Goal: Information Seeking & Learning: Learn about a topic

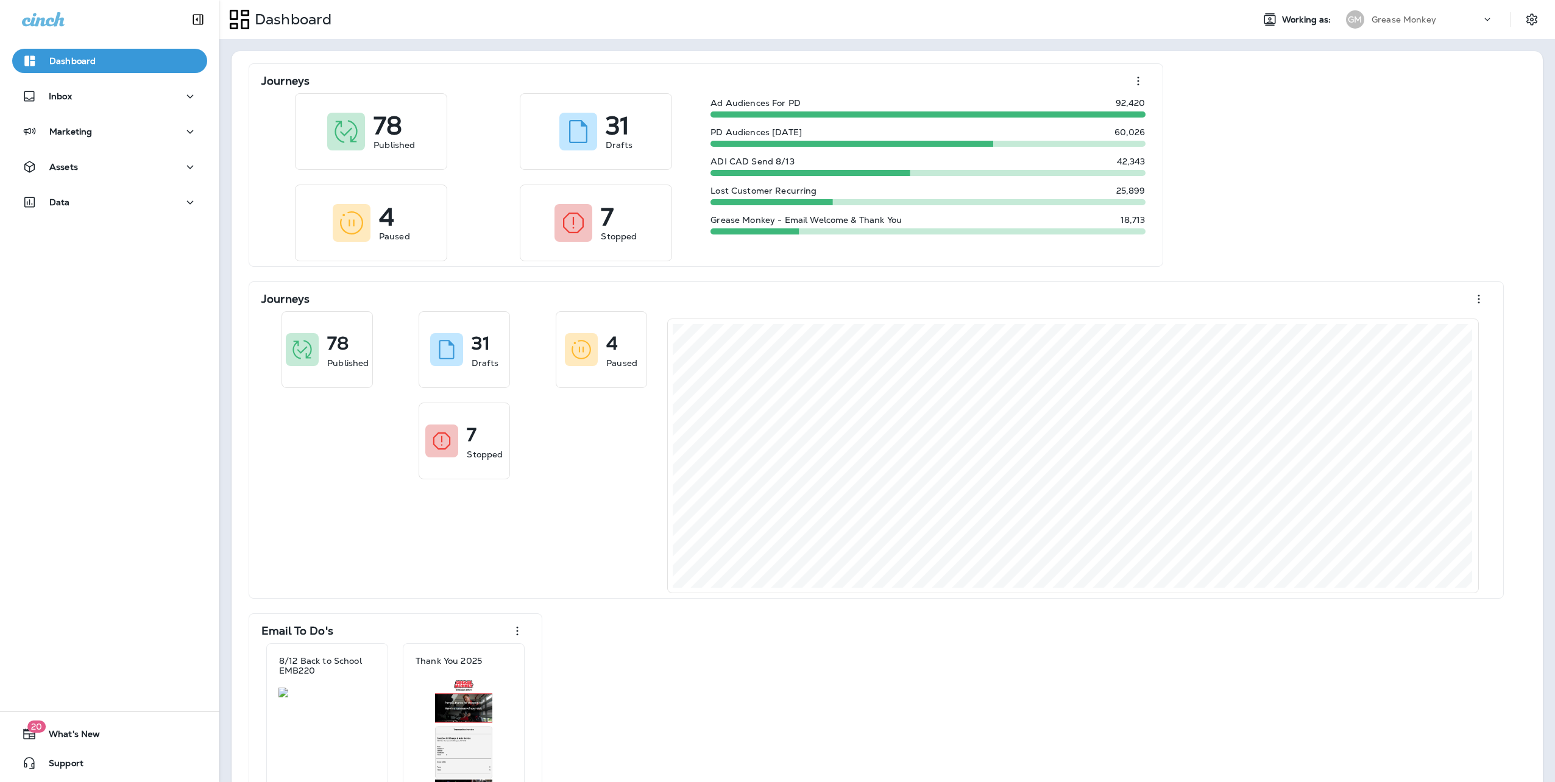
click at [1373, 18] on p "Grease Monkey" at bounding box center [1403, 20] width 65 height 10
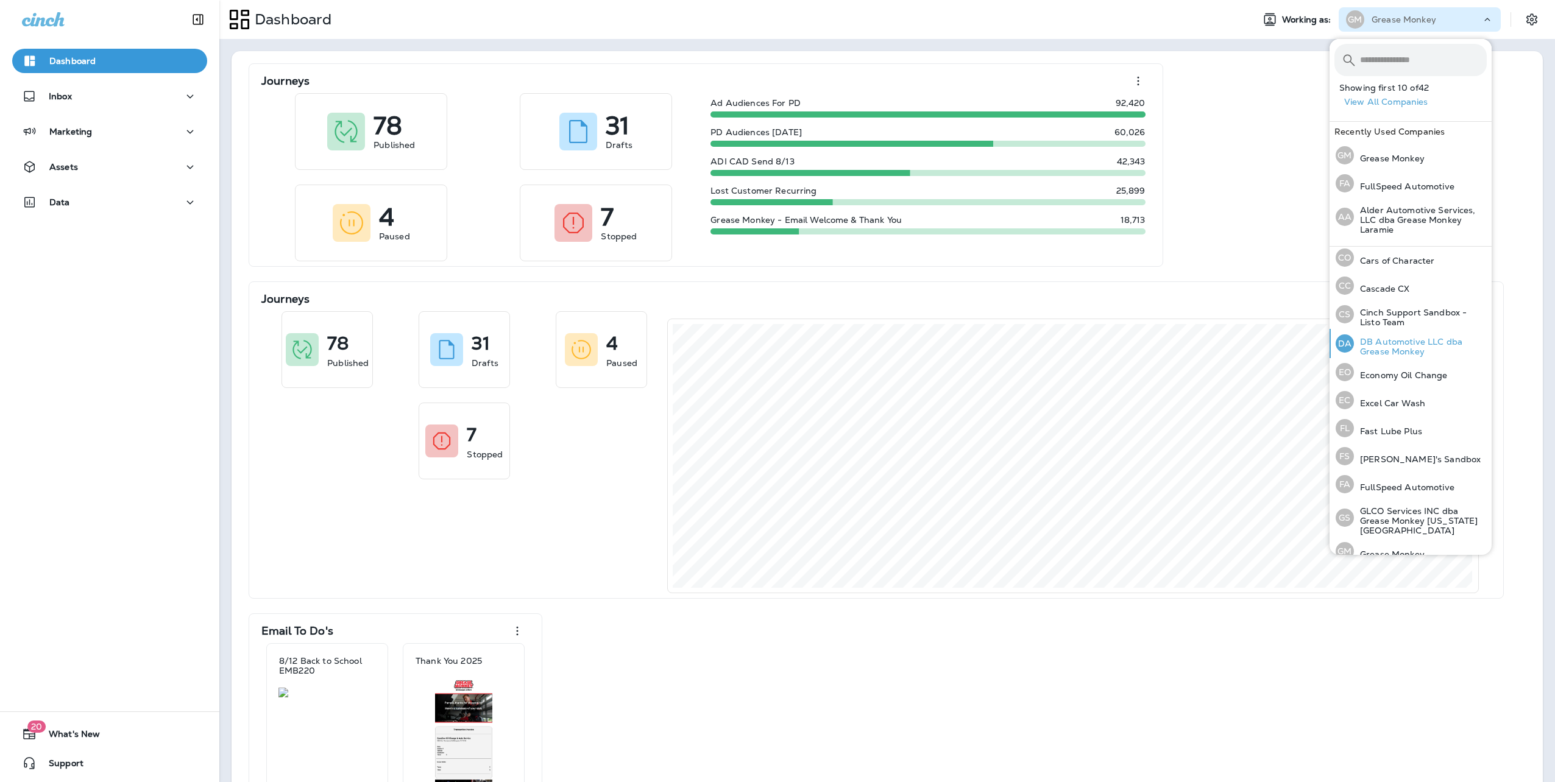
scroll to position [280, 0]
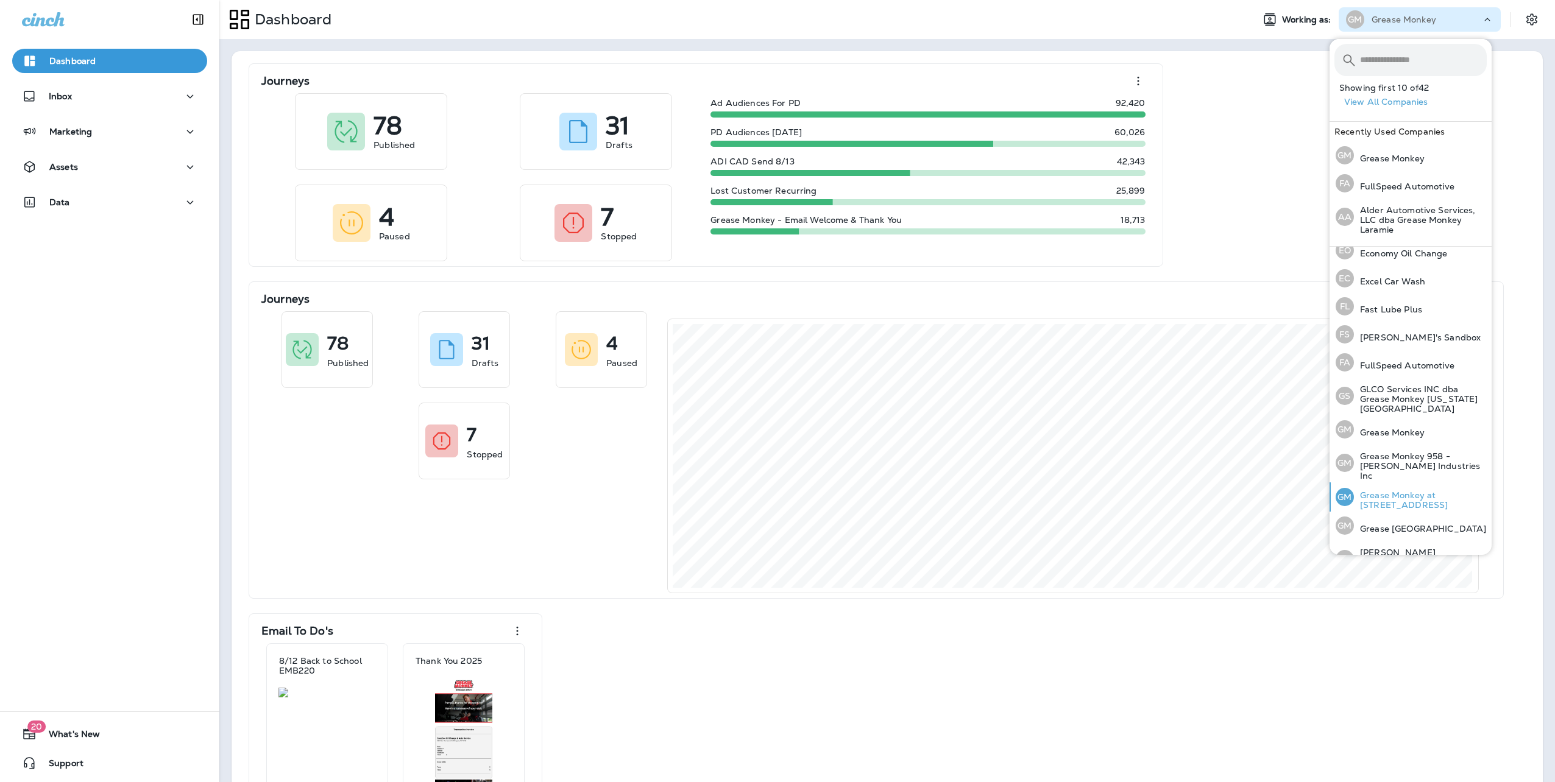
click at [1401, 490] on p "Grease Monkey at 18609 Green Valley Ranch BLVD" at bounding box center [1420, 499] width 133 height 19
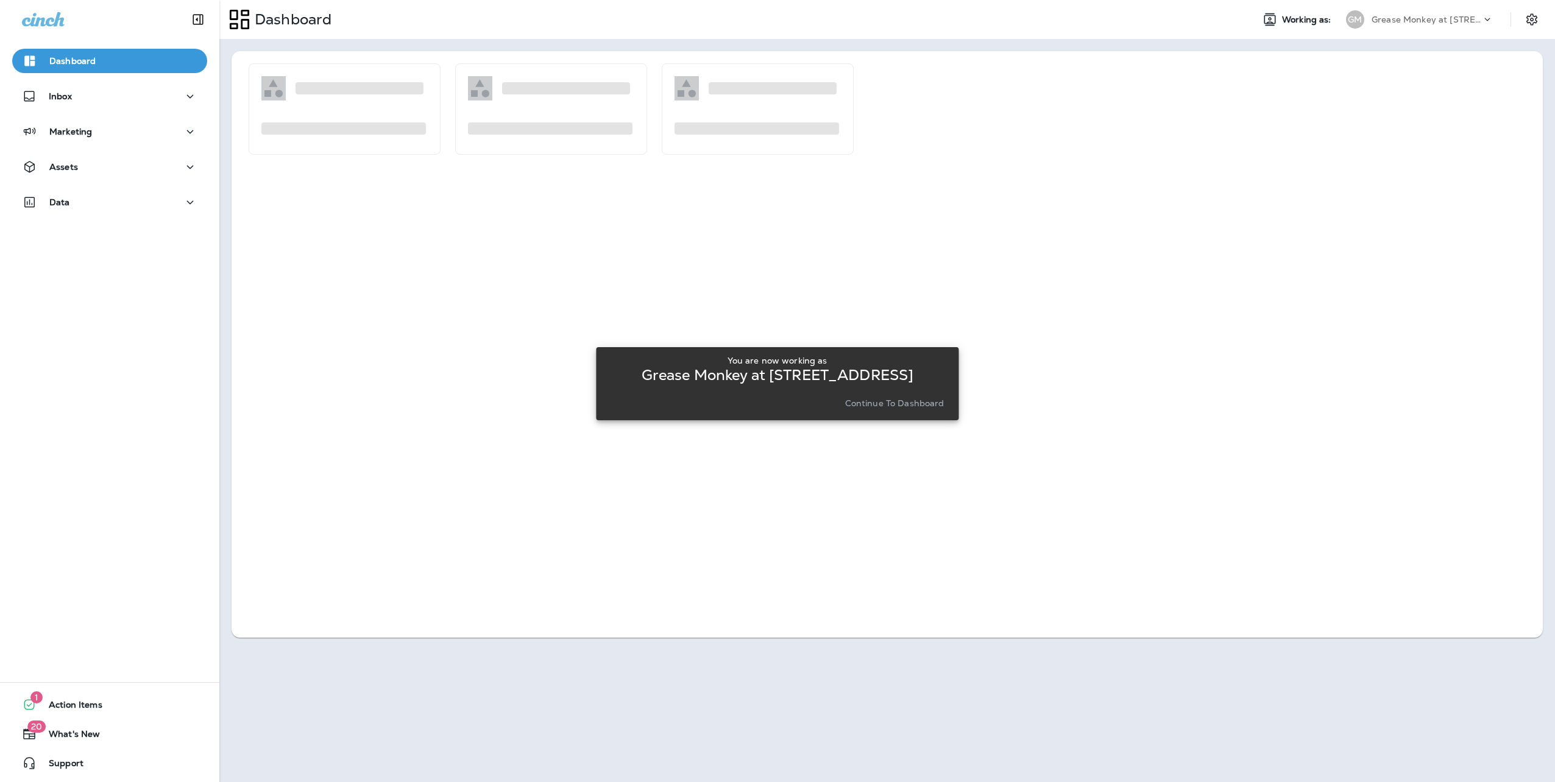
click at [927, 407] on p "Continue to Dashboard" at bounding box center [894, 403] width 99 height 10
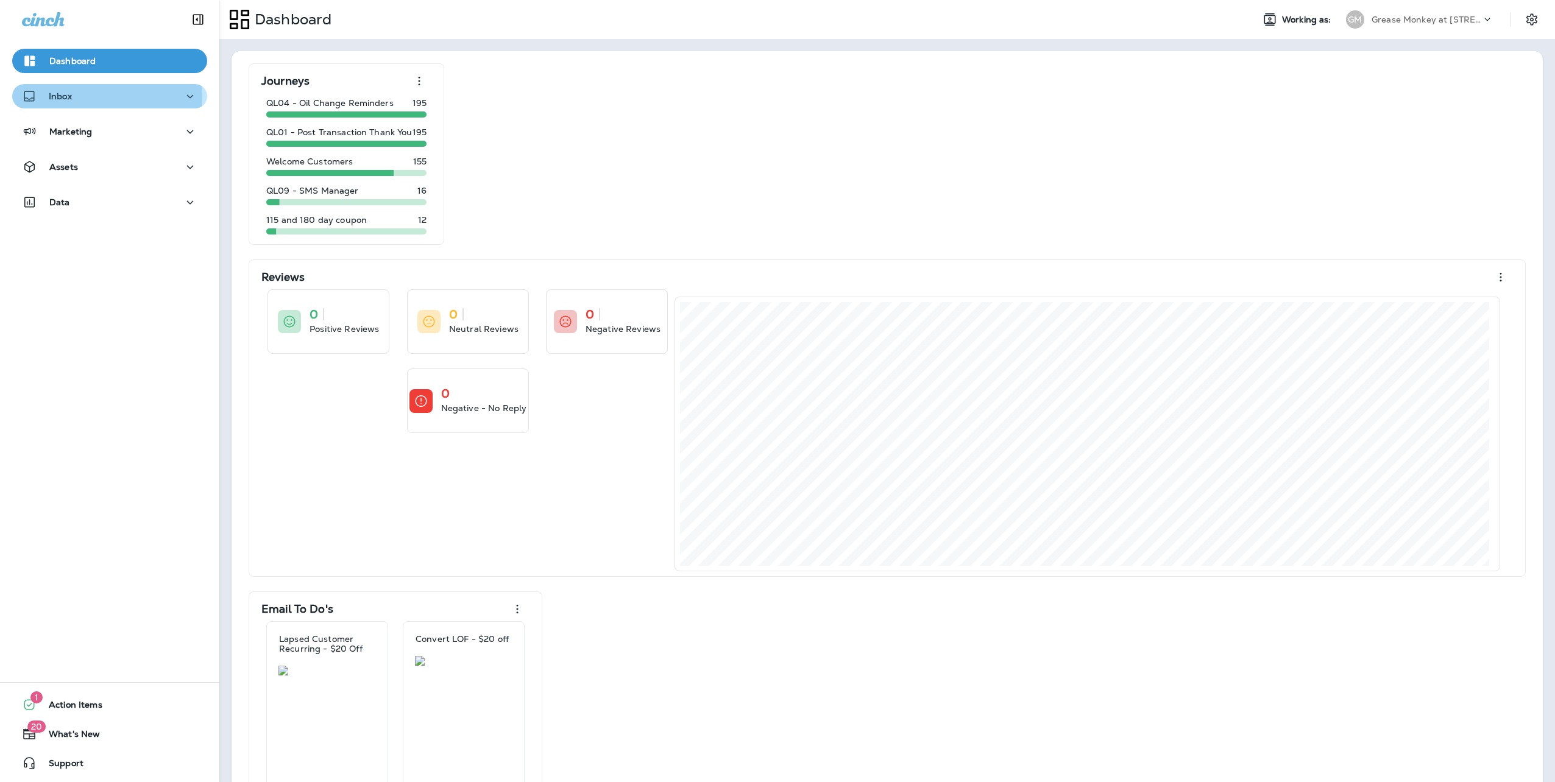
click at [54, 97] on p "Inbox" at bounding box center [60, 96] width 23 height 10
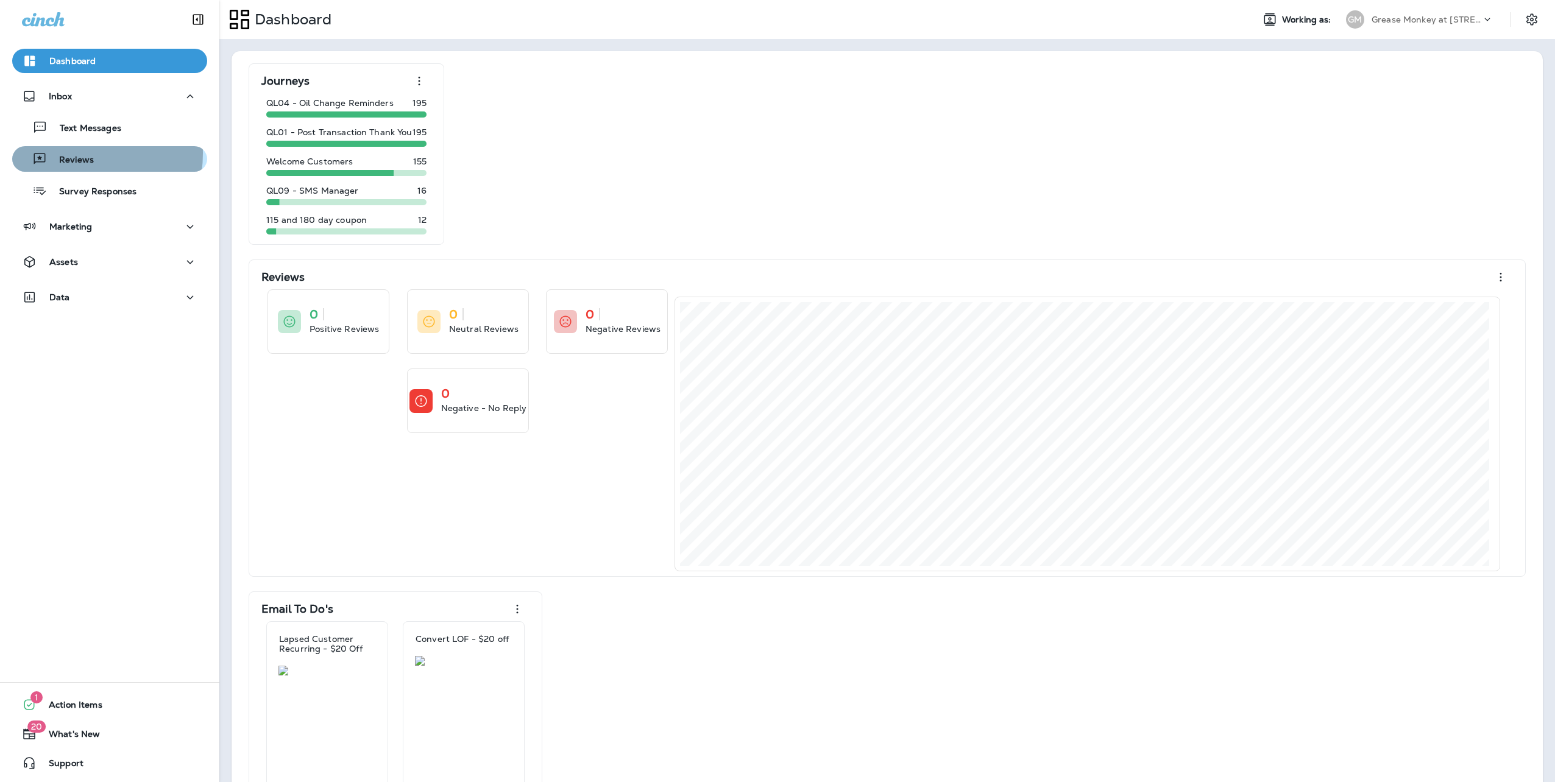
click at [68, 155] on p "Reviews" at bounding box center [70, 161] width 47 height 12
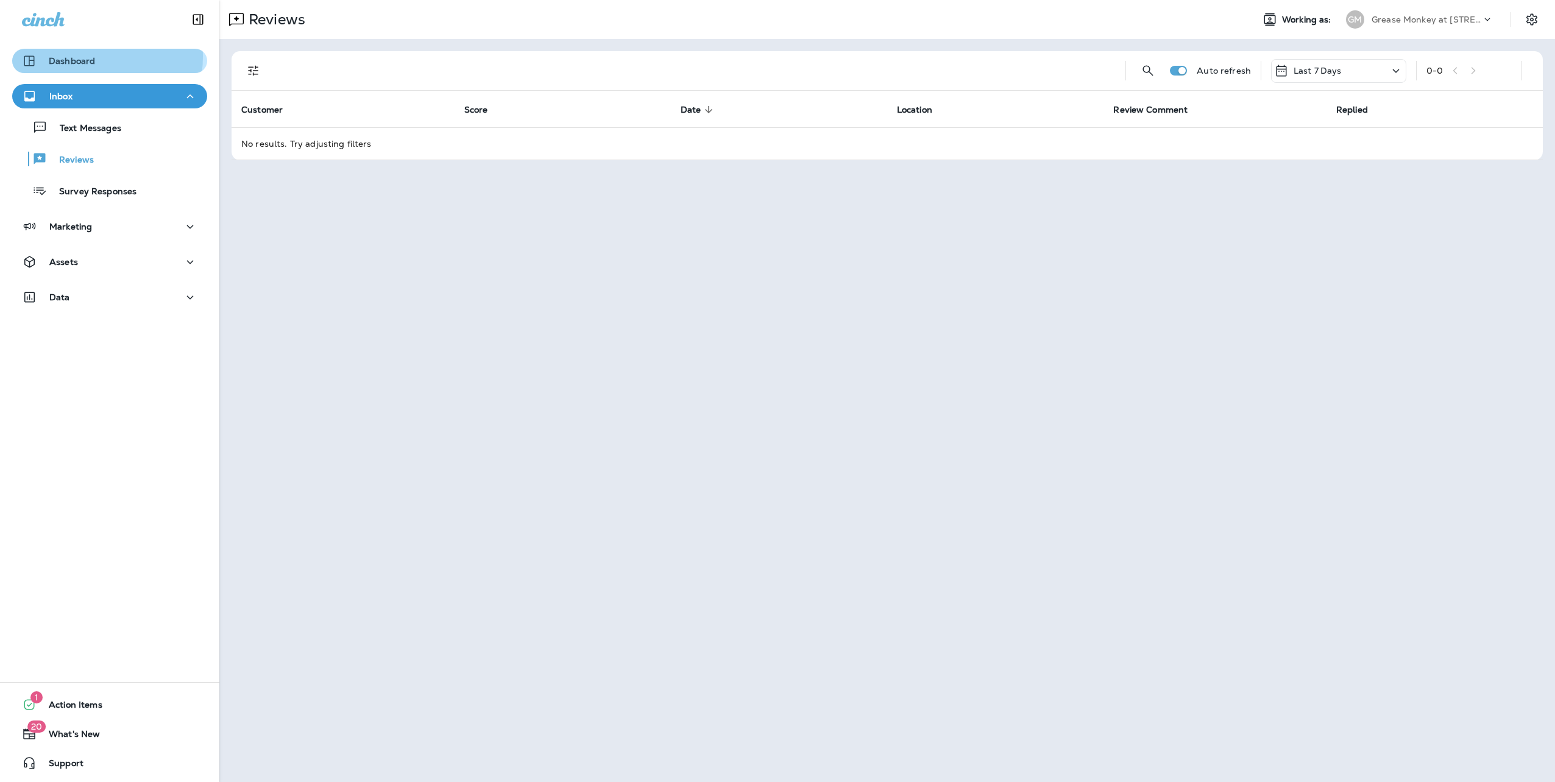
click at [87, 57] on p "Dashboard" at bounding box center [72, 61] width 46 height 10
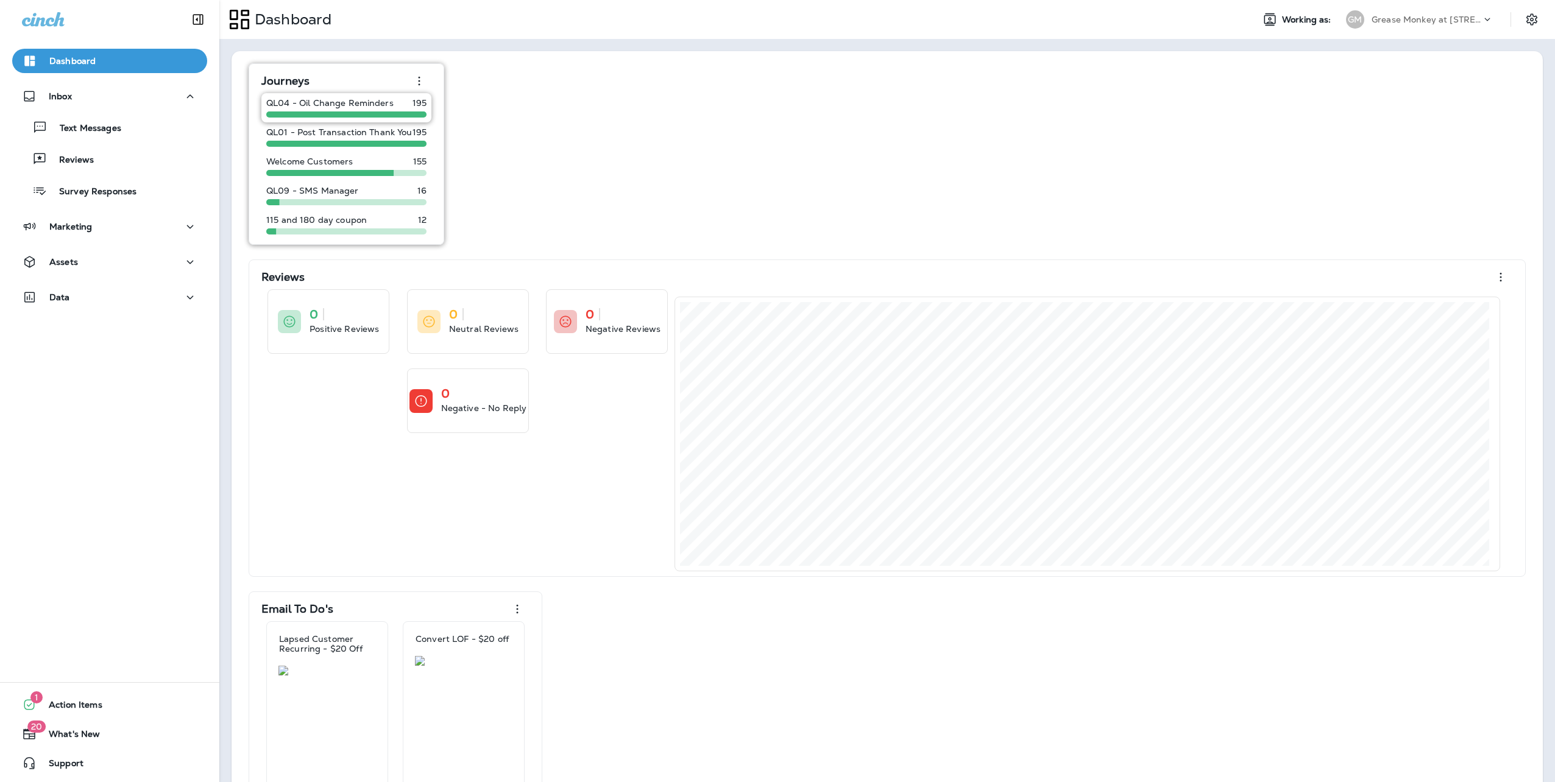
click at [292, 106] on p "QL04 - Oil Change Reminders" at bounding box center [329, 103] width 127 height 10
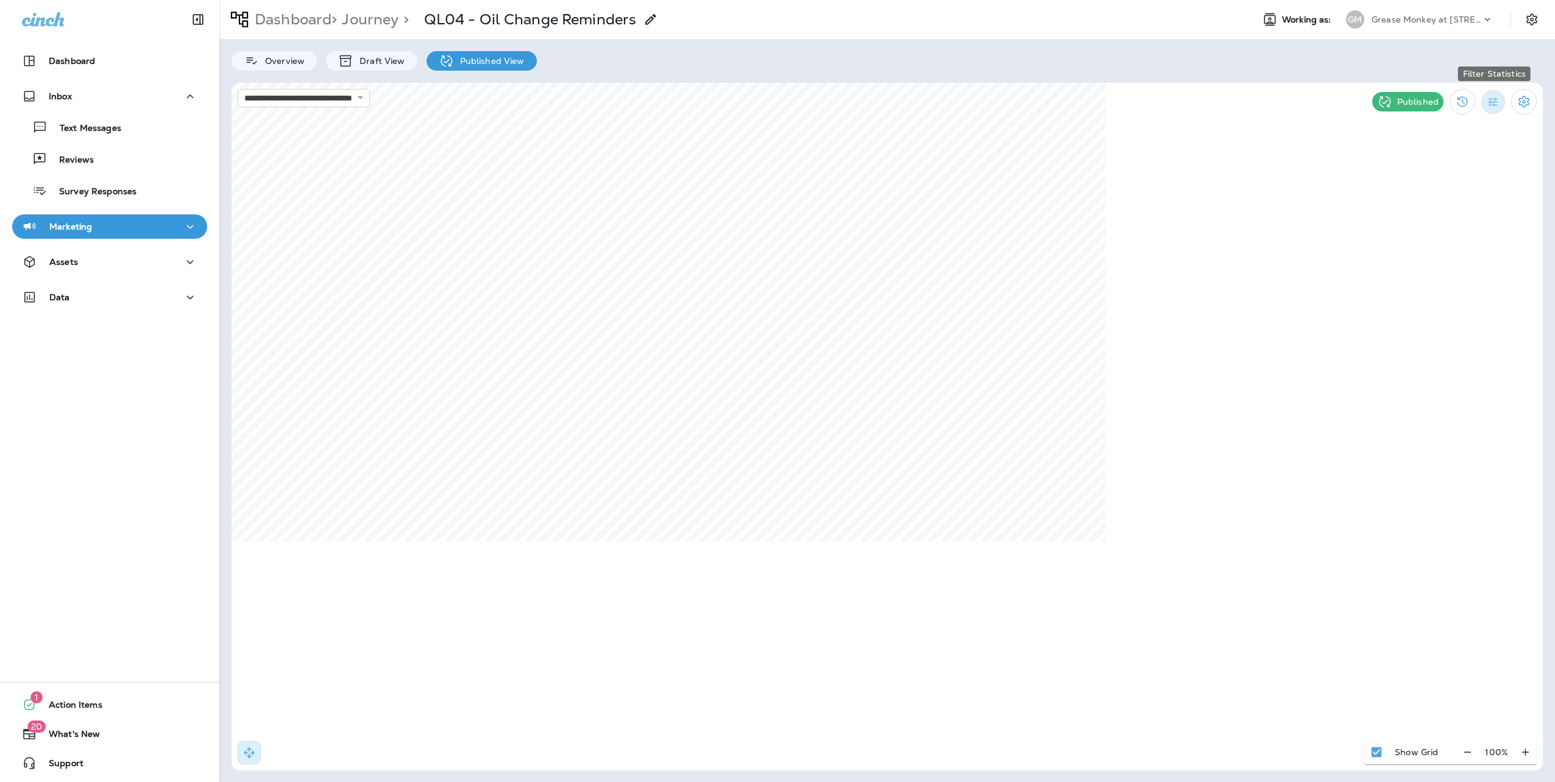
click at [1494, 99] on icon "Filter Statistics" at bounding box center [1492, 102] width 13 height 13
click at [1434, 246] on p "Date Range" at bounding box center [1435, 246] width 50 height 10
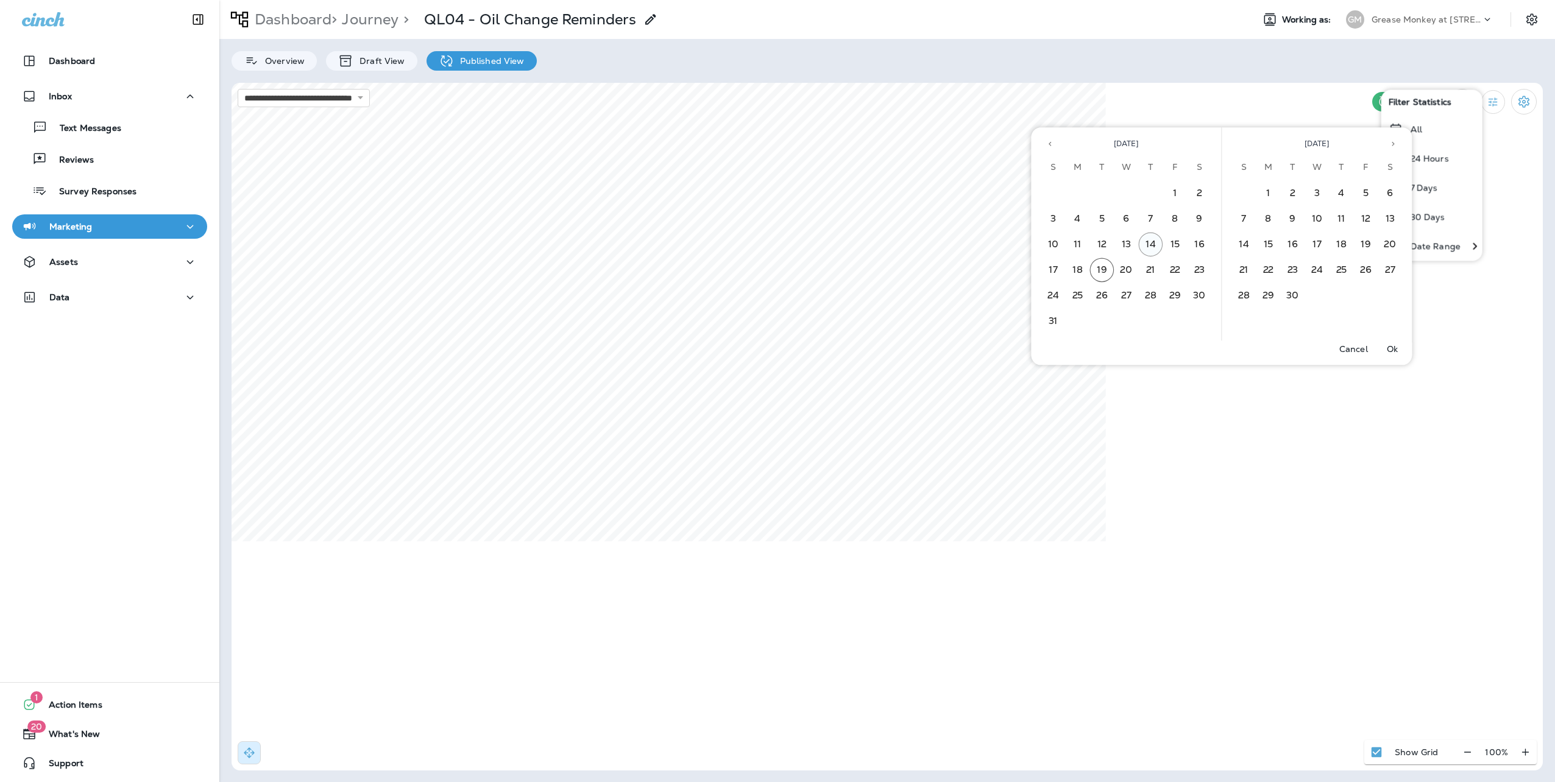
click at [1149, 244] on button "14" at bounding box center [1151, 245] width 24 height 24
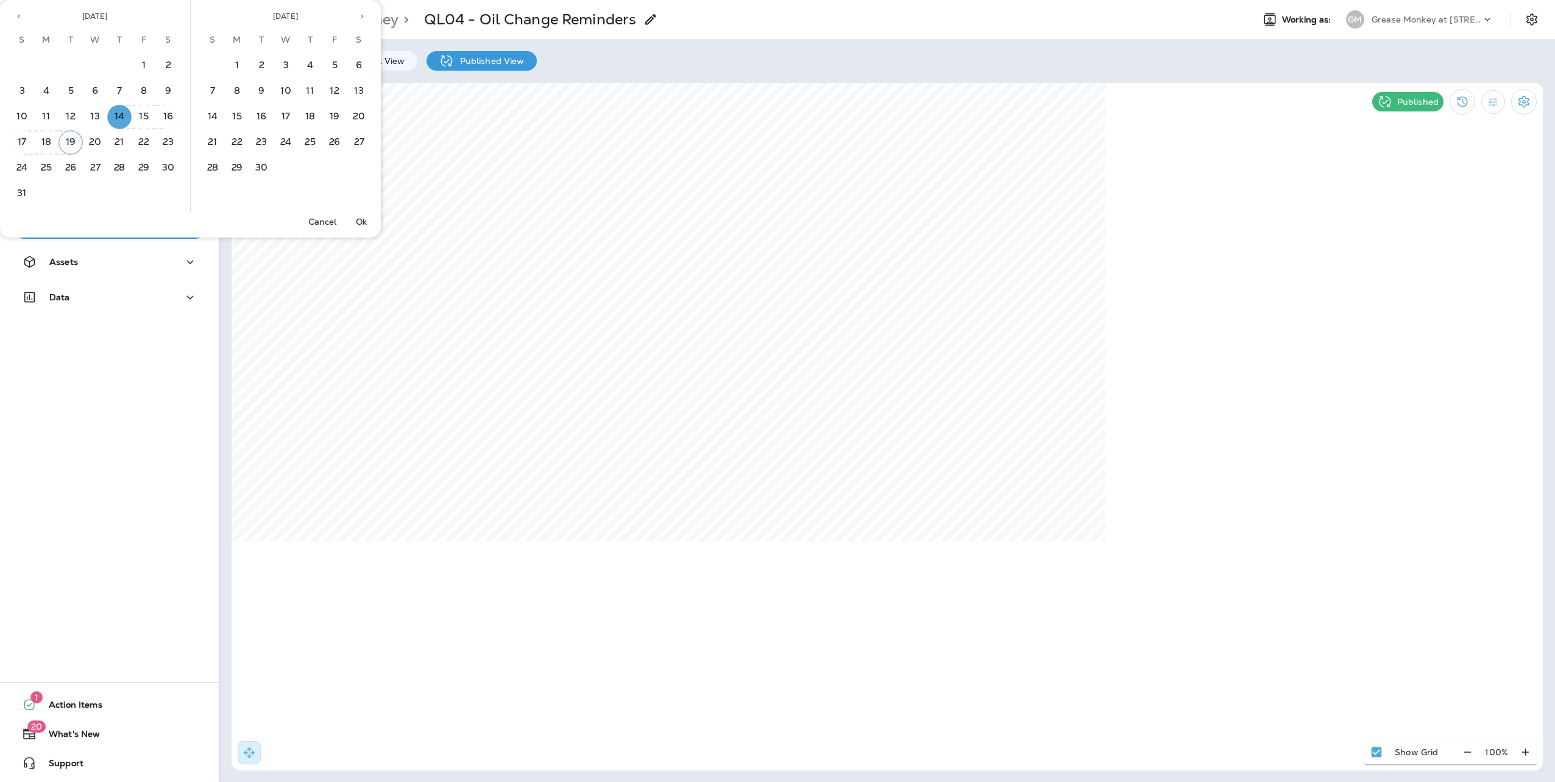
click at [69, 143] on button "19" at bounding box center [70, 142] width 24 height 24
click at [359, 223] on p "Ok" at bounding box center [361, 222] width 11 height 10
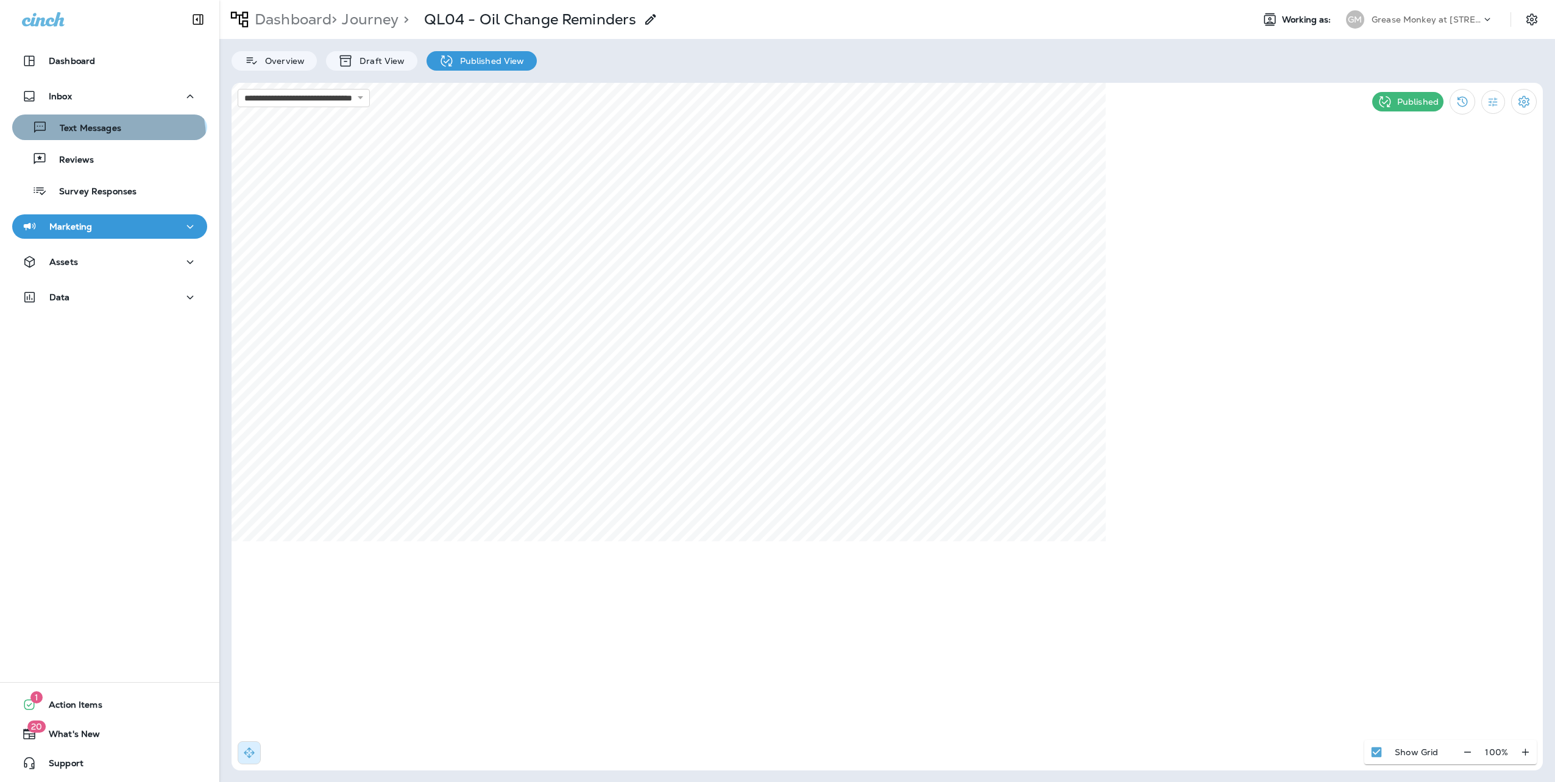
click at [108, 136] on button "Text Messages" at bounding box center [109, 128] width 195 height 26
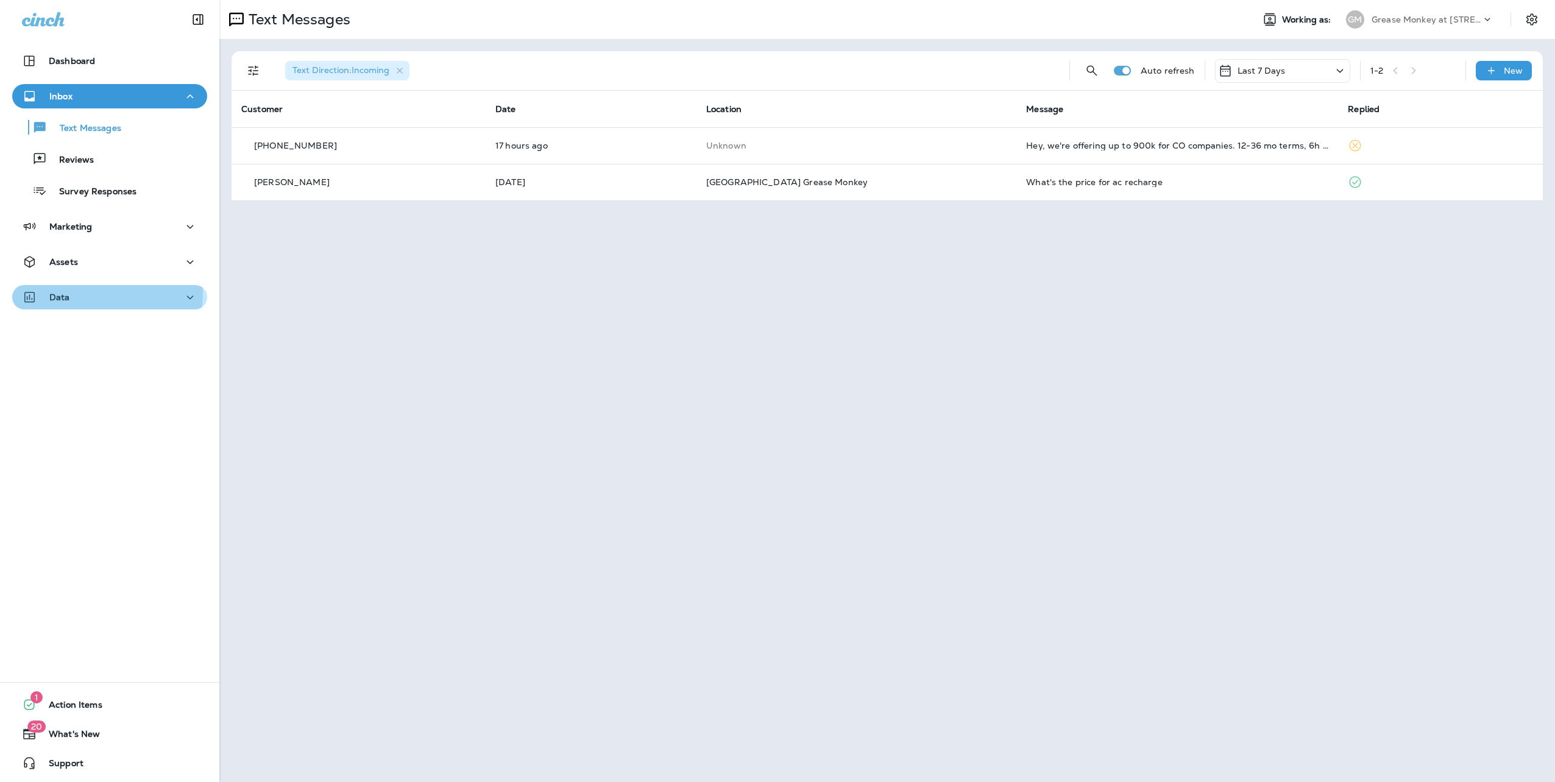
click at [82, 292] on div "Data" at bounding box center [109, 297] width 175 height 15
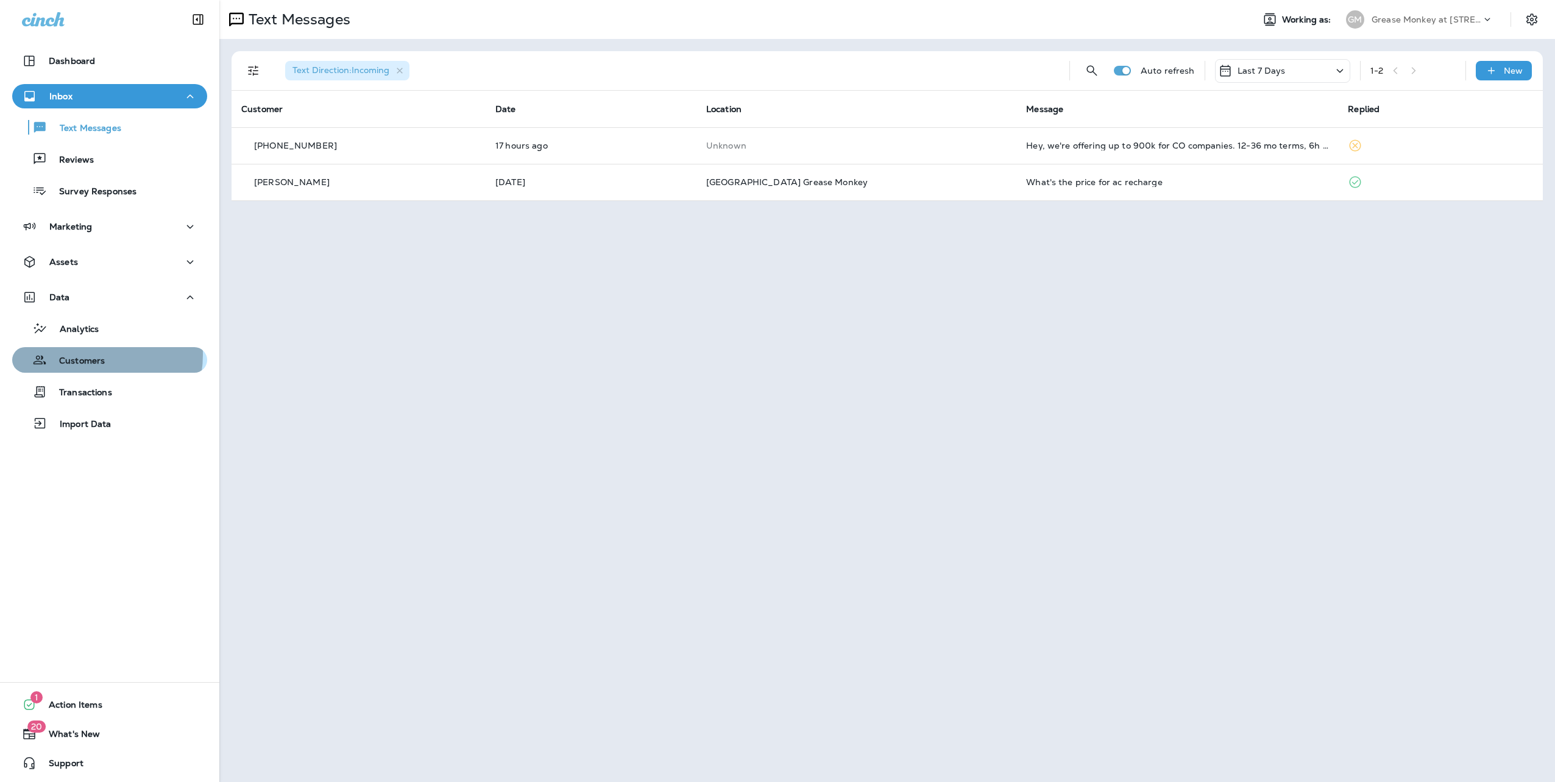
click at [81, 356] on p "Customers" at bounding box center [76, 362] width 58 height 12
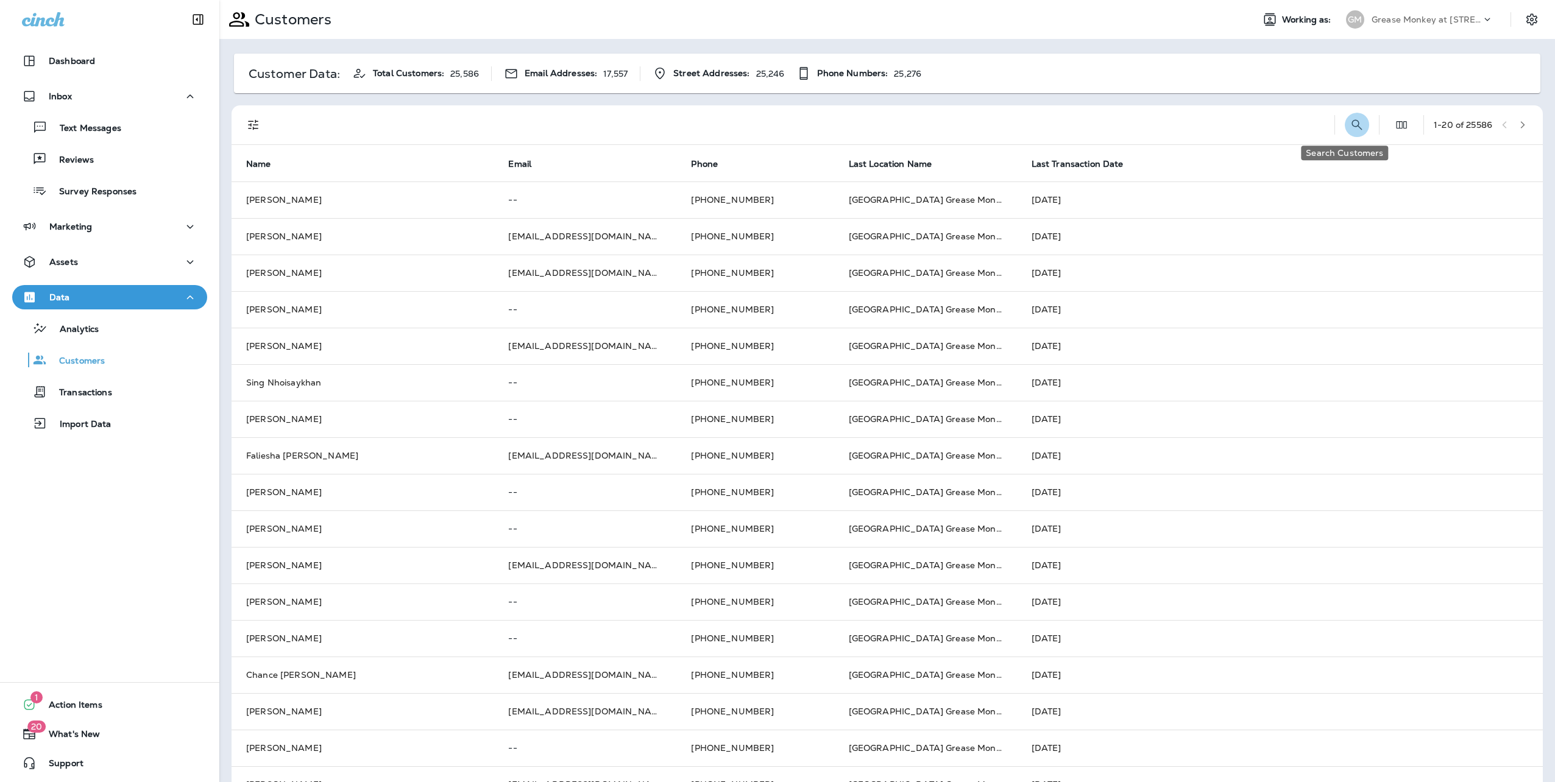
click at [1349, 123] on icon "Search Customers" at bounding box center [1356, 125] width 15 height 15
type input "*******"
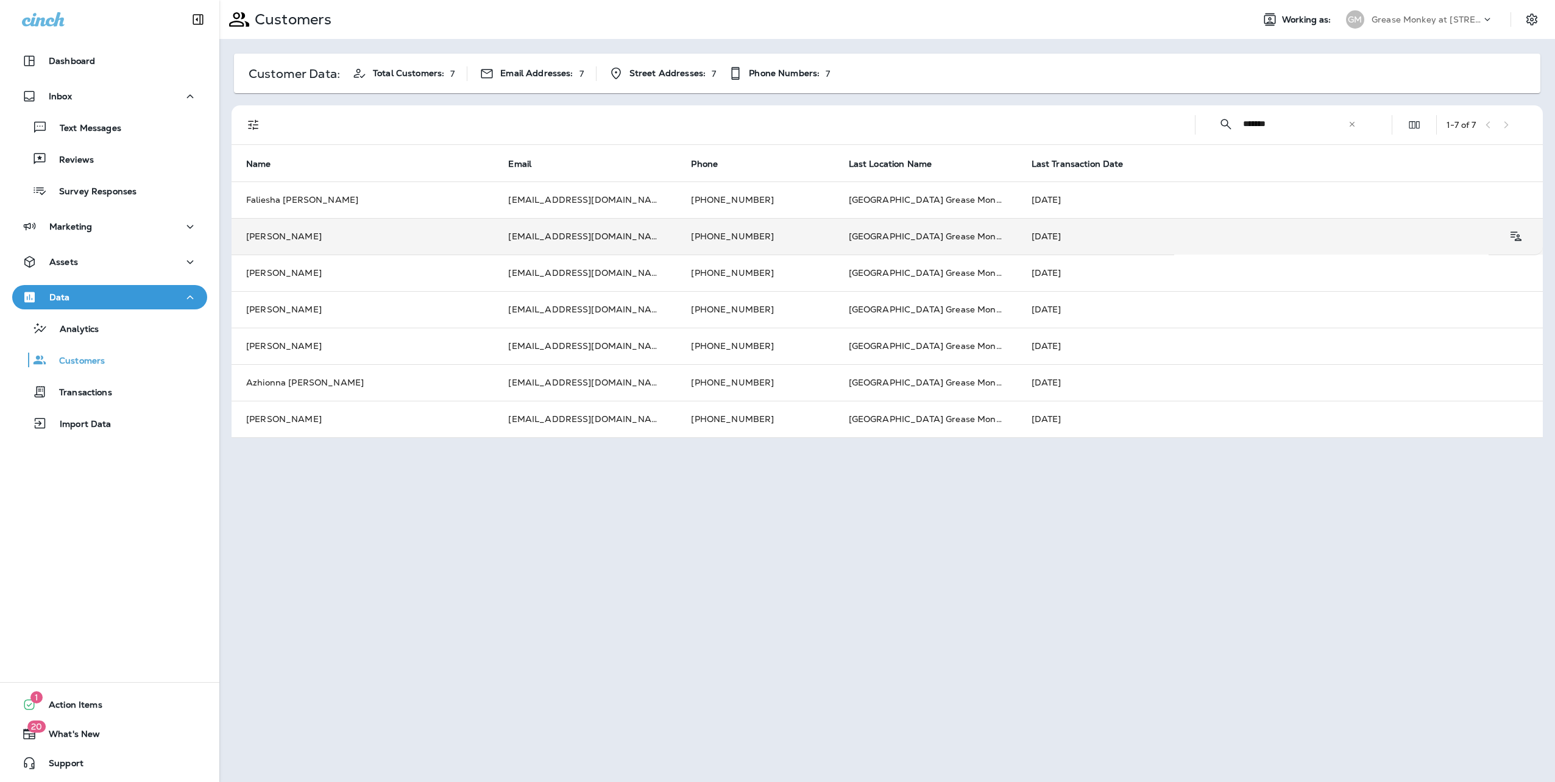
click at [364, 239] on td "Scott Trimble" at bounding box center [363, 236] width 262 height 37
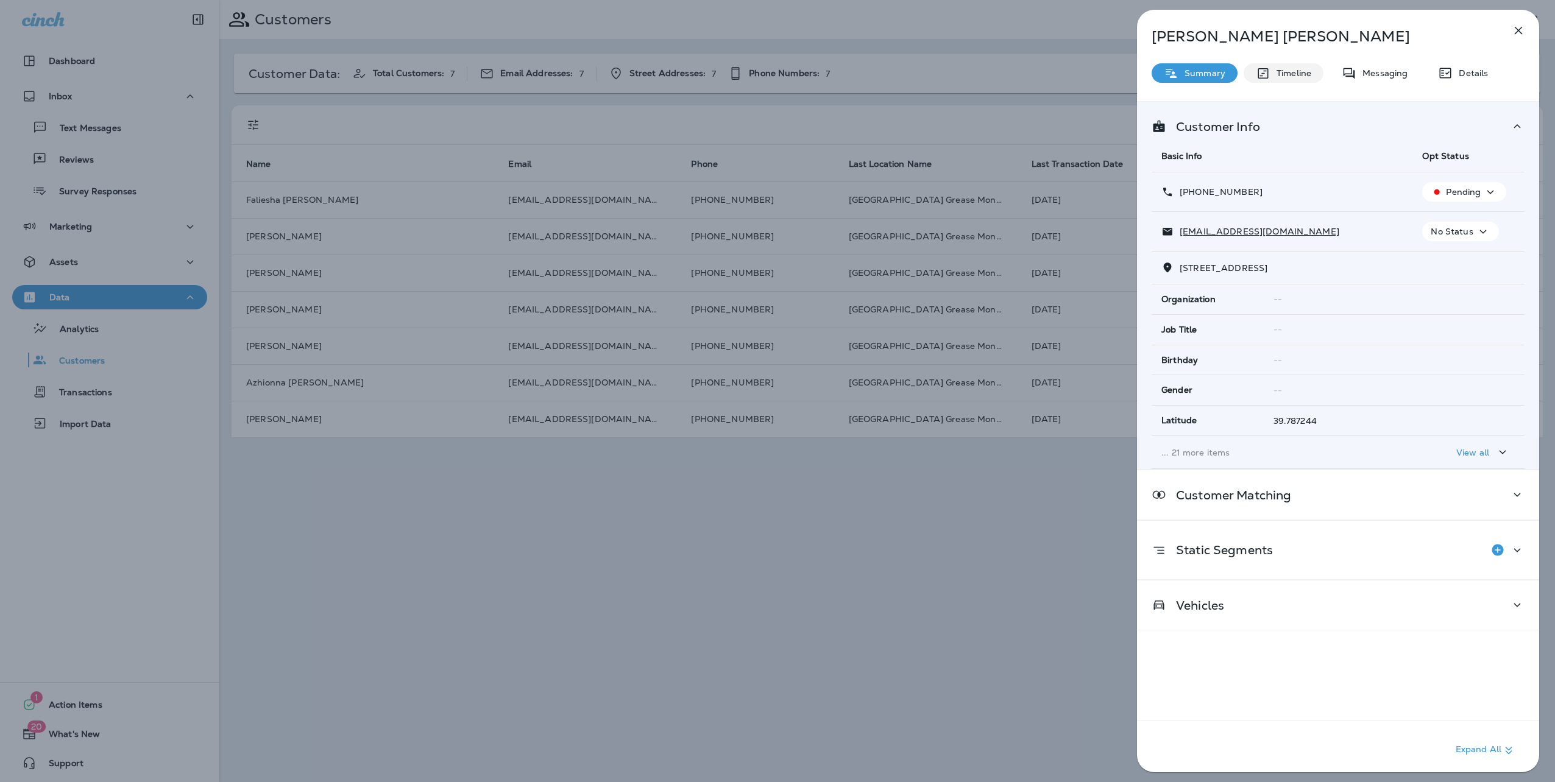
click at [1305, 77] on p "Timeline" at bounding box center [1290, 73] width 41 height 10
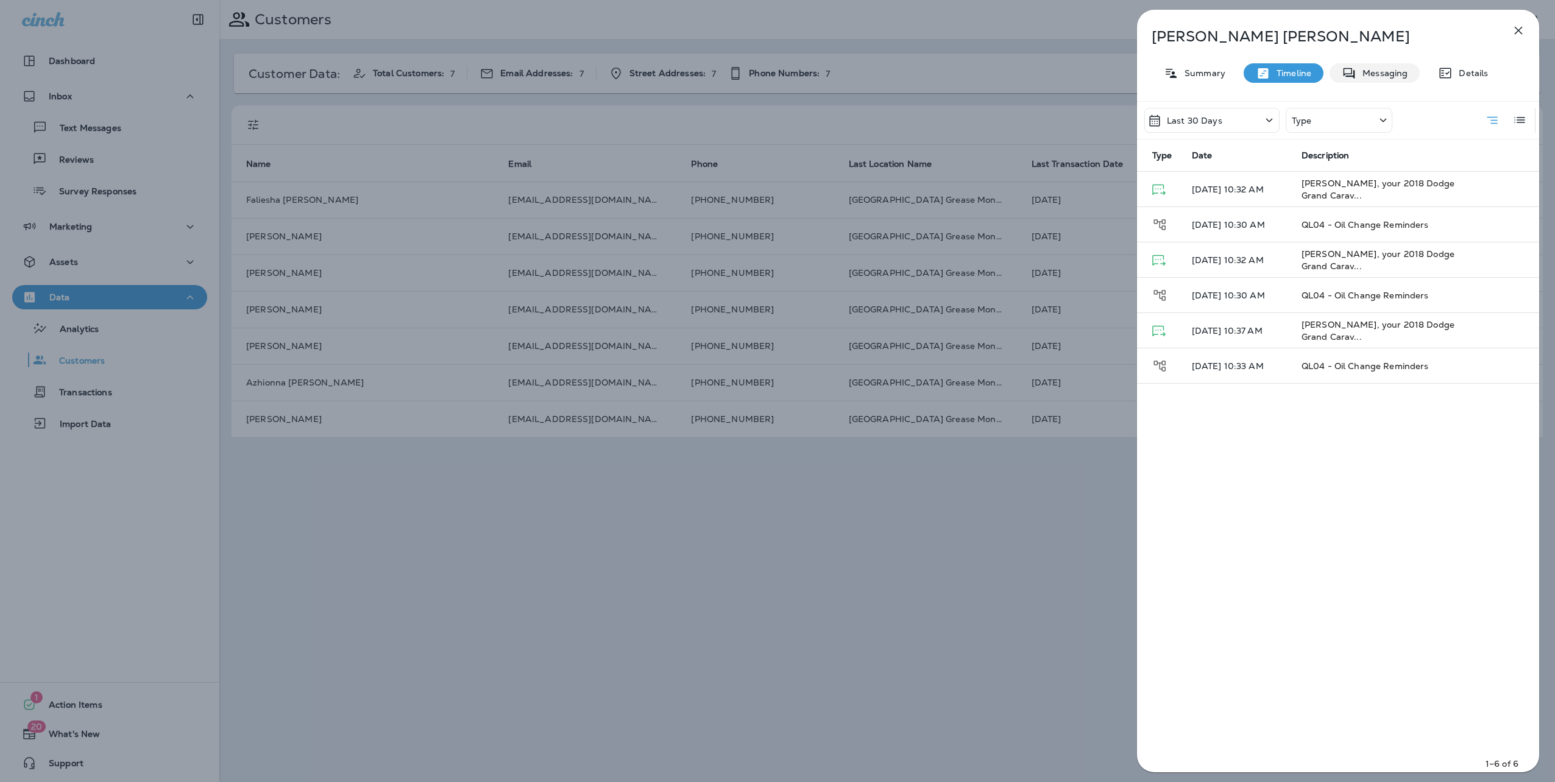
click at [1378, 72] on p "Messaging" at bounding box center [1381, 73] width 51 height 10
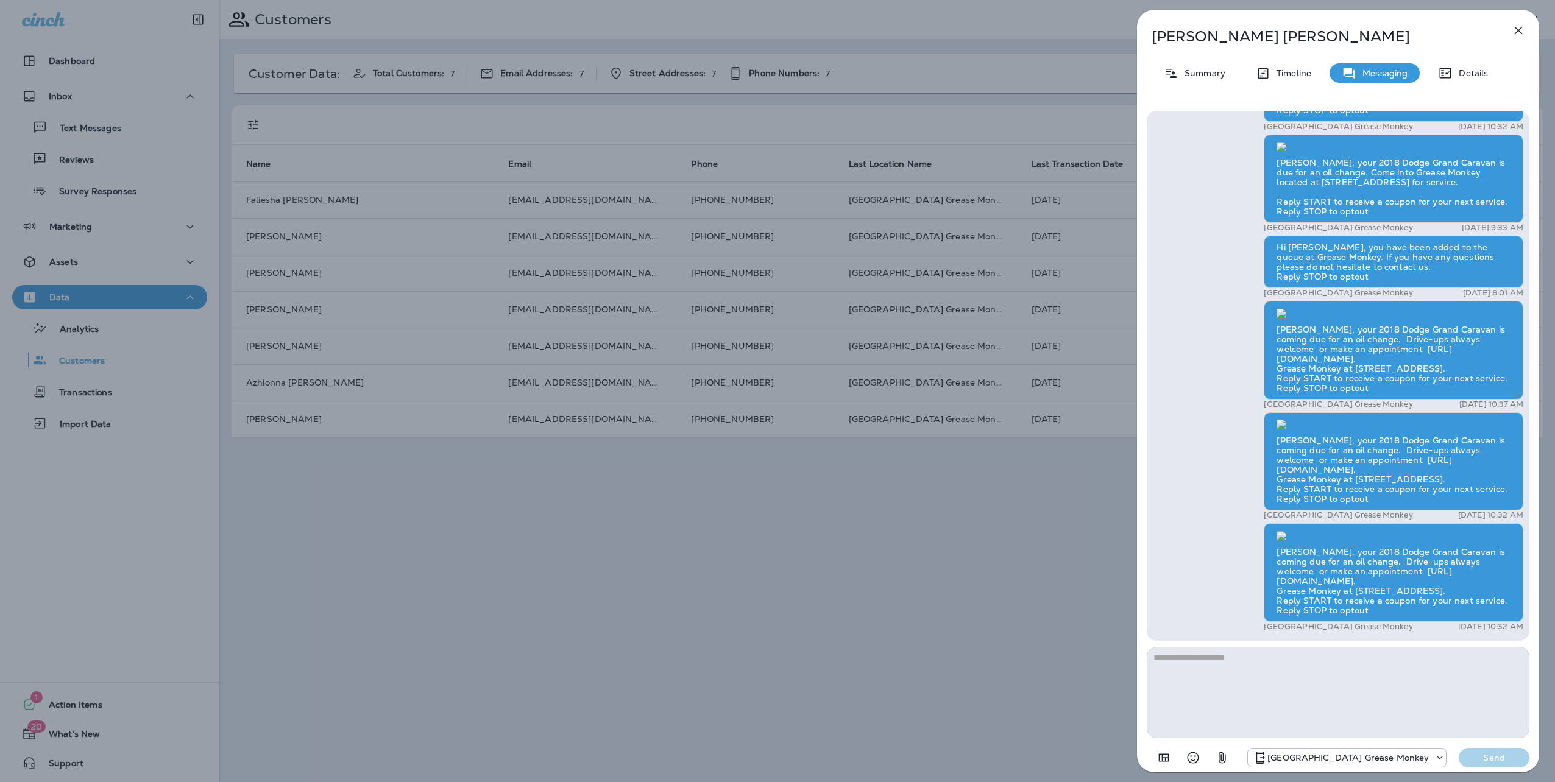
click at [1278, 61] on div "Scott Trimble Summary Timeline Messaging Details Hi Scott, you have been added …" at bounding box center [1338, 395] width 402 height 770
click at [1282, 72] on p "Timeline" at bounding box center [1290, 73] width 41 height 10
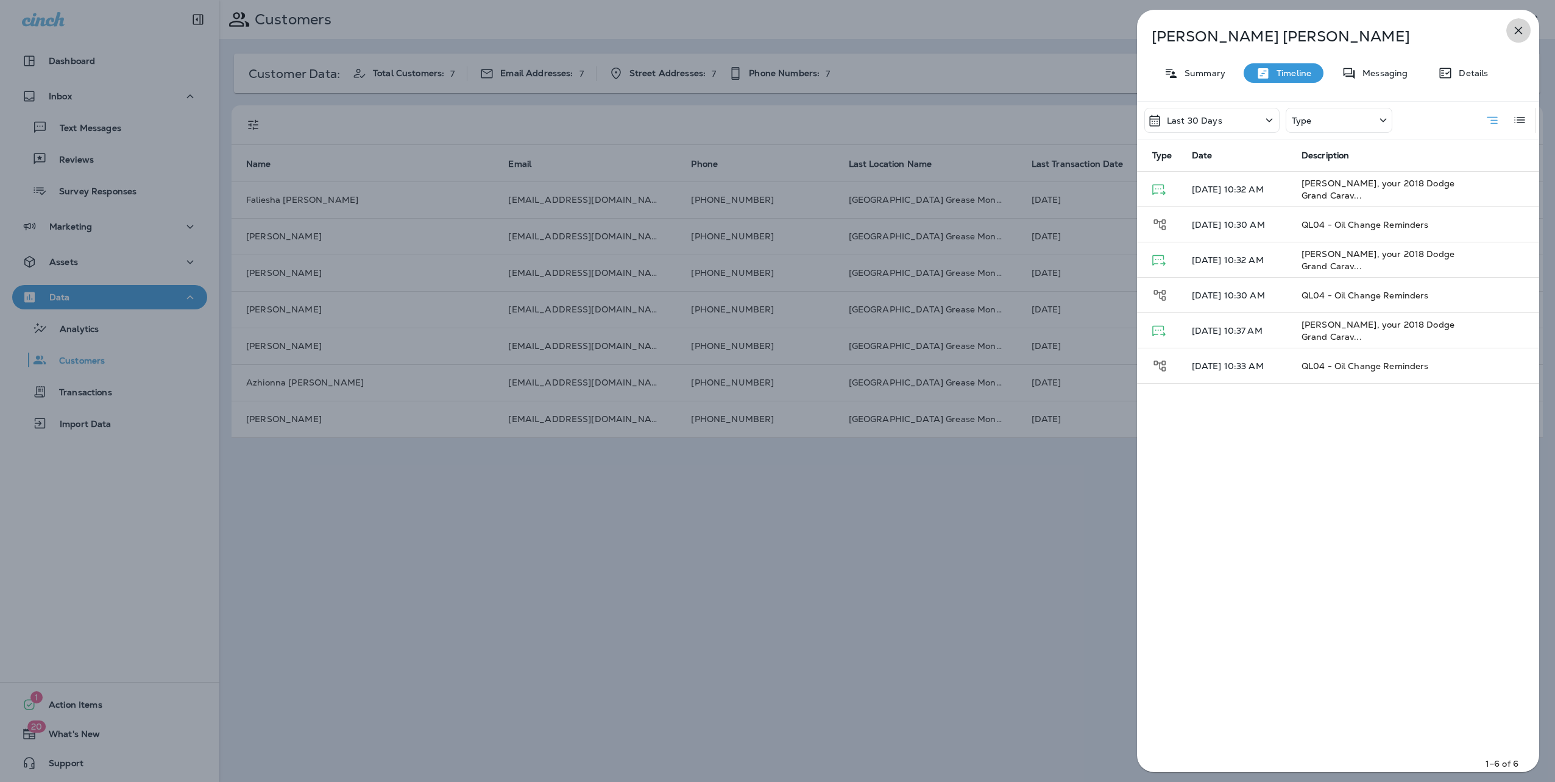
click at [1517, 32] on icon "button" at bounding box center [1519, 31] width 8 height 8
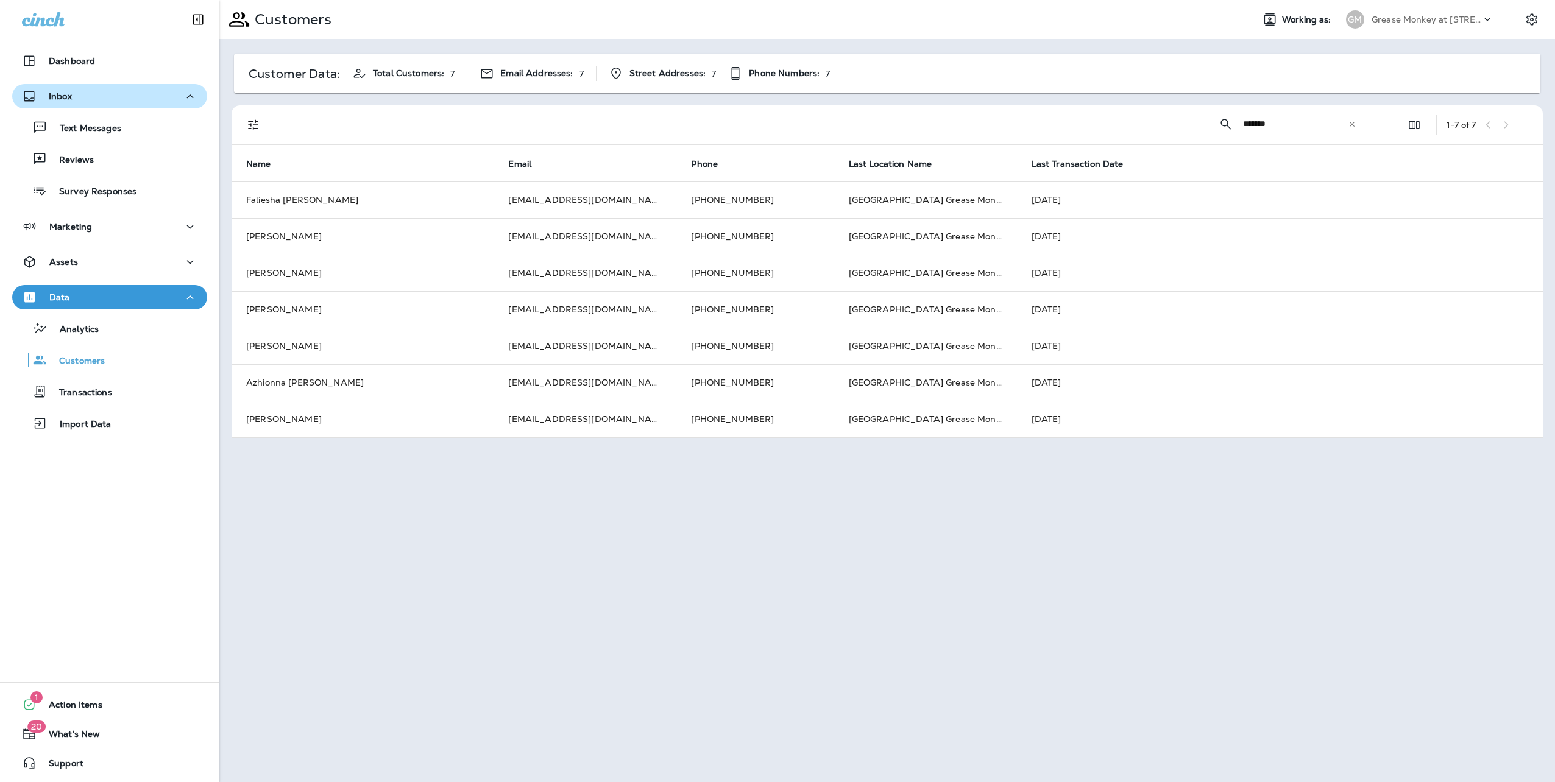
click at [69, 101] on div "Inbox" at bounding box center [47, 96] width 50 height 15
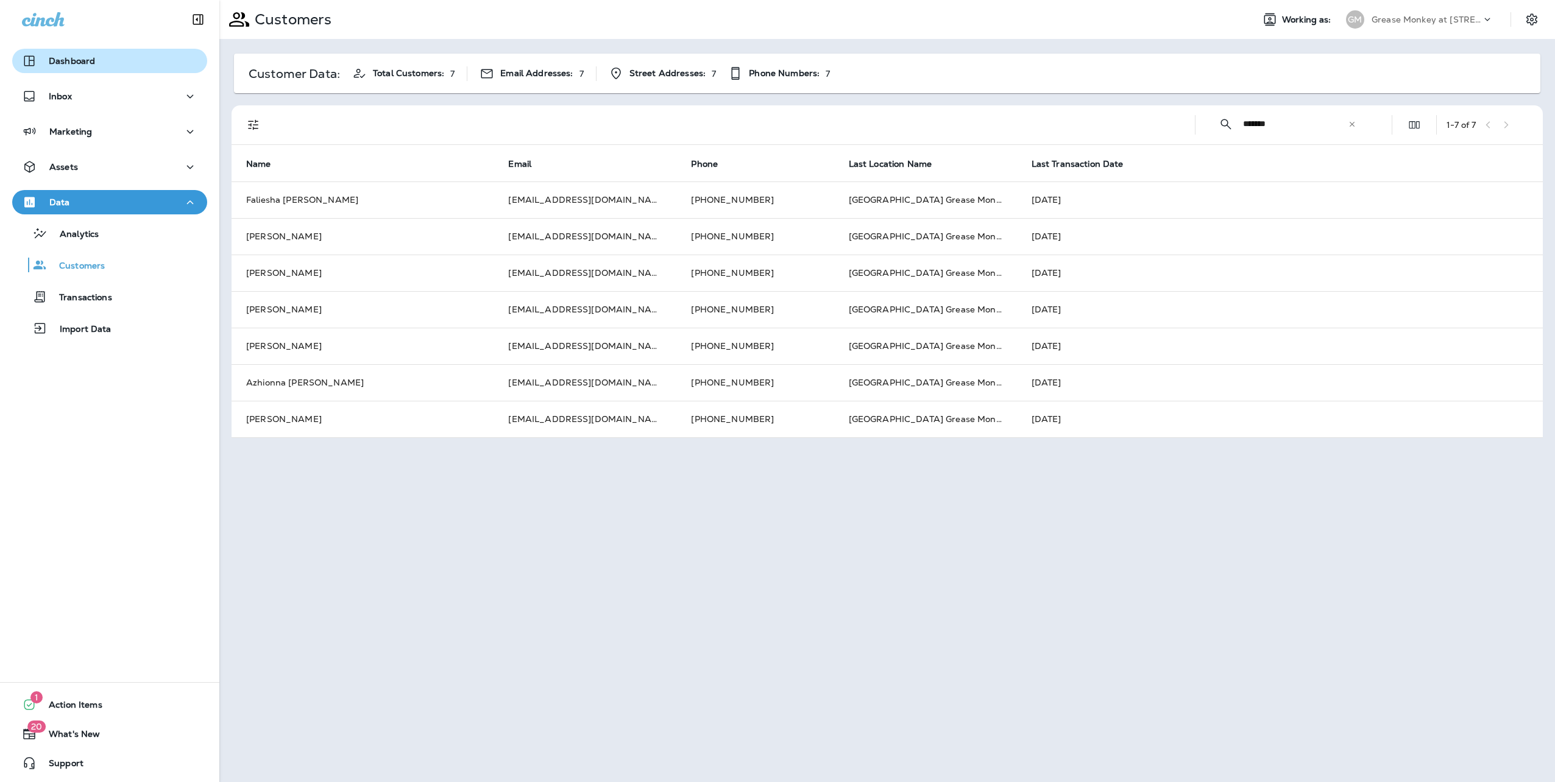
click at [79, 67] on div "Dashboard" at bounding box center [58, 61] width 73 height 15
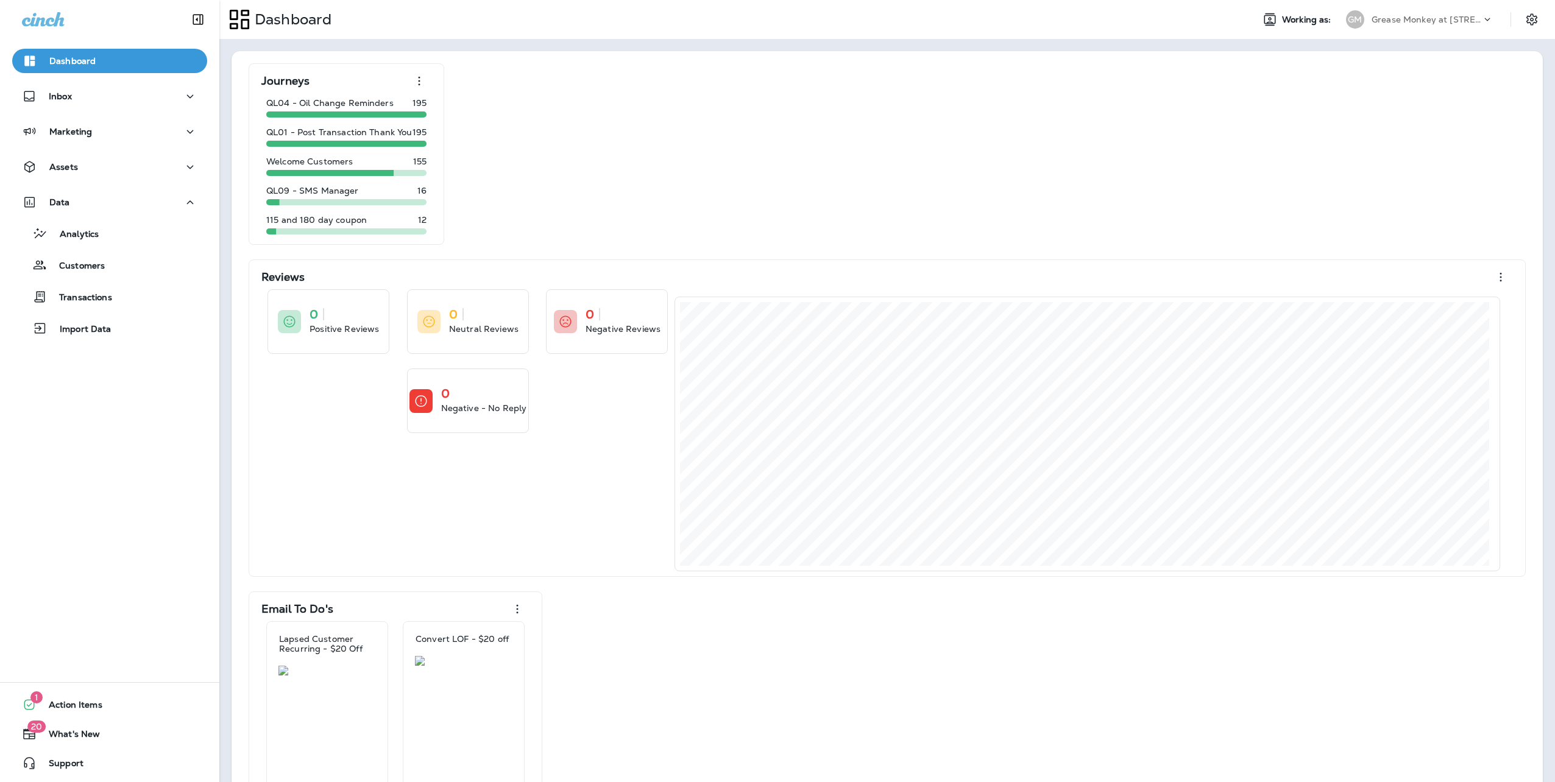
click at [1362, 16] on div "GM" at bounding box center [1354, 19] width 33 height 18
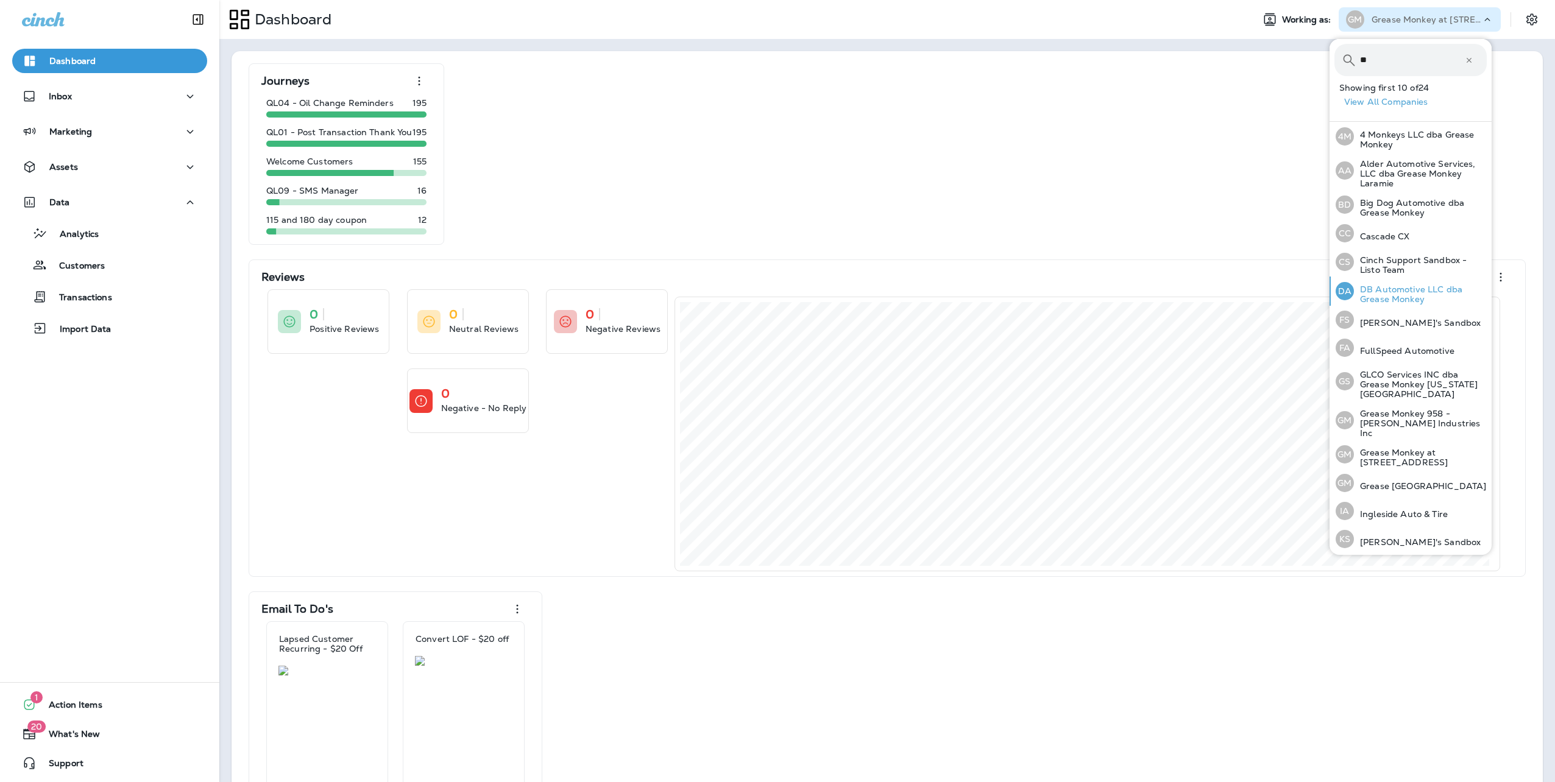
type input "**"
click at [1393, 293] on p "DB Automotive LLC dba Grease Monkey" at bounding box center [1420, 294] width 133 height 19
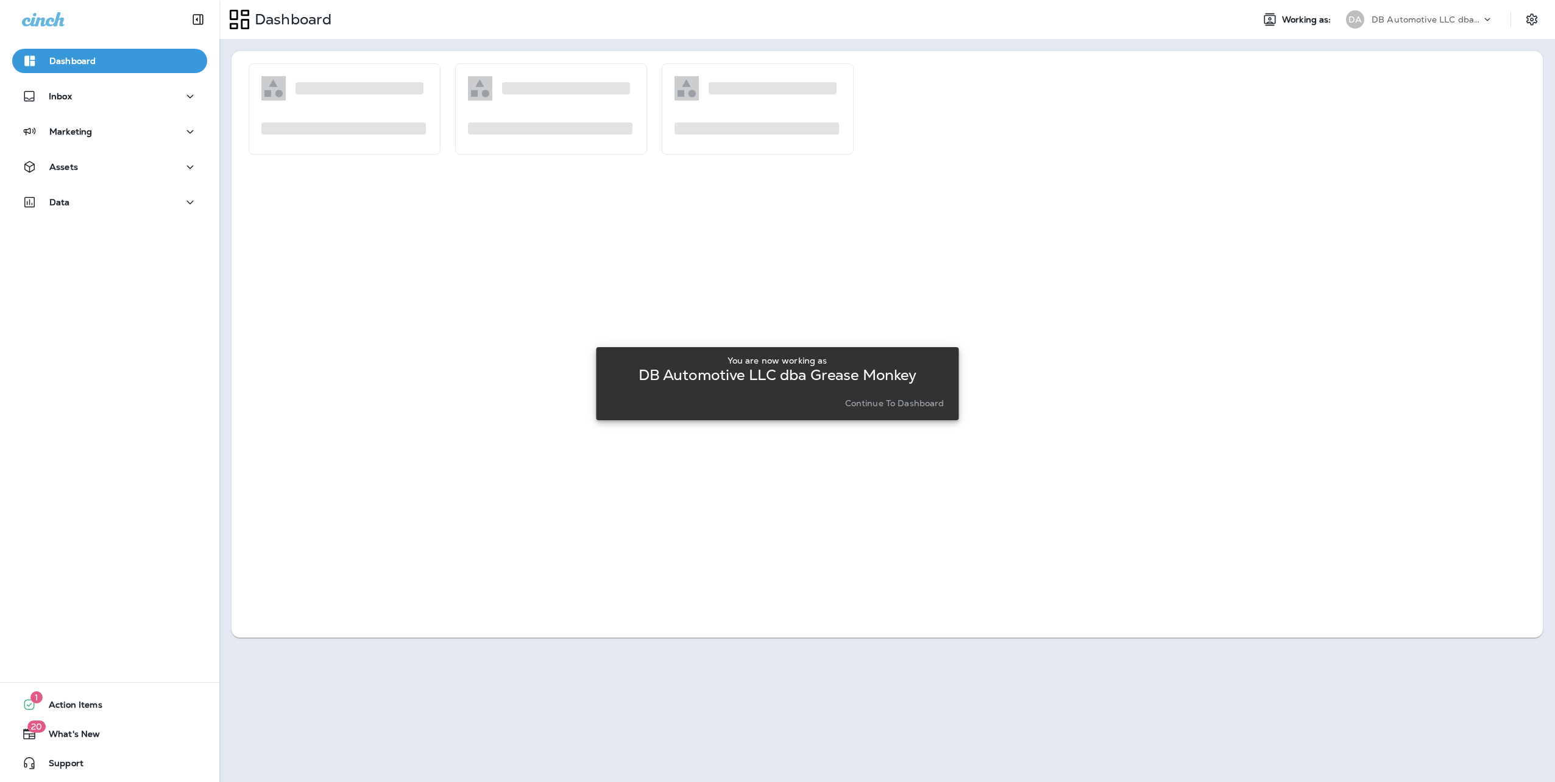
click at [883, 405] on p "Continue to Dashboard" at bounding box center [894, 403] width 99 height 10
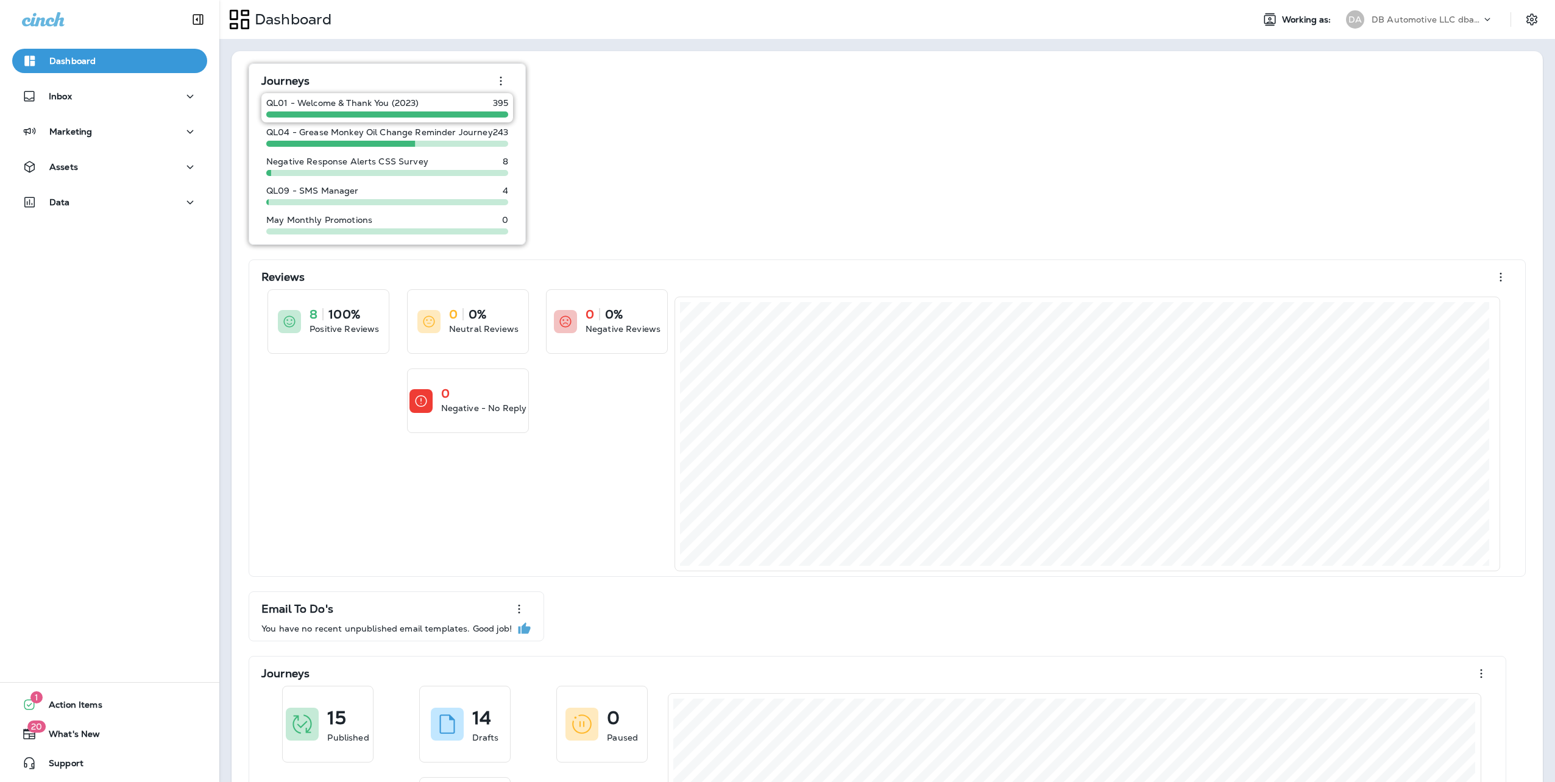
click at [345, 101] on p "QL01 - Welcome & Thank You (2023)" at bounding box center [342, 103] width 153 height 10
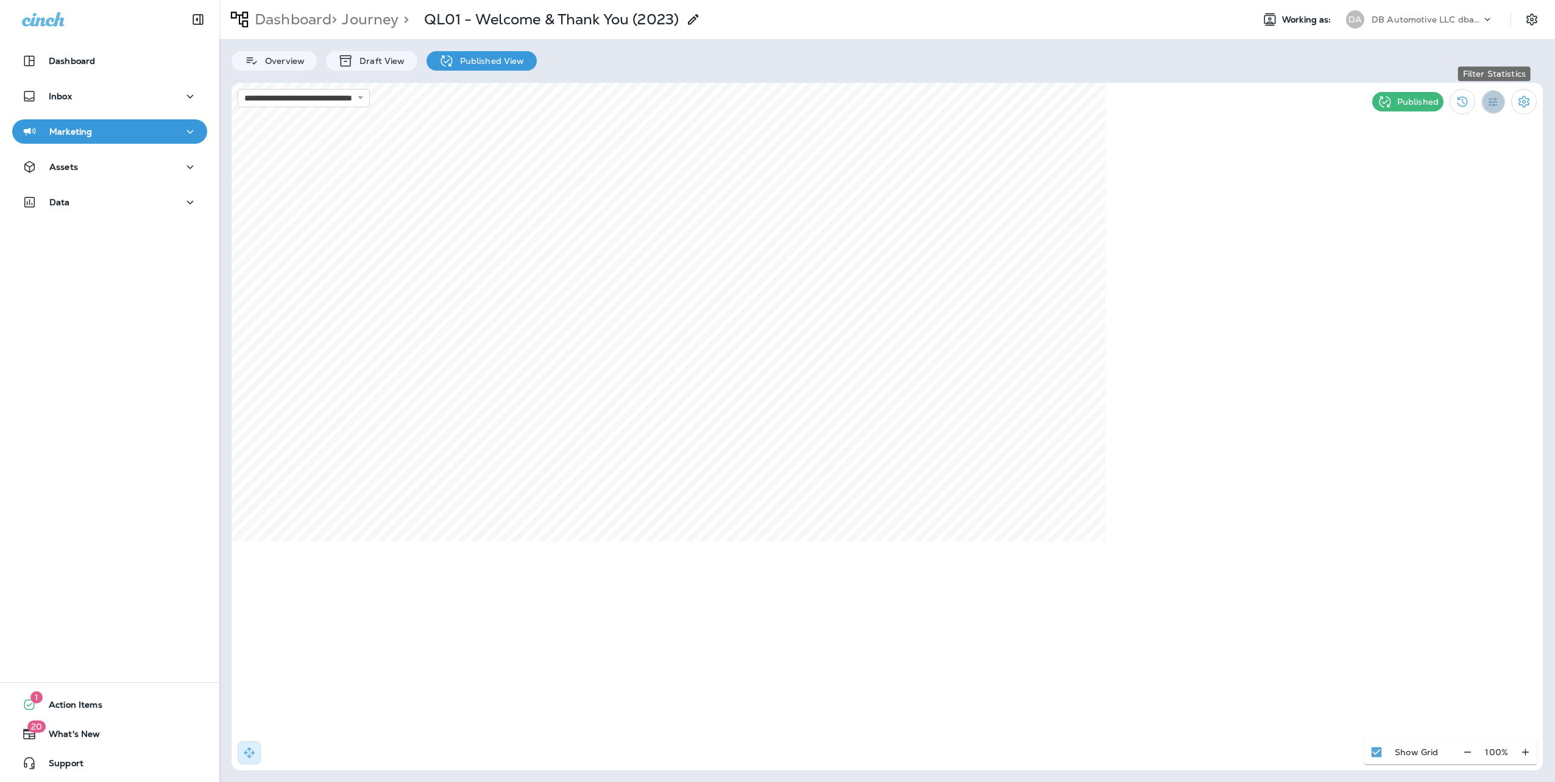
click at [1501, 99] on button "Filter Statistics" at bounding box center [1493, 102] width 24 height 24
click at [1429, 188] on p "7 Days" at bounding box center [1423, 188] width 27 height 10
click at [1500, 101] on button "Filter Statistics" at bounding box center [1493, 102] width 24 height 24
click at [1418, 241] on p "Date Range" at bounding box center [1435, 246] width 50 height 10
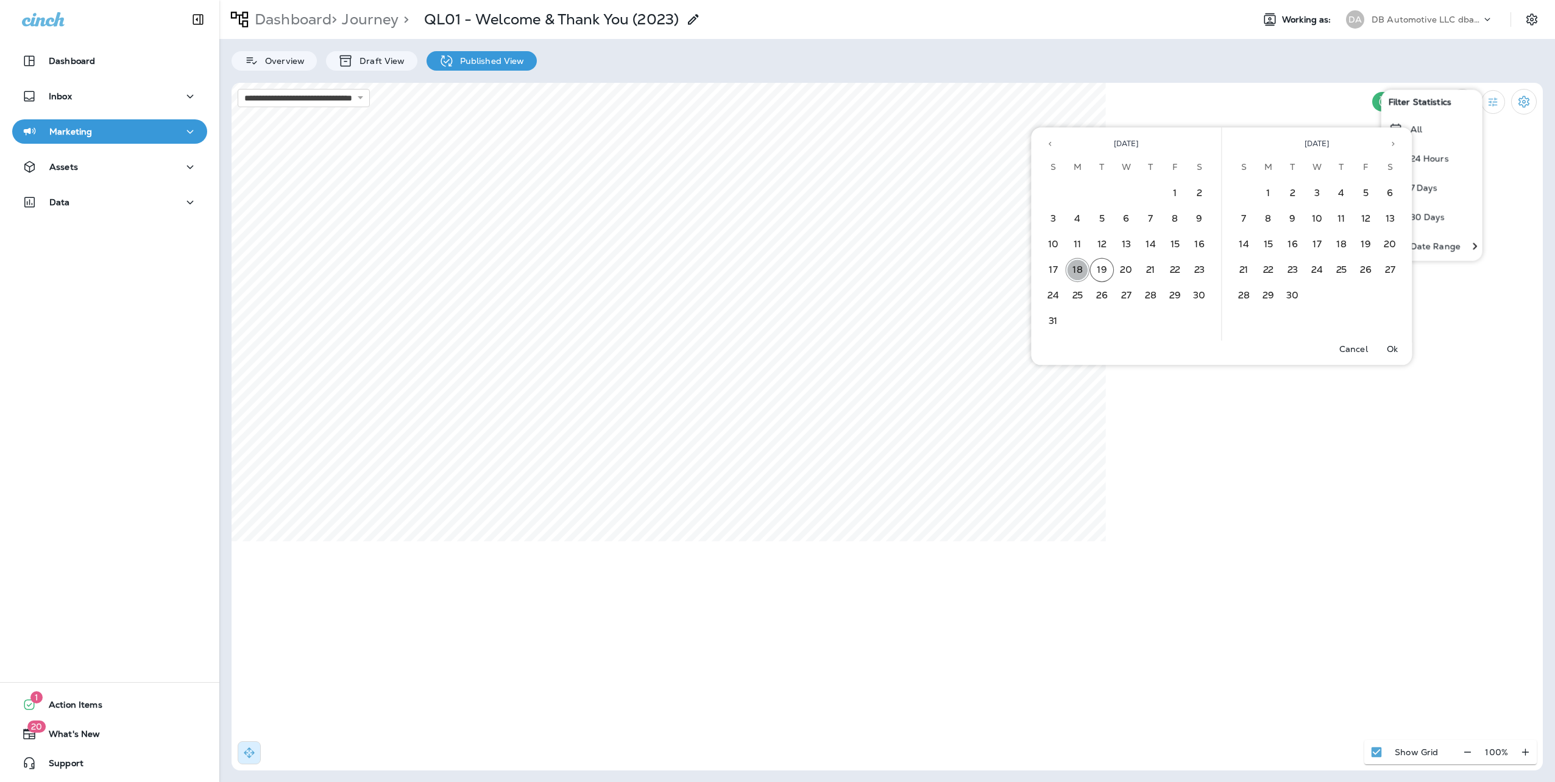
click at [1070, 264] on button "18" at bounding box center [1078, 270] width 24 height 24
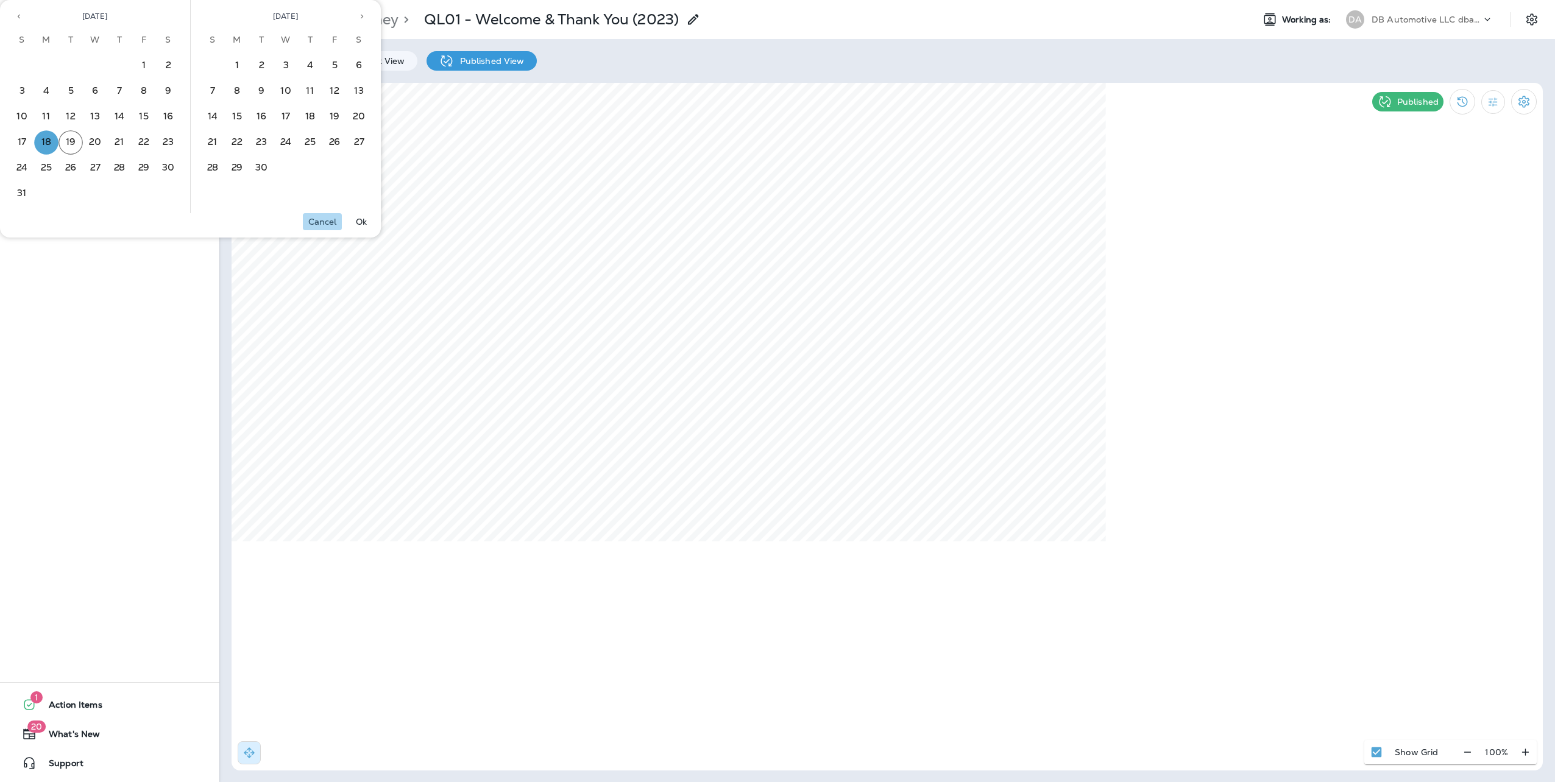
click at [325, 217] on p "Cancel" at bounding box center [322, 222] width 29 height 10
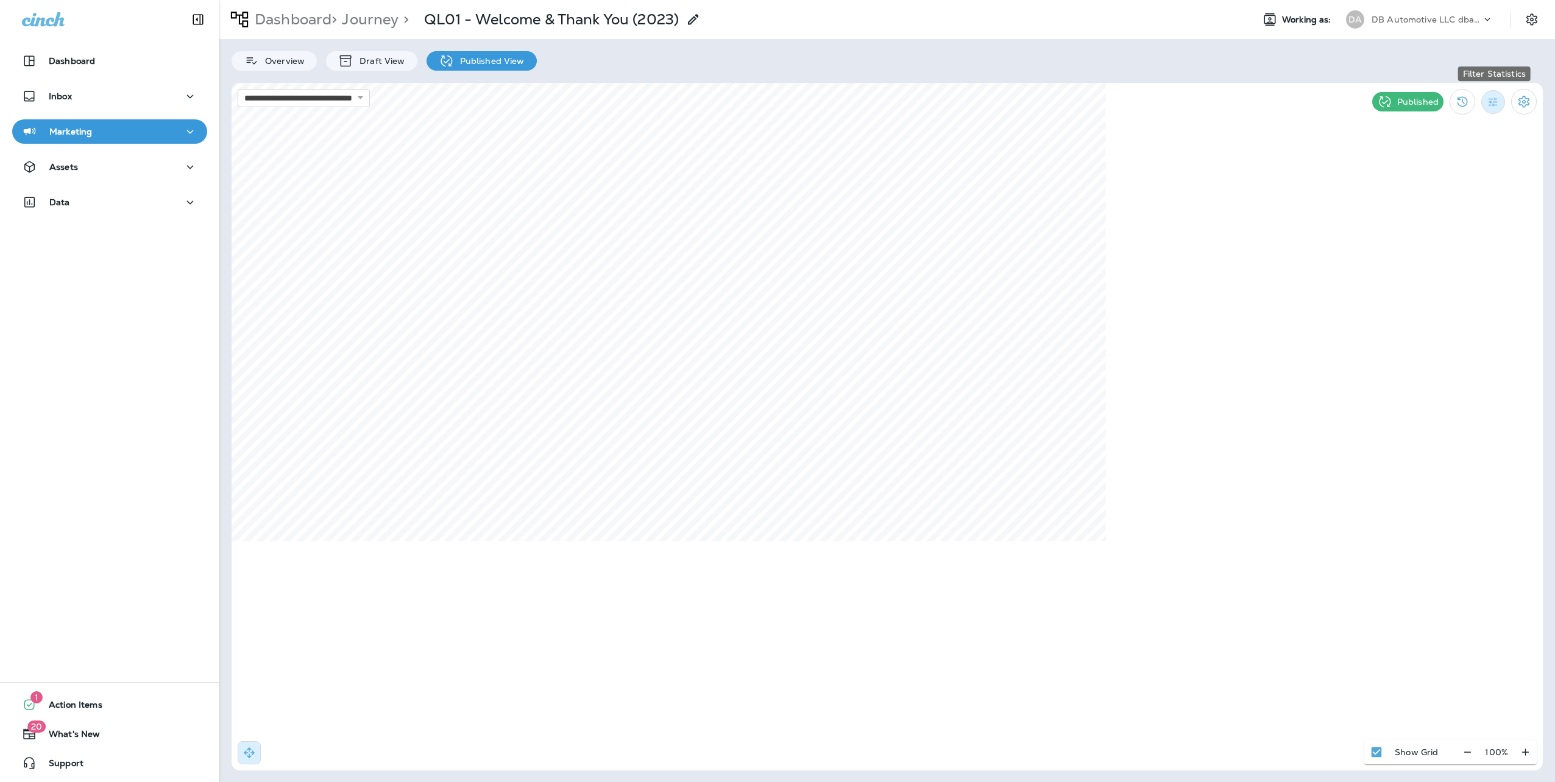
click at [1493, 99] on icon "Filter Statistics" at bounding box center [1492, 102] width 13 height 13
click at [1433, 244] on p "Date Range" at bounding box center [1435, 246] width 50 height 10
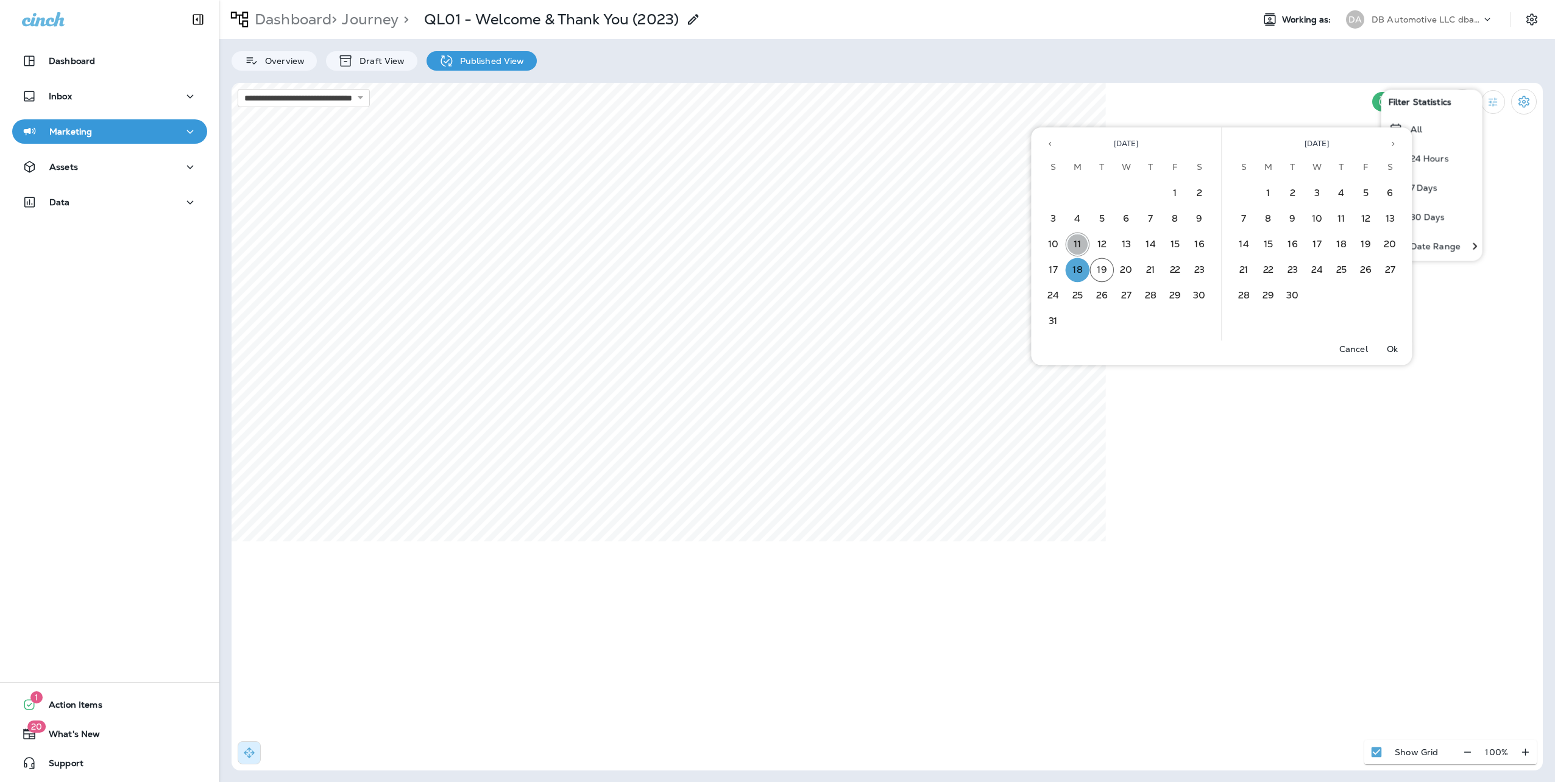
click at [1077, 241] on button "11" at bounding box center [1078, 245] width 24 height 24
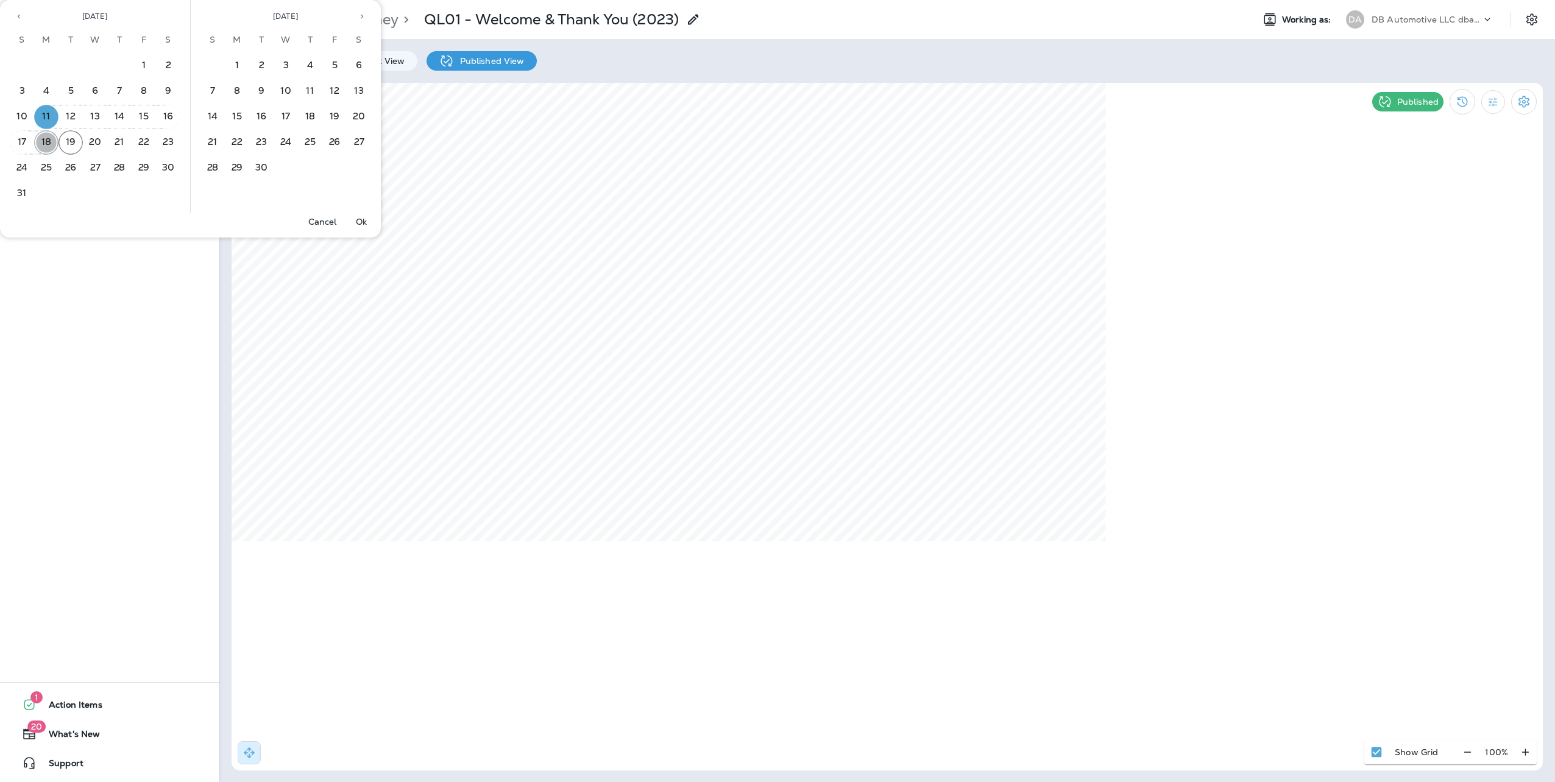
click at [41, 139] on button "18" at bounding box center [46, 142] width 24 height 24
click at [367, 217] on button "Ok" at bounding box center [361, 221] width 39 height 17
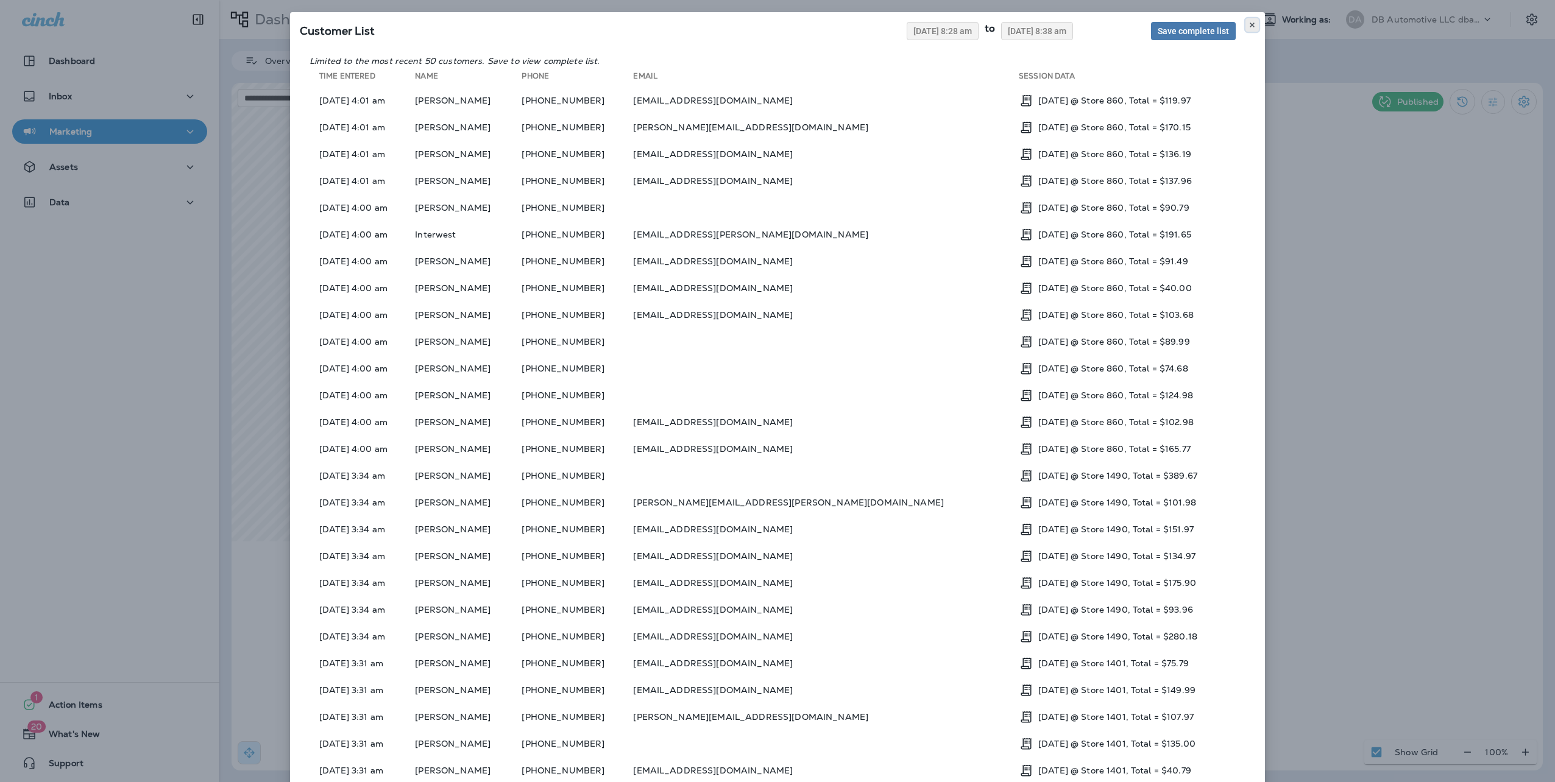
click at [1250, 21] on button at bounding box center [1251, 24] width 13 height 13
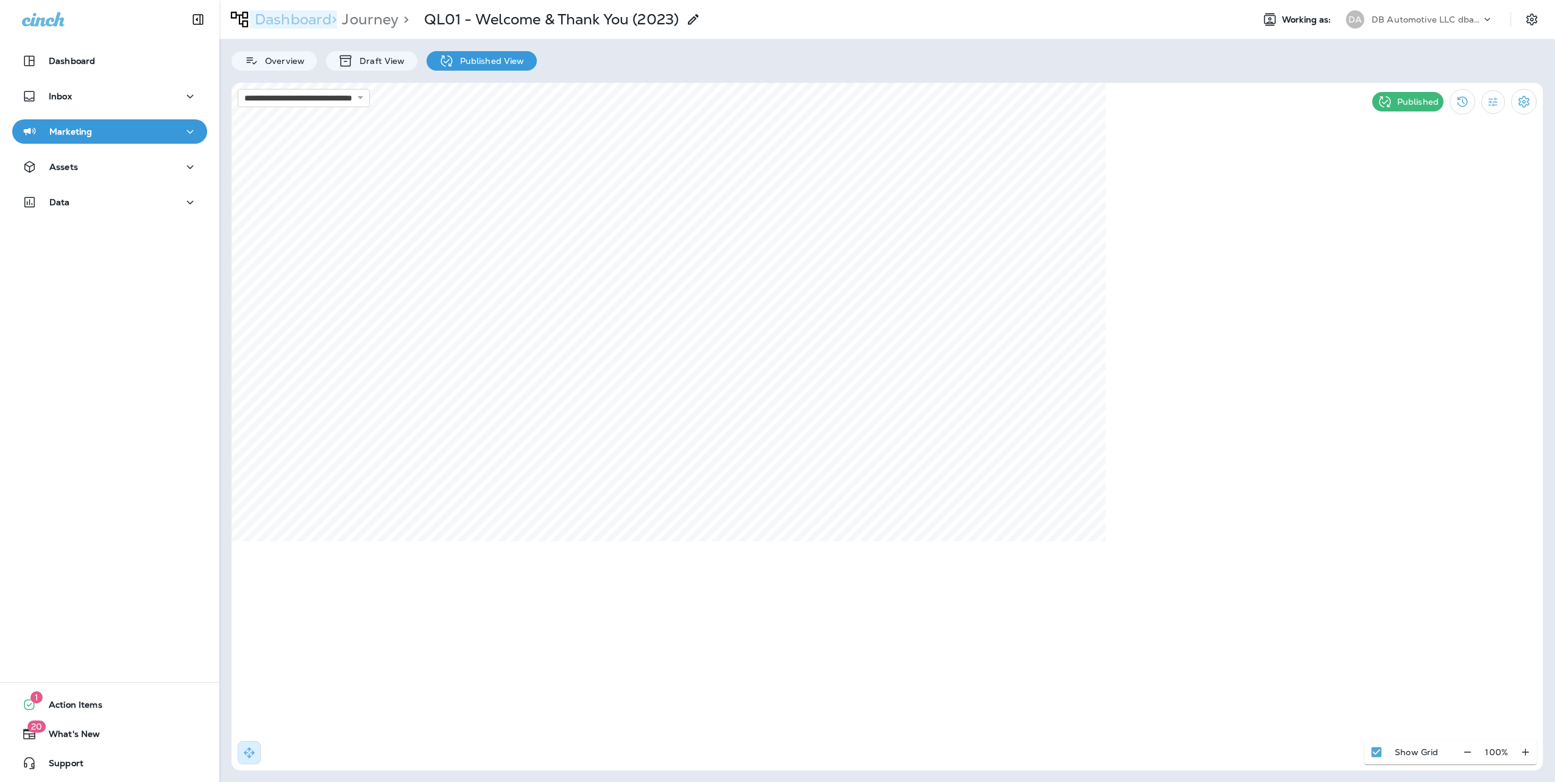
click at [313, 19] on p "Dashboard >" at bounding box center [293, 19] width 87 height 18
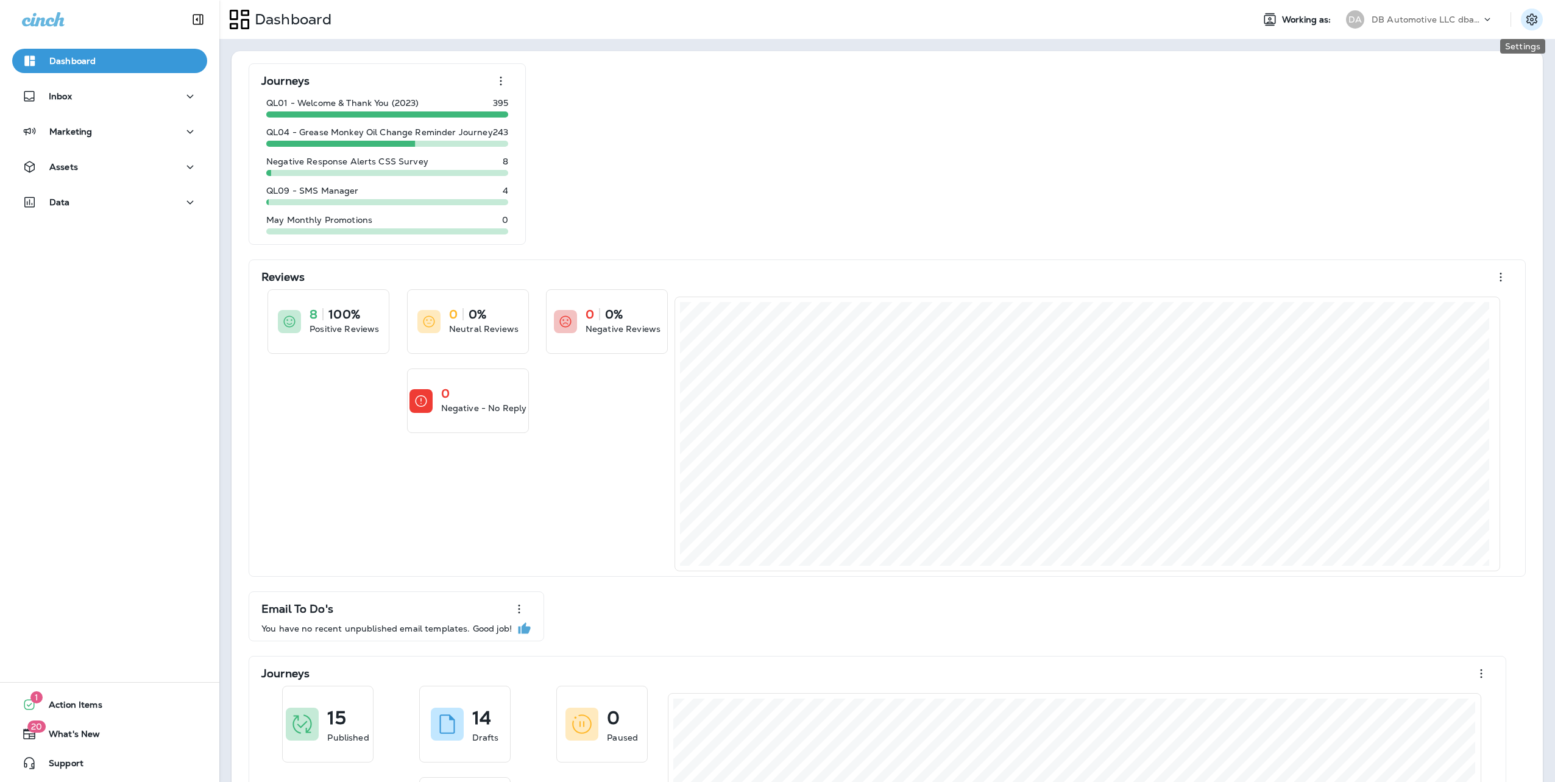
click at [1524, 23] on icon "Settings" at bounding box center [1531, 19] width 15 height 15
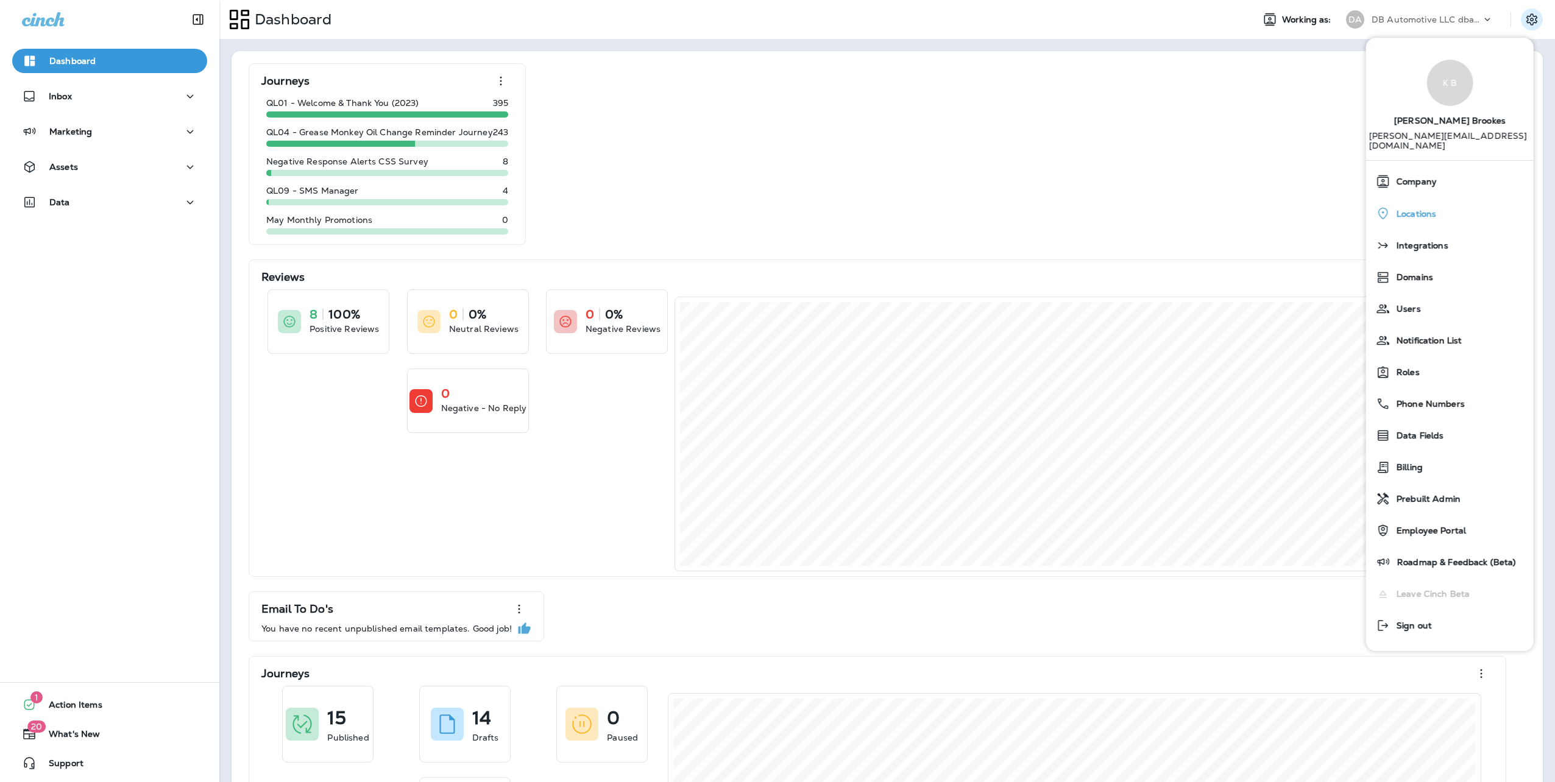
click at [1426, 209] on span "Locations" at bounding box center [1413, 214] width 46 height 10
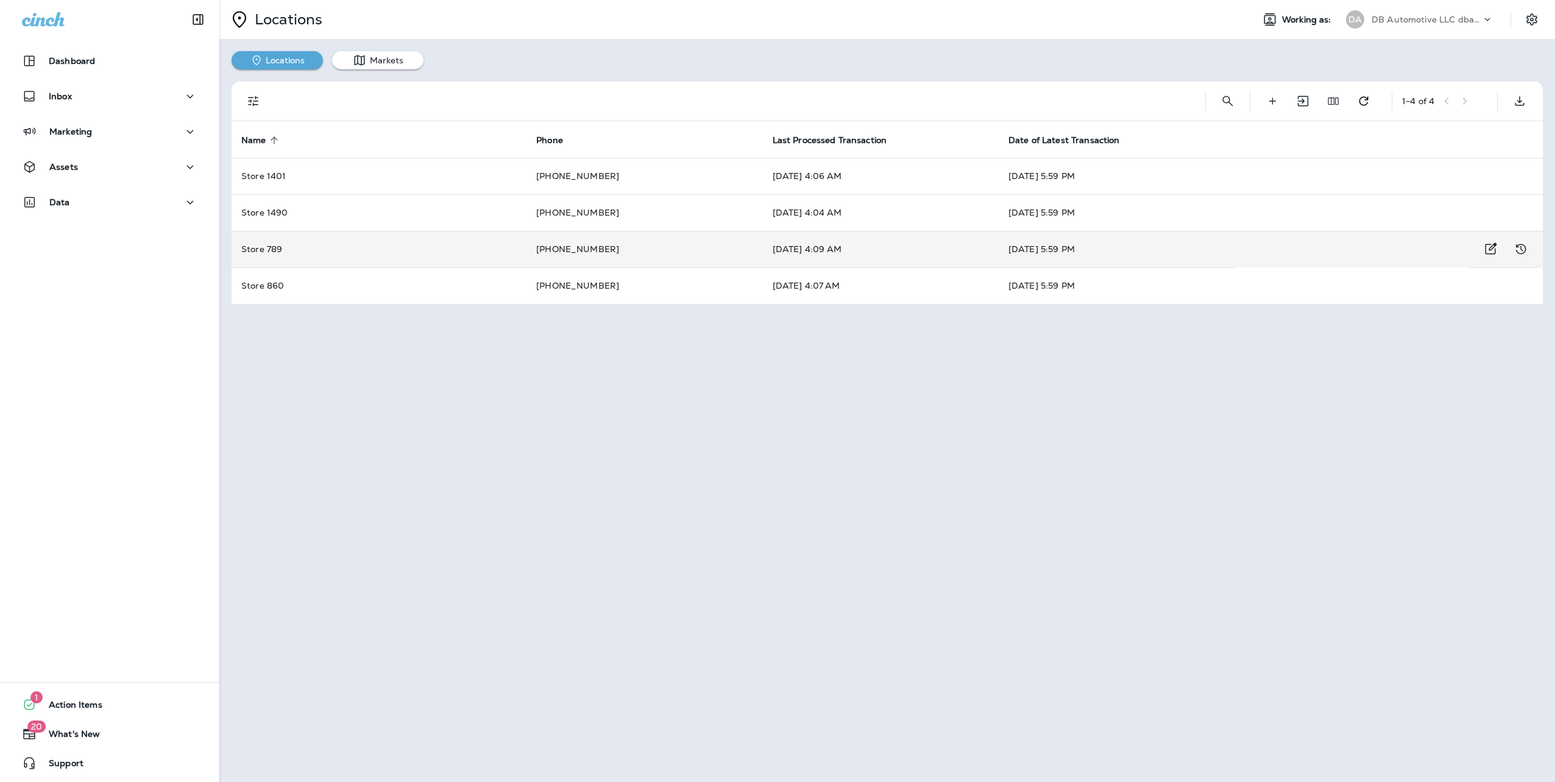
click at [327, 249] on td "Store 789" at bounding box center [379, 249] width 295 height 37
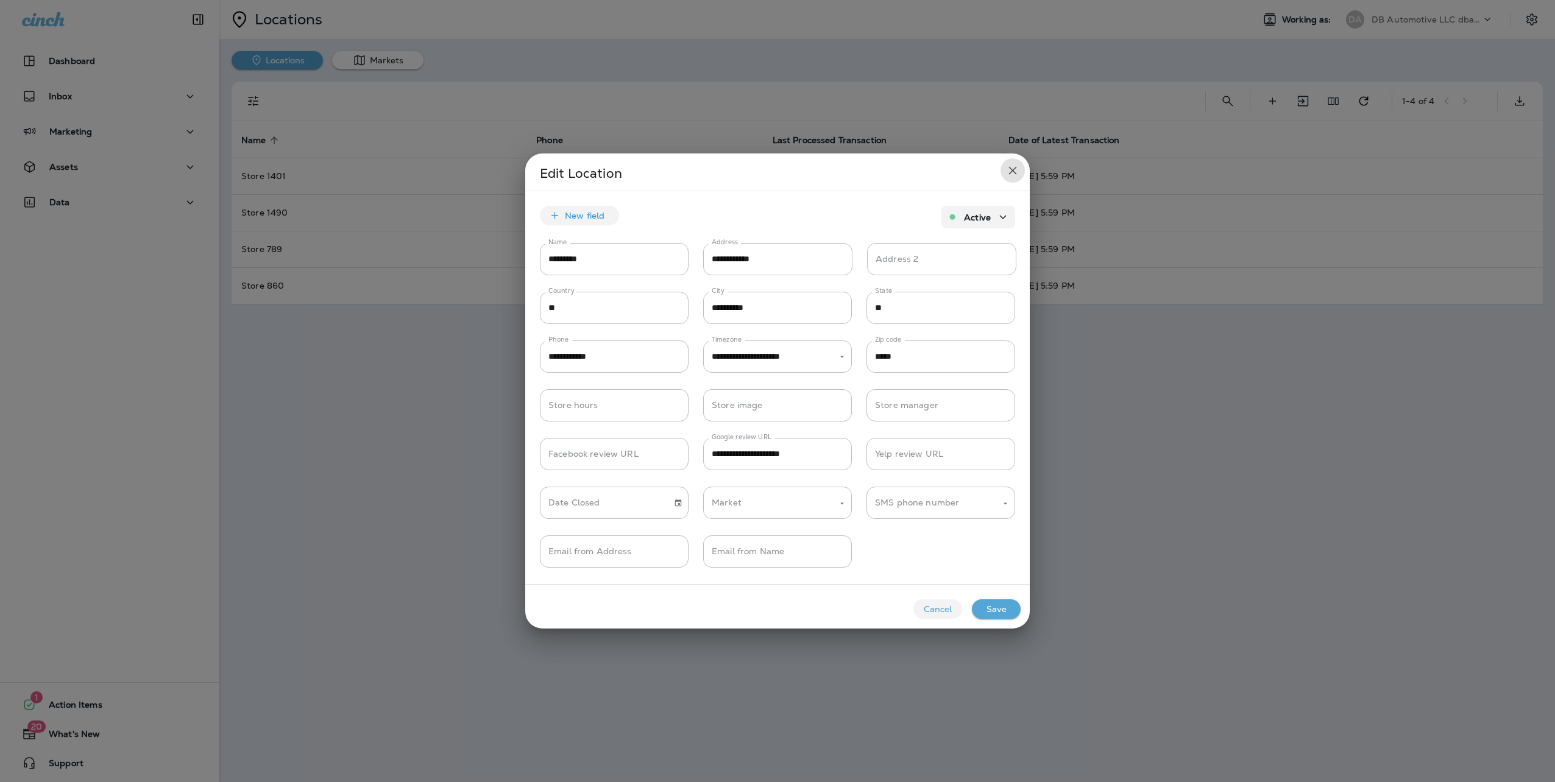
click at [1014, 164] on icon "close" at bounding box center [1012, 170] width 15 height 15
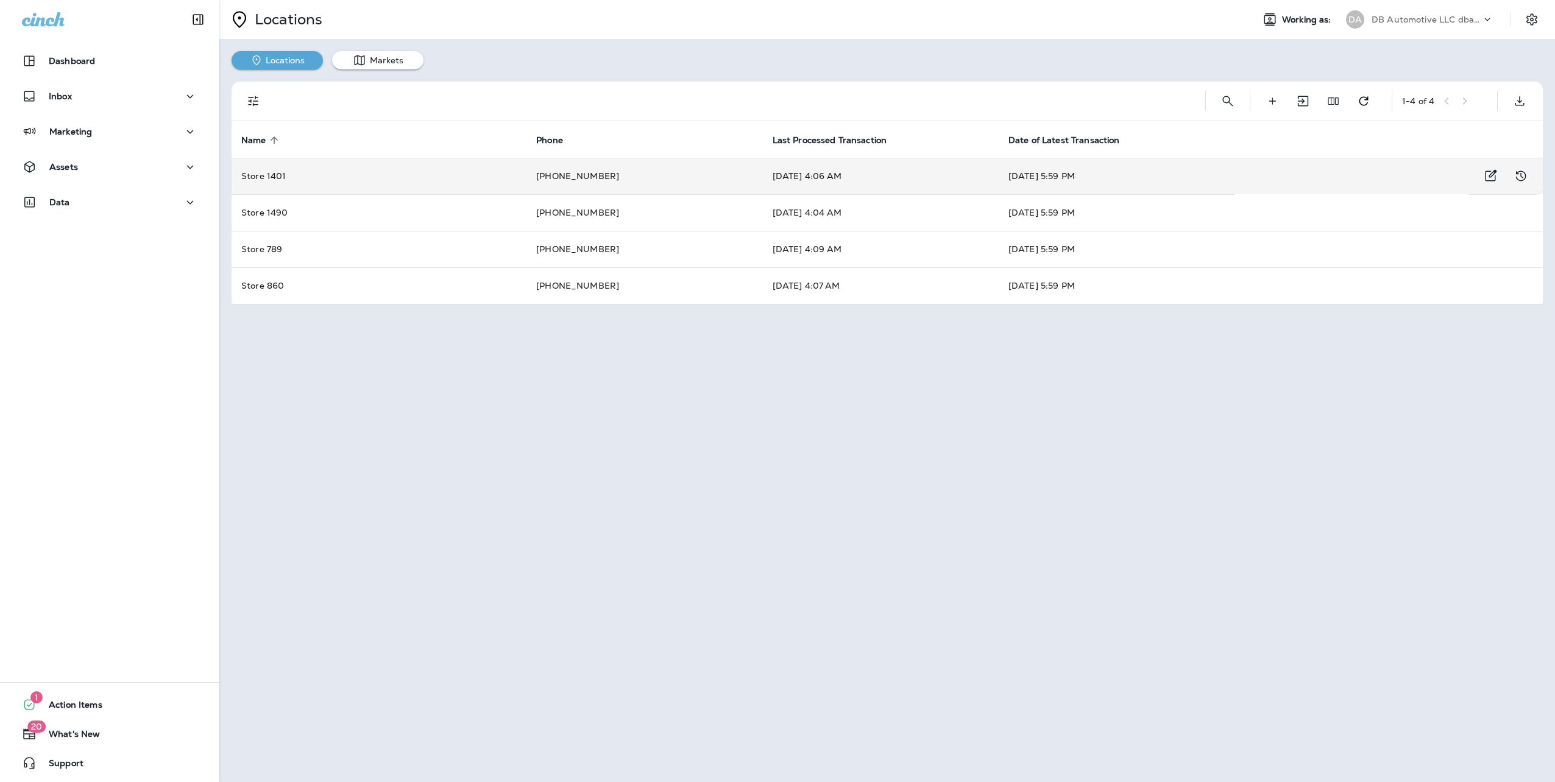
click at [339, 180] on td "Store 1401" at bounding box center [379, 176] width 295 height 37
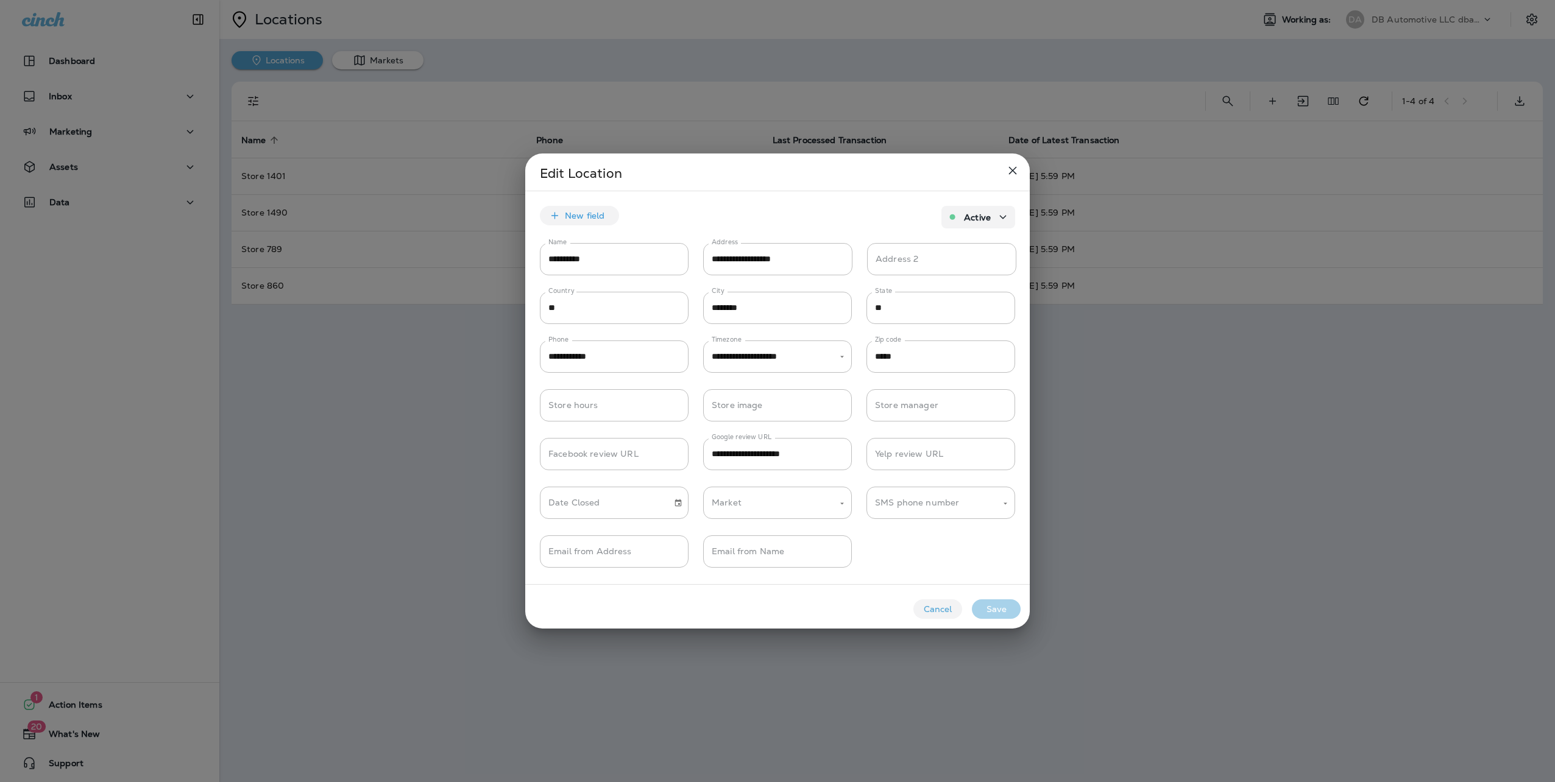
click at [1011, 167] on icon "close" at bounding box center [1012, 170] width 15 height 15
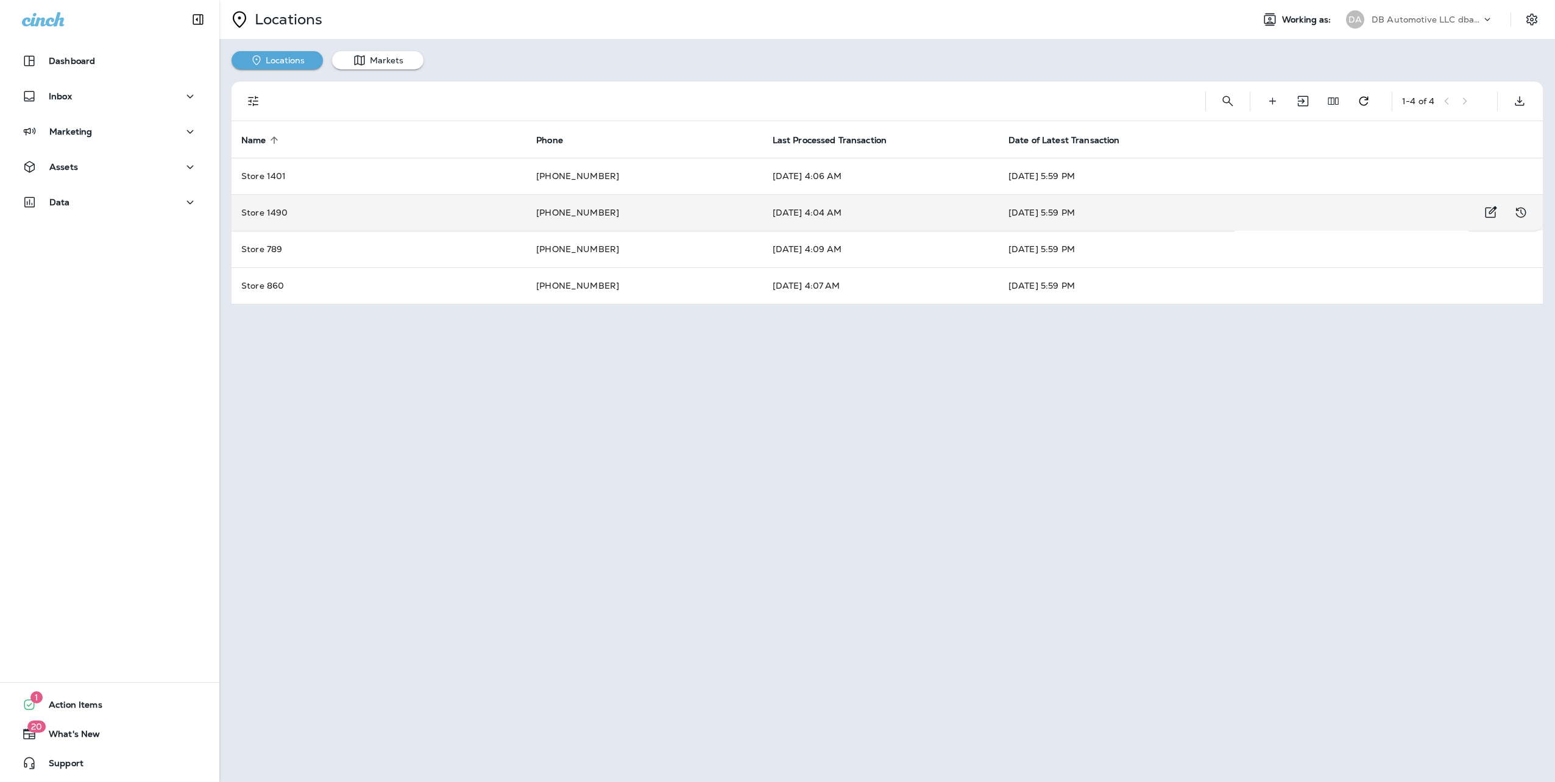
click at [333, 219] on td "Store 1490" at bounding box center [379, 212] width 295 height 37
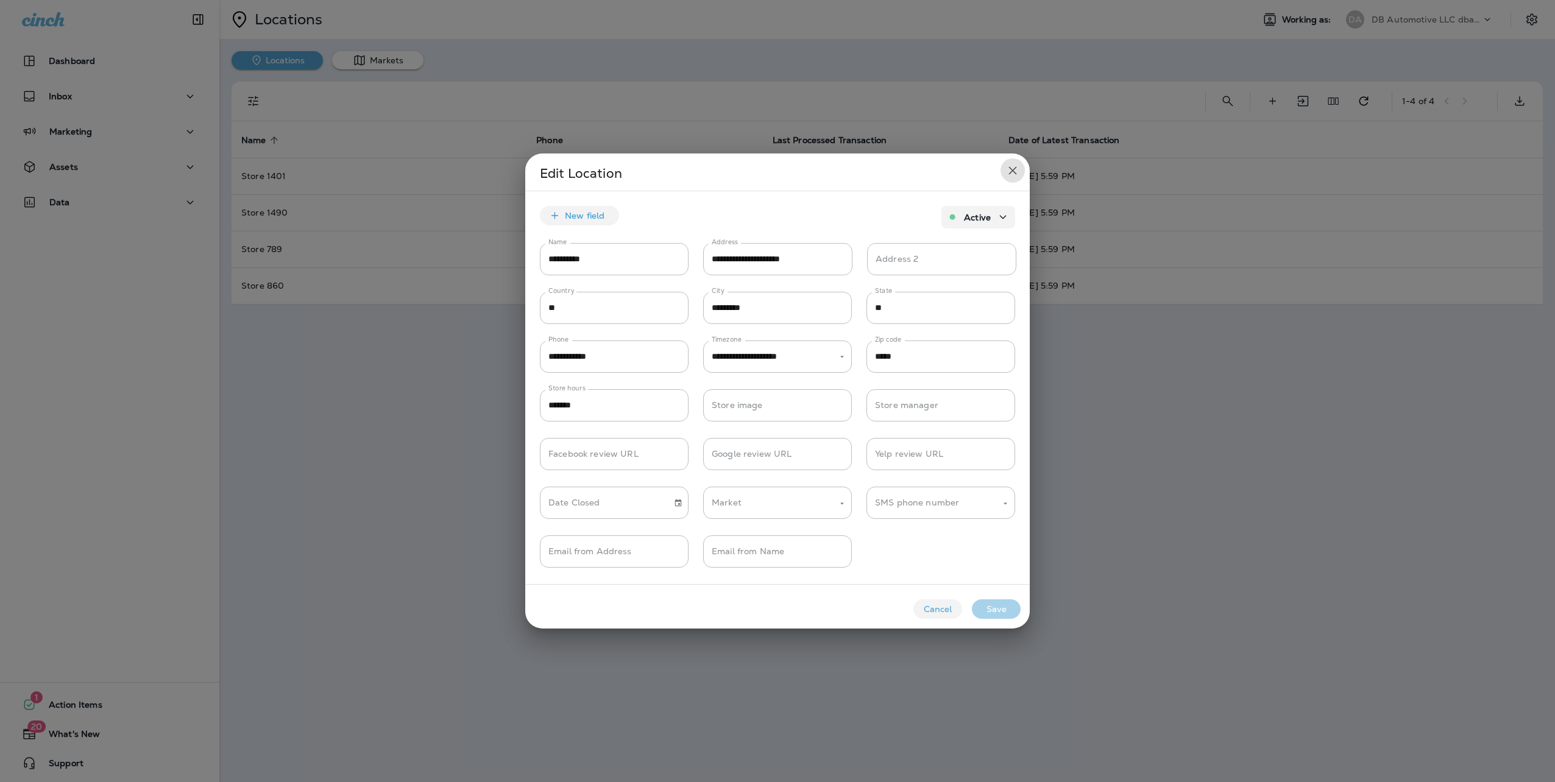
click at [1016, 175] on icon "close" at bounding box center [1012, 170] width 15 height 15
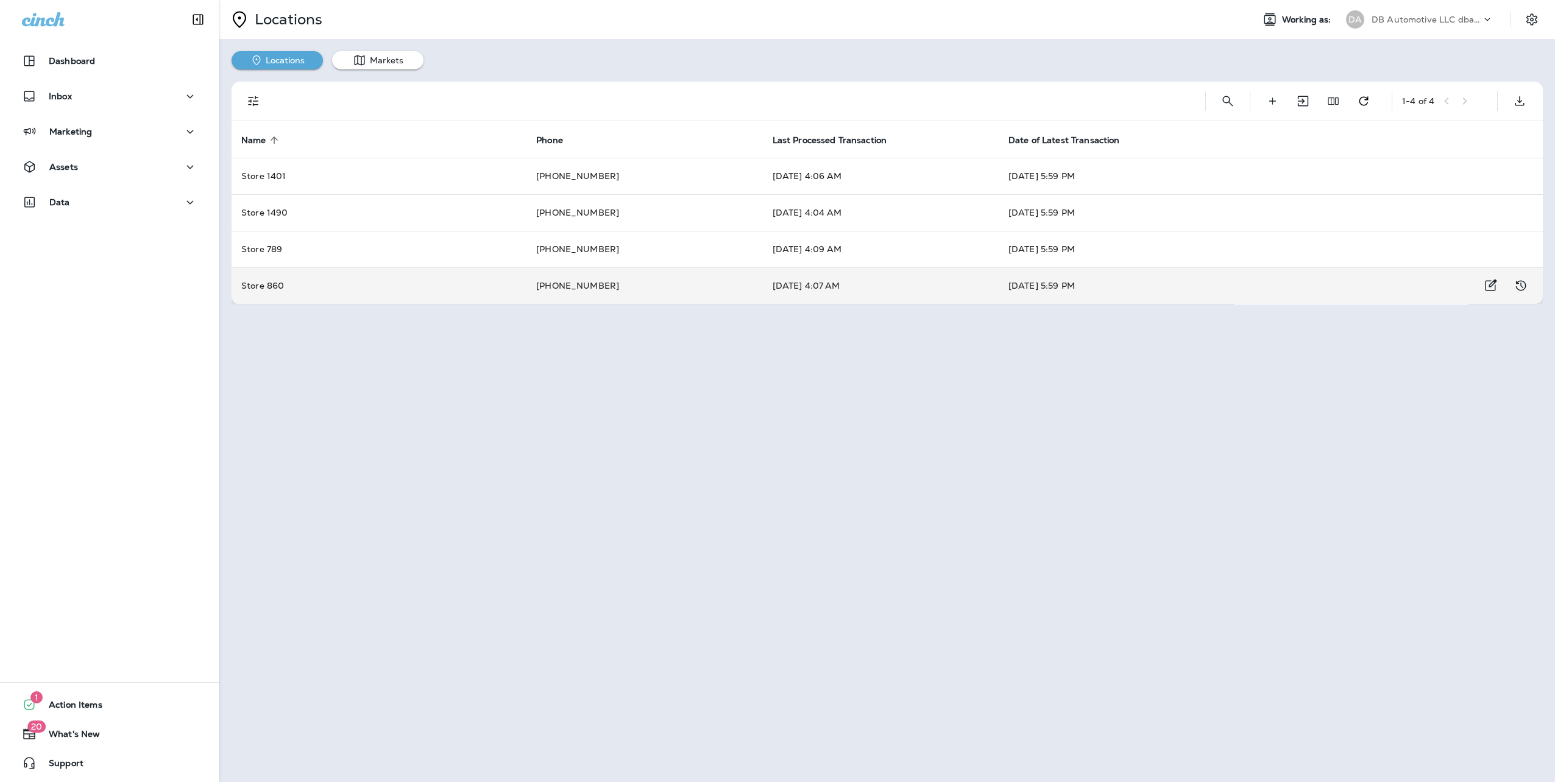
click at [338, 286] on td "Store 860" at bounding box center [379, 285] width 295 height 37
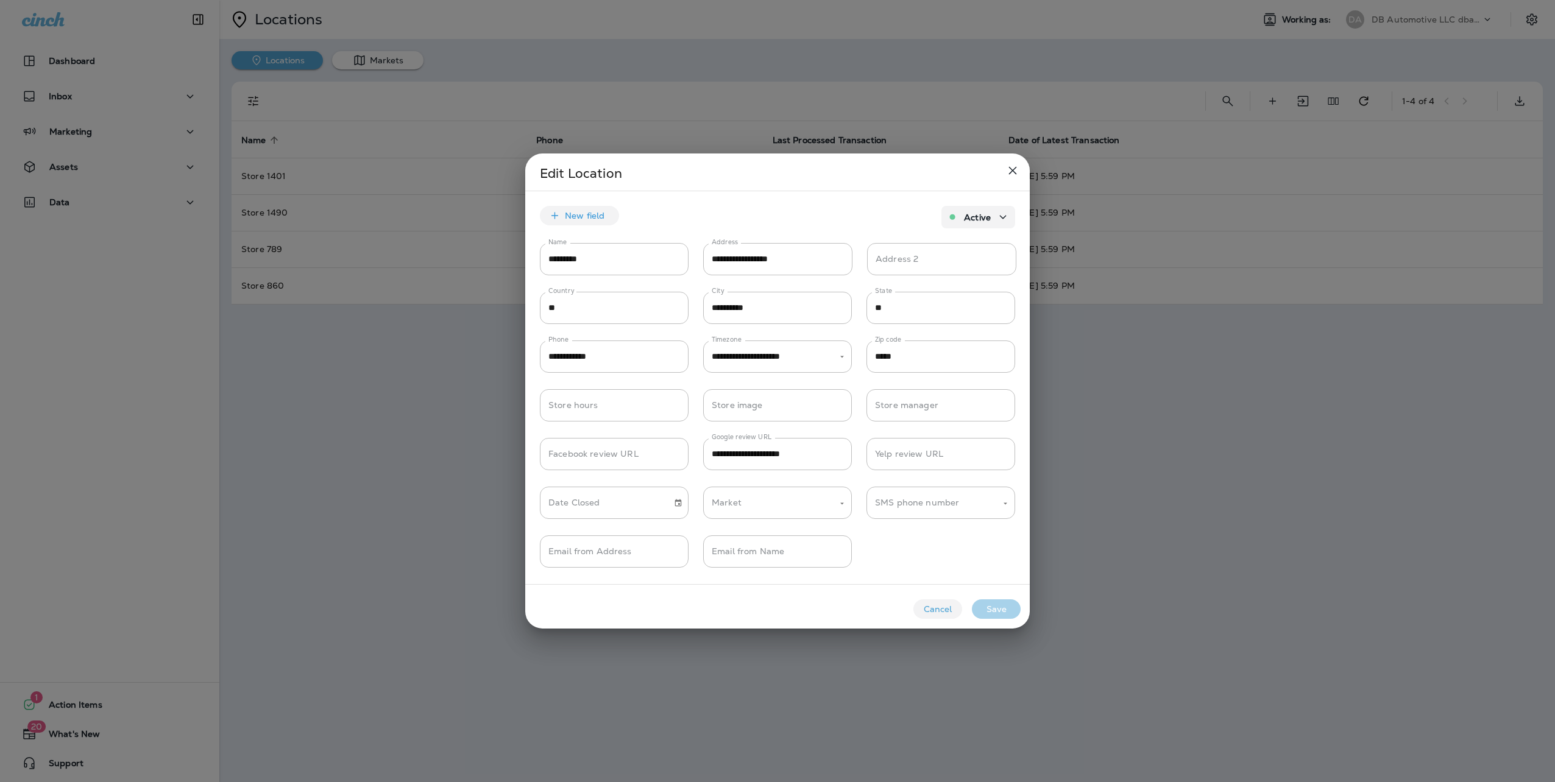
click at [1019, 172] on icon "close" at bounding box center [1012, 170] width 15 height 15
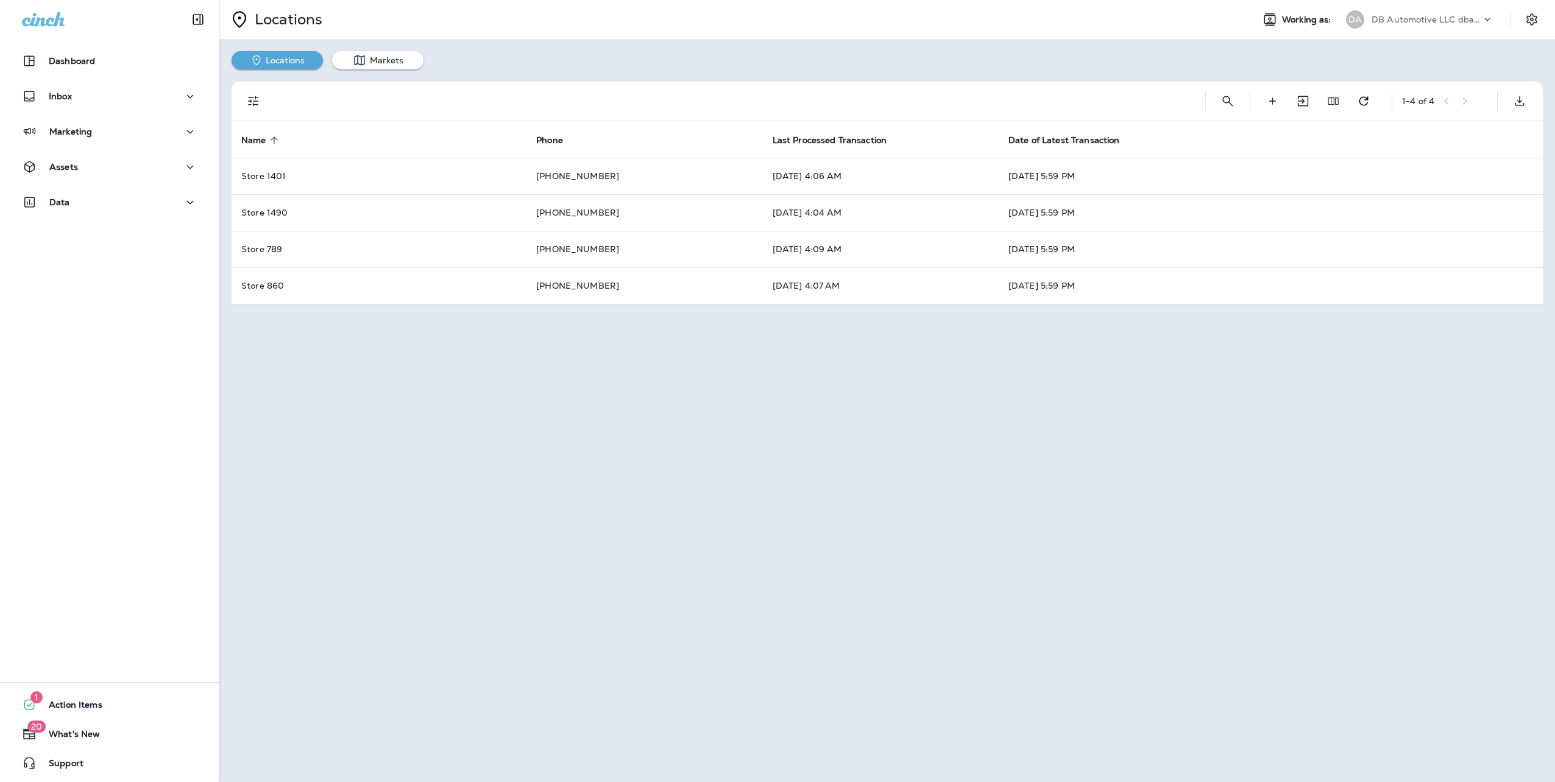
click at [1477, 17] on p "DB Automotive LLC dba Grease Monkey" at bounding box center [1426, 20] width 110 height 10
type input "*********"
click at [1426, 91] on p "Threshold Automotive Service dba Grease Monkey" at bounding box center [1429, 100] width 133 height 19
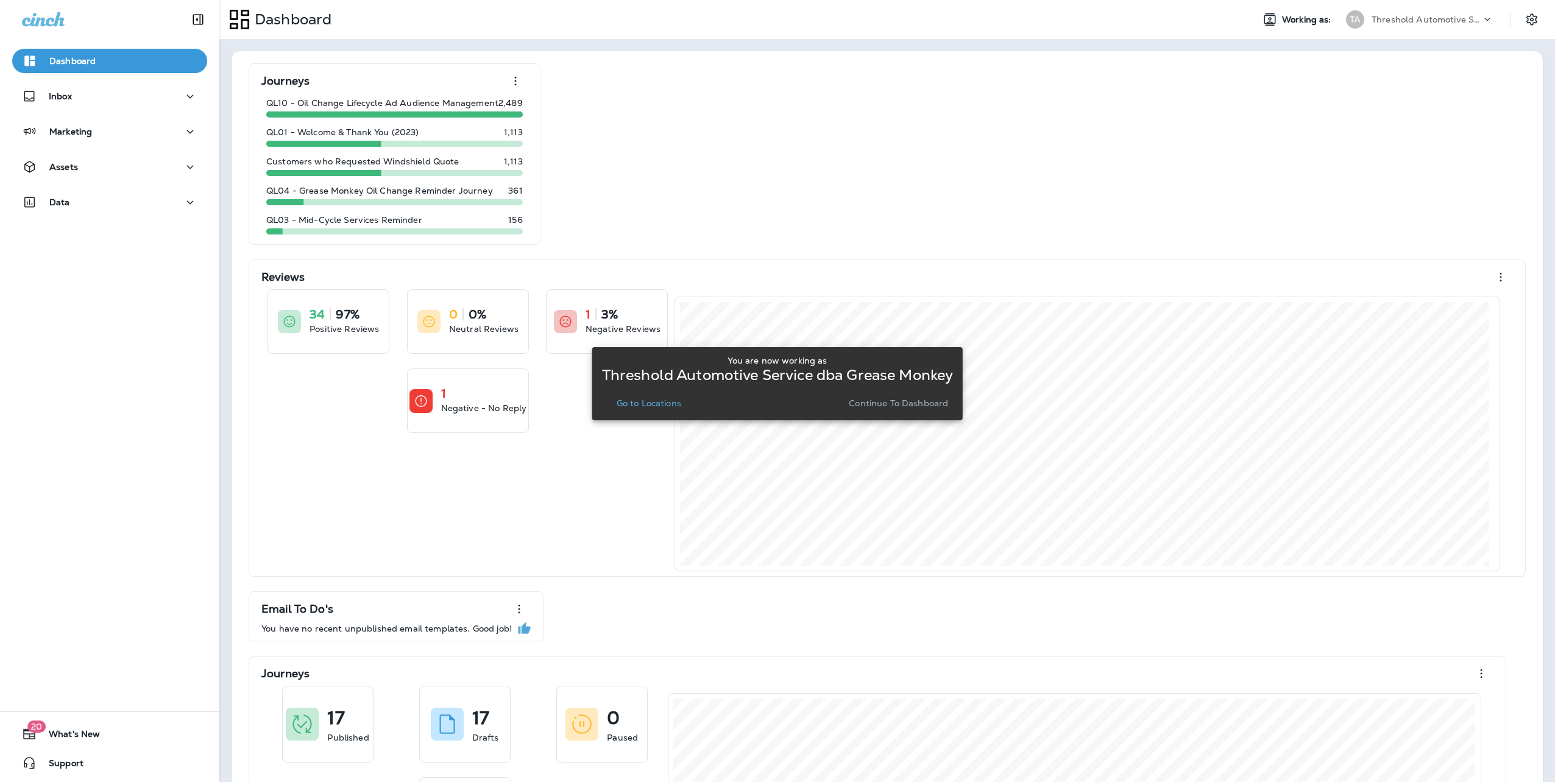
click at [905, 403] on p "Continue to Dashboard" at bounding box center [898, 403] width 99 height 10
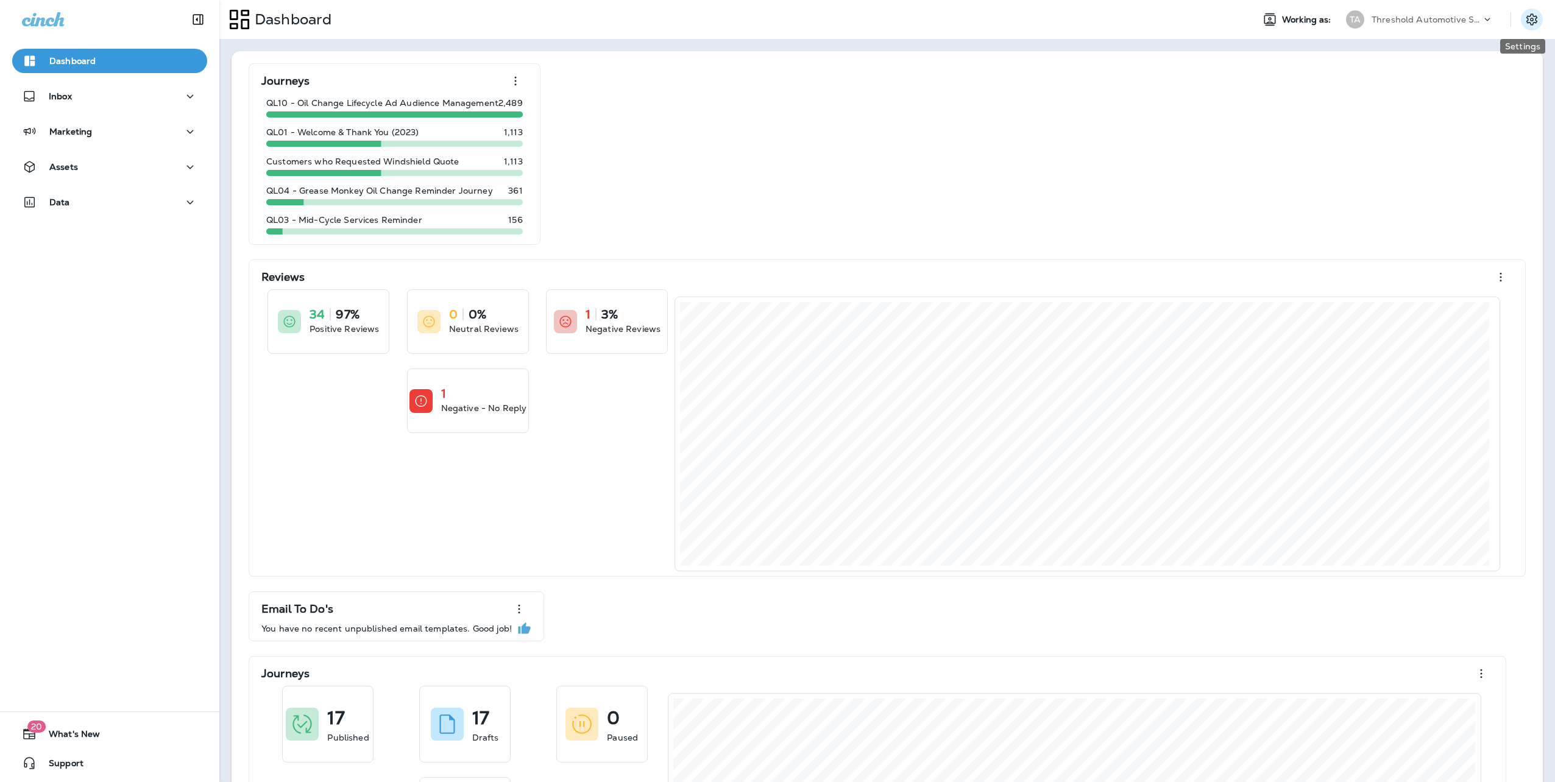
click at [1524, 17] on icon "Settings" at bounding box center [1531, 19] width 15 height 15
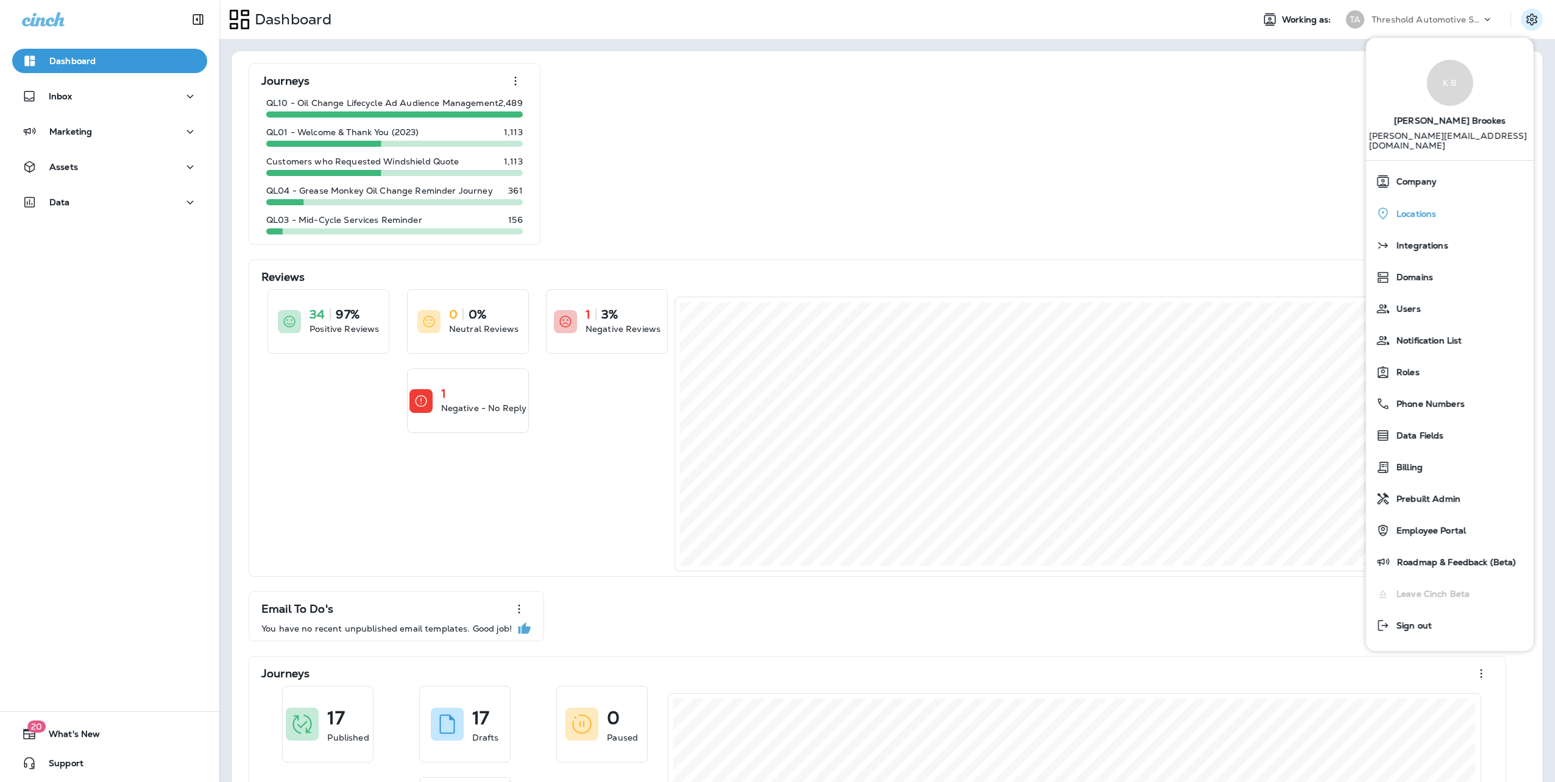
click at [1410, 209] on span "Locations" at bounding box center [1413, 214] width 46 height 10
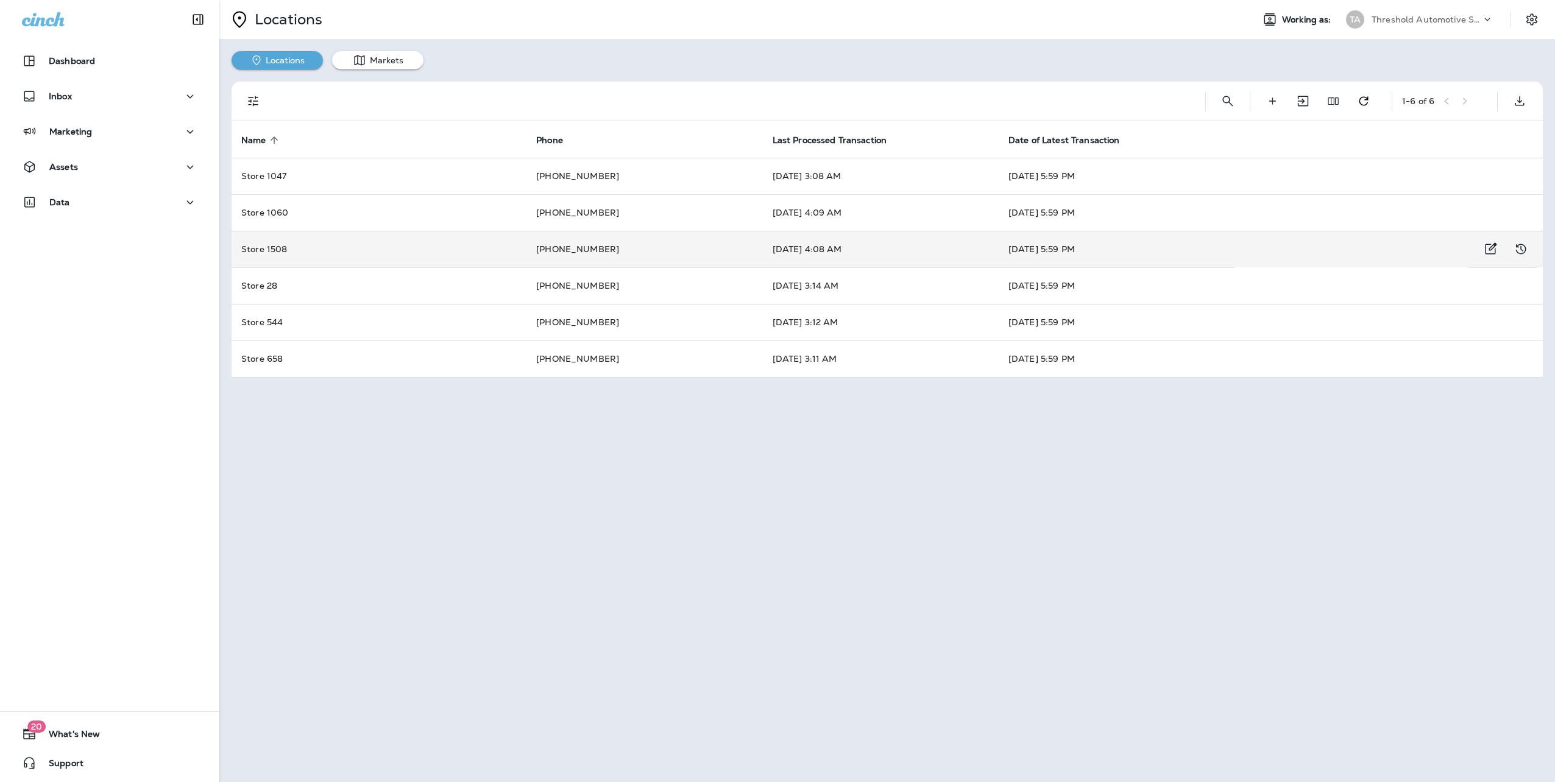
click at [348, 244] on td "Store 1508" at bounding box center [379, 249] width 295 height 37
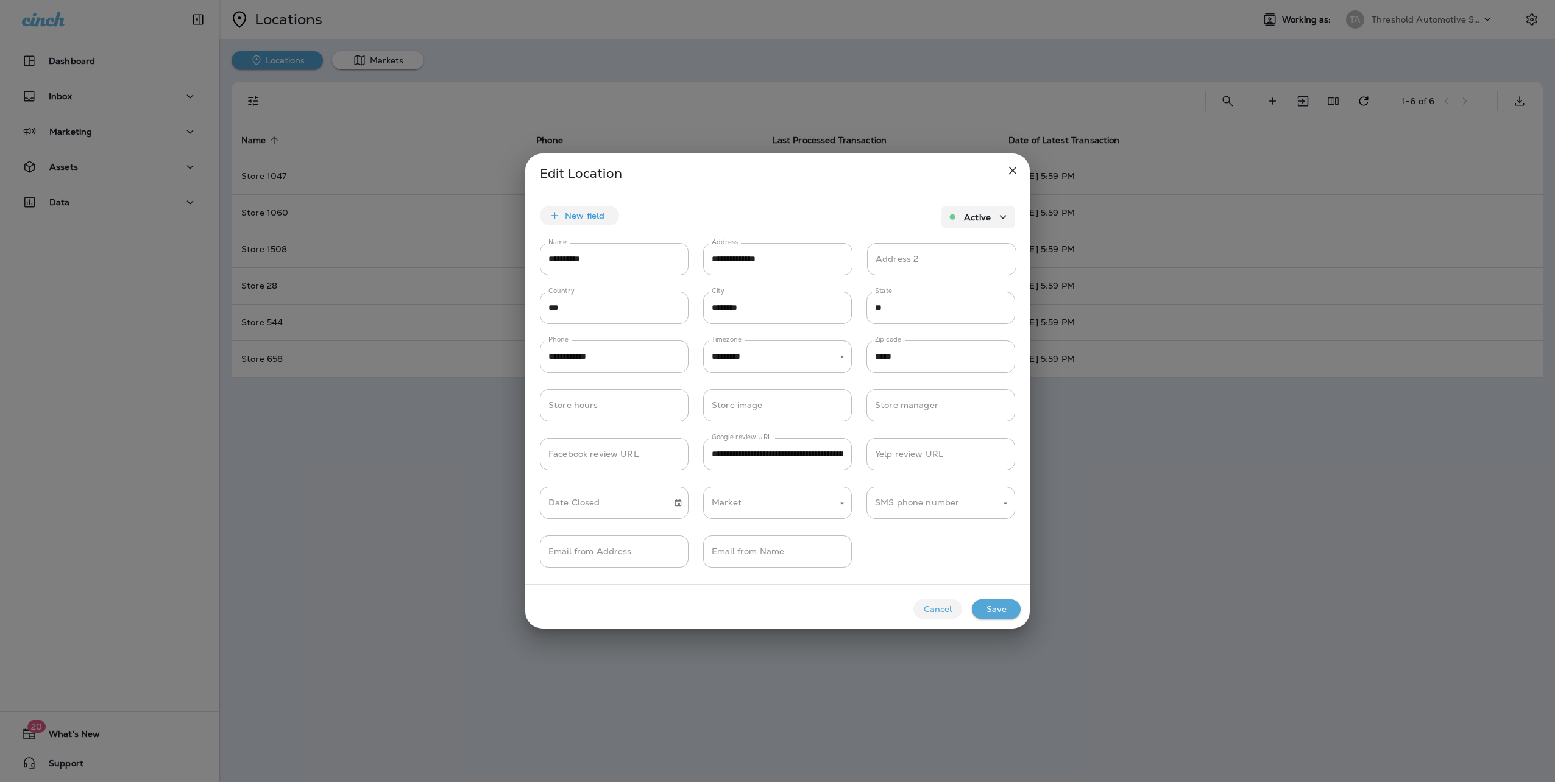
click at [1006, 169] on icon "close" at bounding box center [1012, 170] width 15 height 15
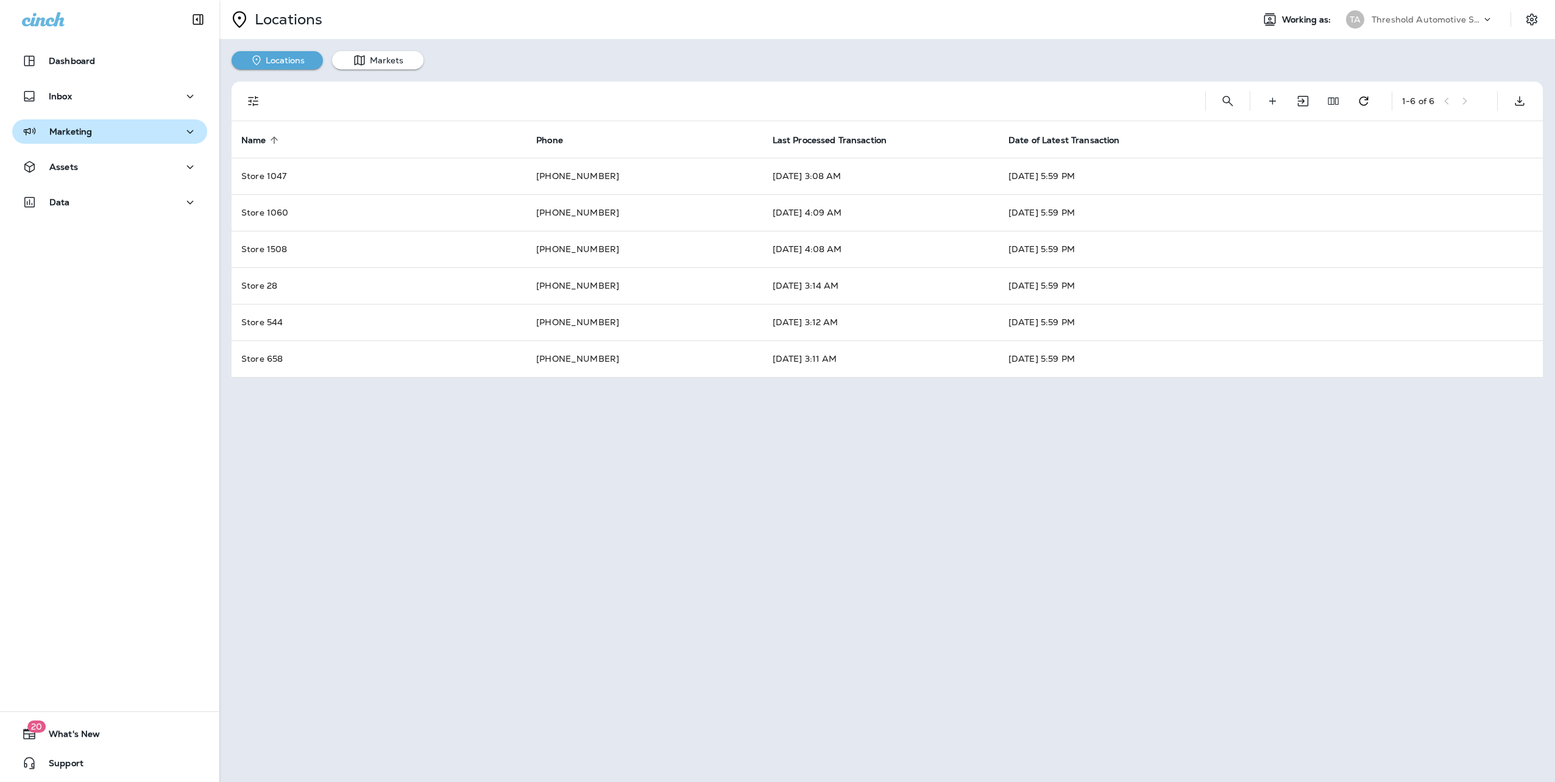
click at [56, 131] on p "Marketing" at bounding box center [70, 132] width 43 height 10
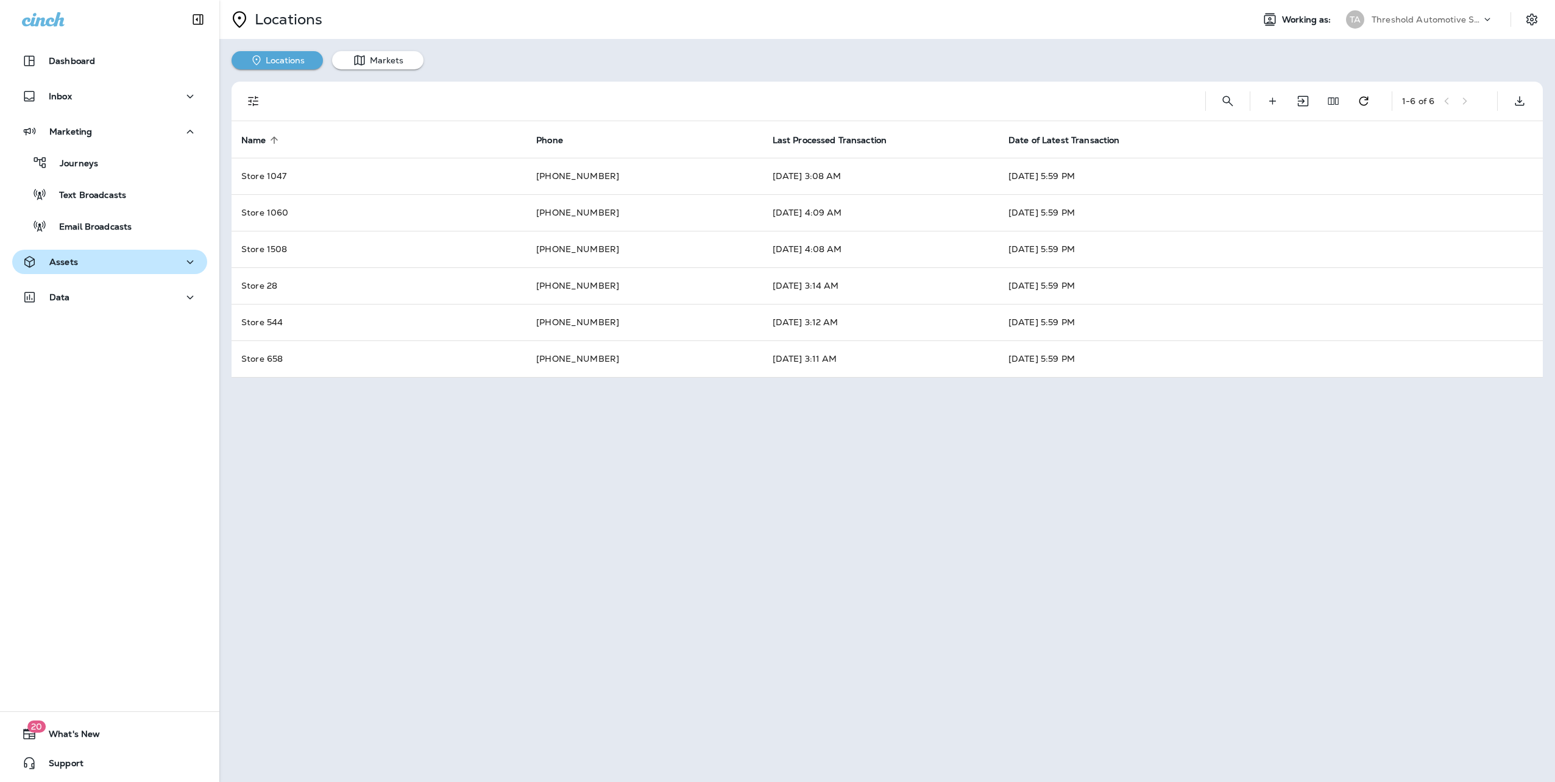
click at [65, 266] on p "Assets" at bounding box center [63, 262] width 29 height 10
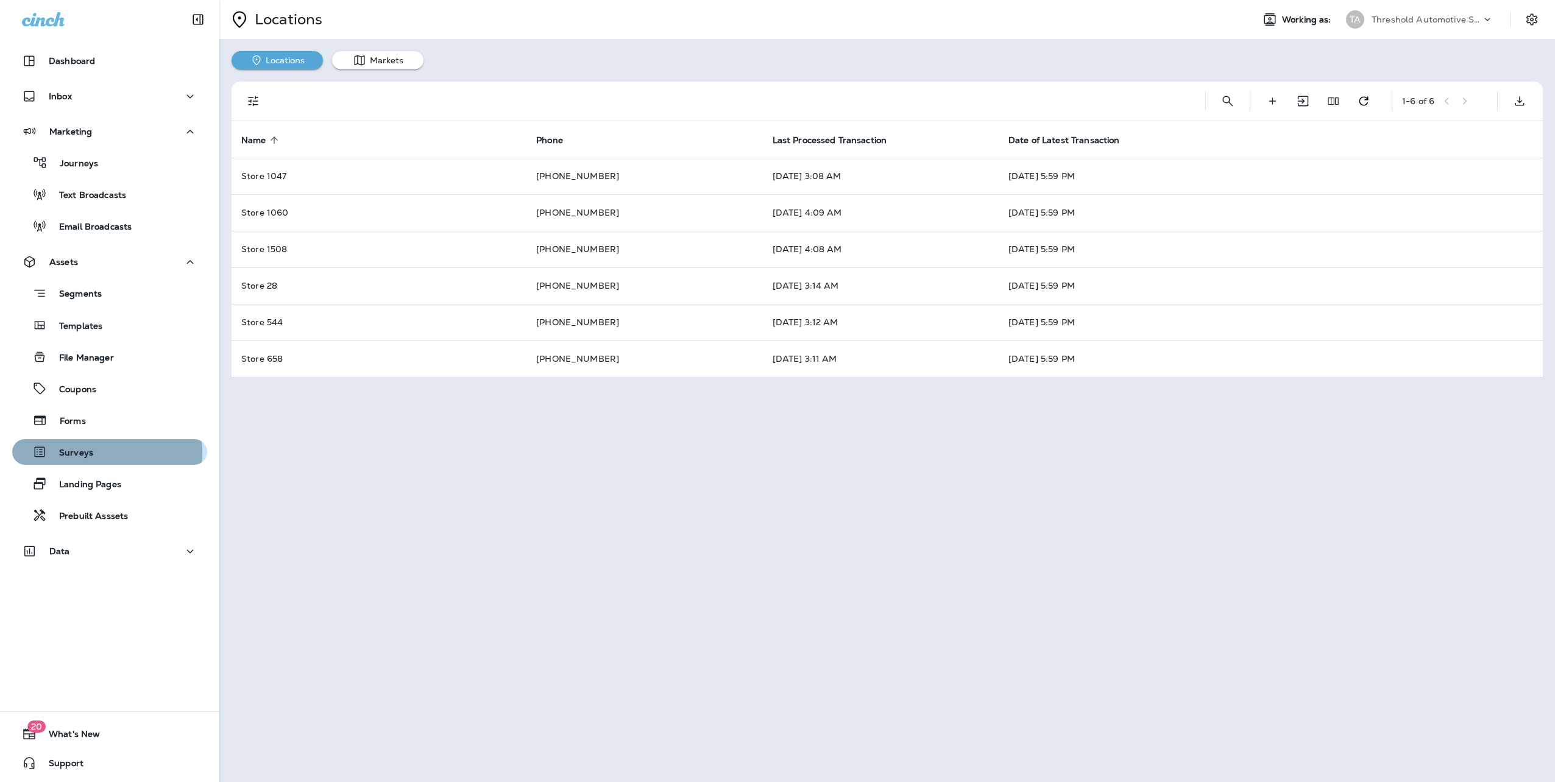
drag, startPoint x: 85, startPoint y: 452, endPoint x: 146, endPoint y: 458, distance: 61.8
click at [85, 452] on p "Surveys" at bounding box center [70, 454] width 46 height 12
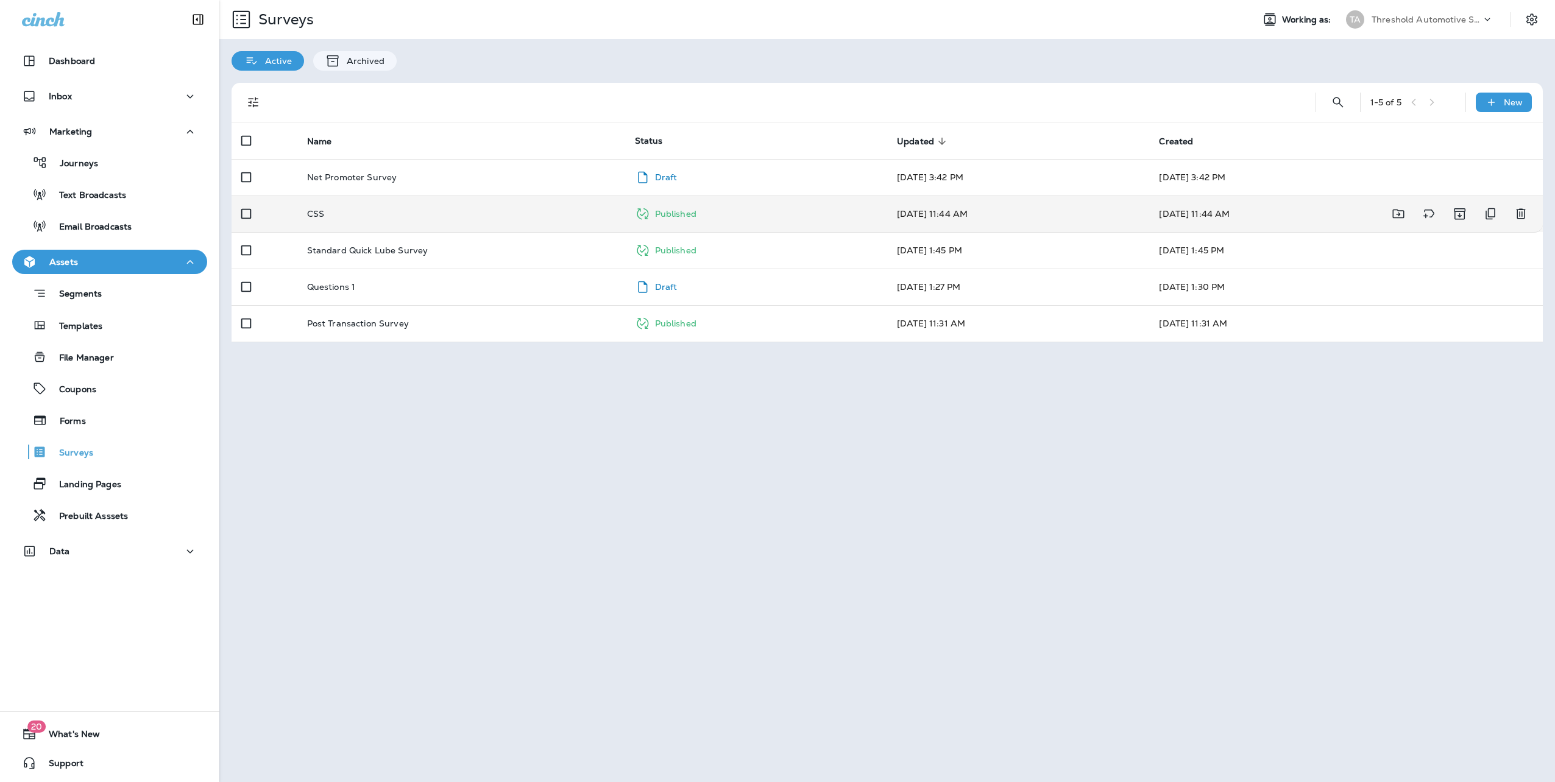
click at [463, 215] on div "CSS" at bounding box center [461, 214] width 308 height 10
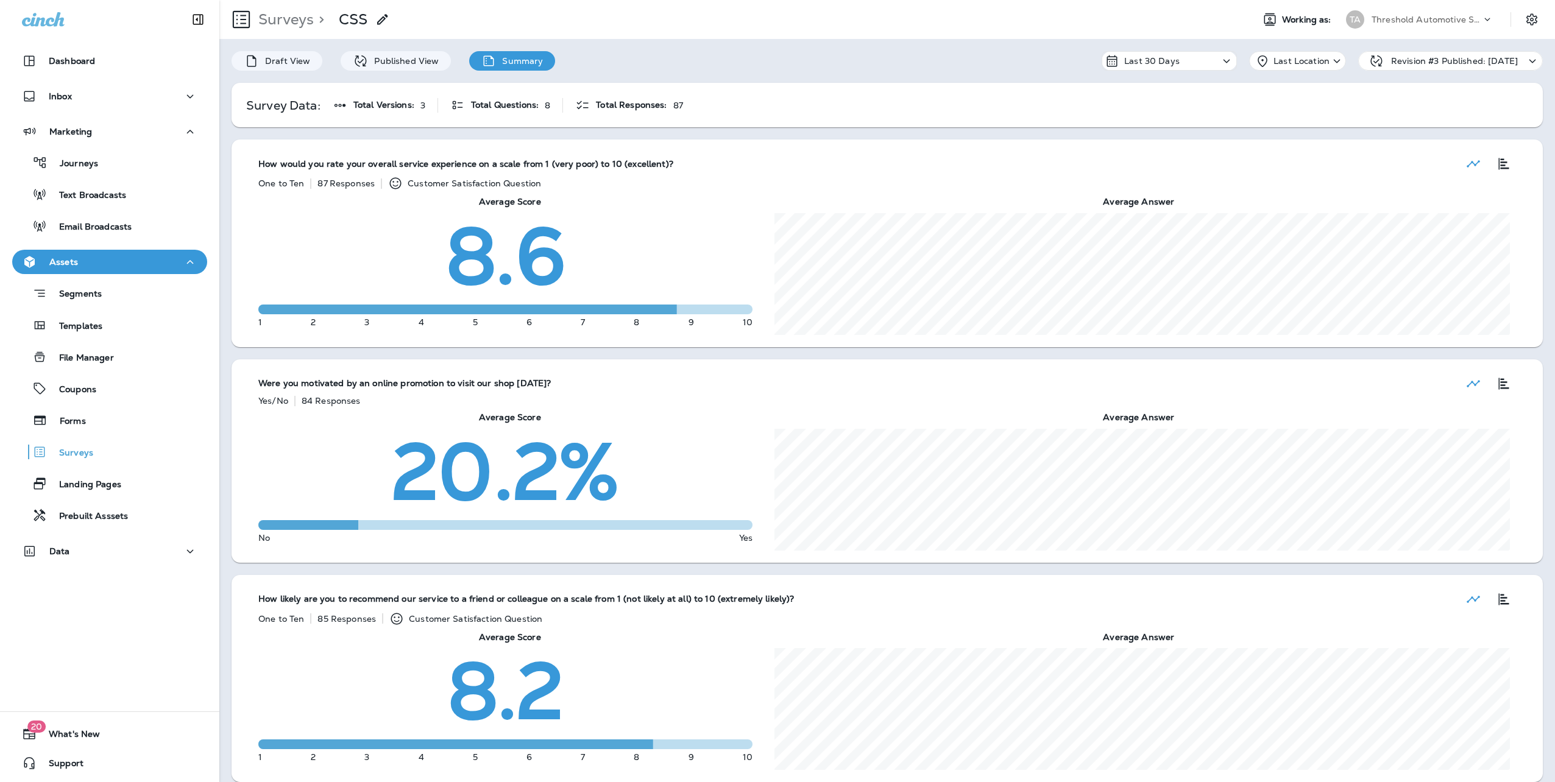
click at [521, 58] on p "Summary" at bounding box center [519, 61] width 47 height 10
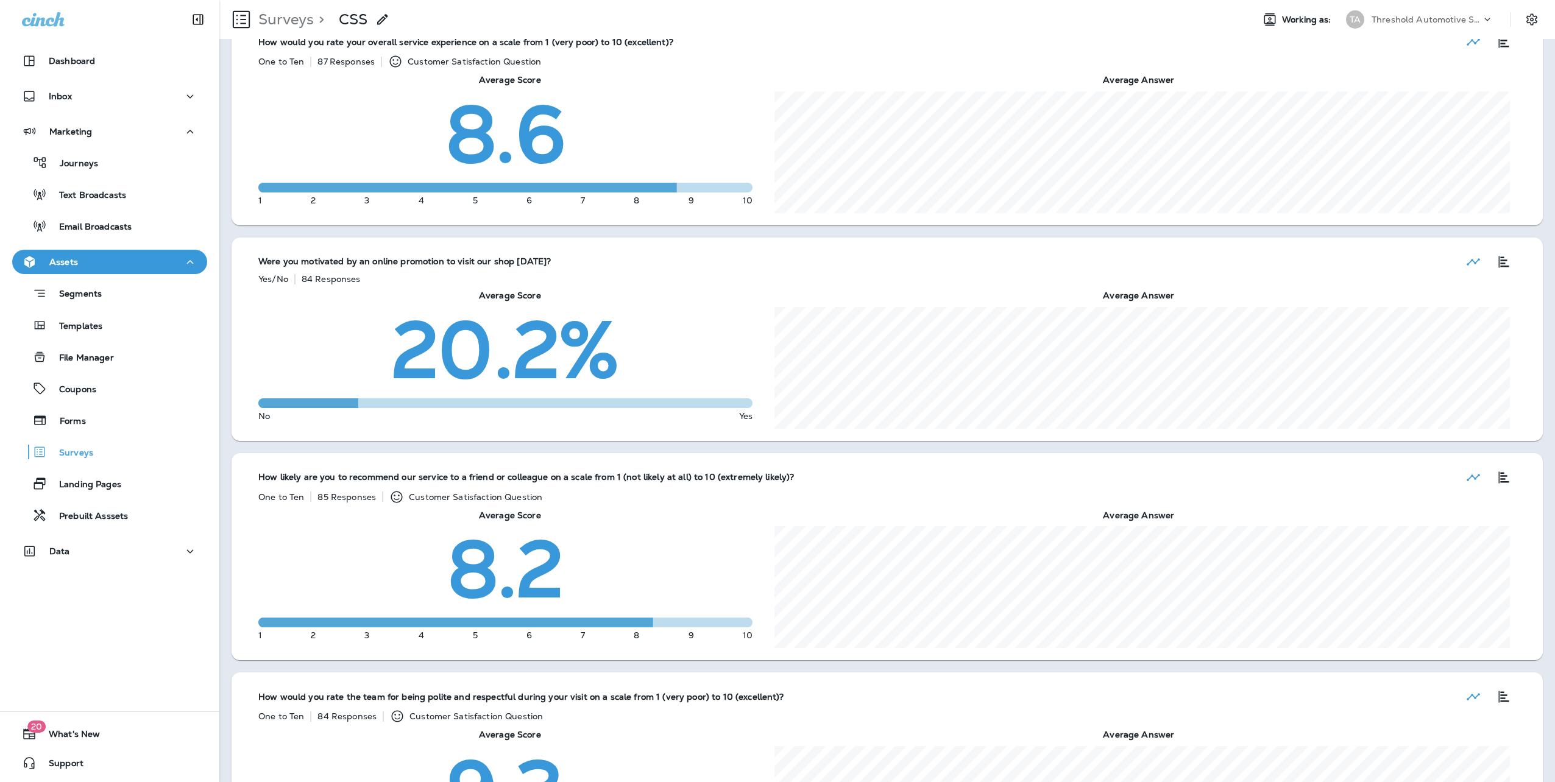
scroll to position [61, 0]
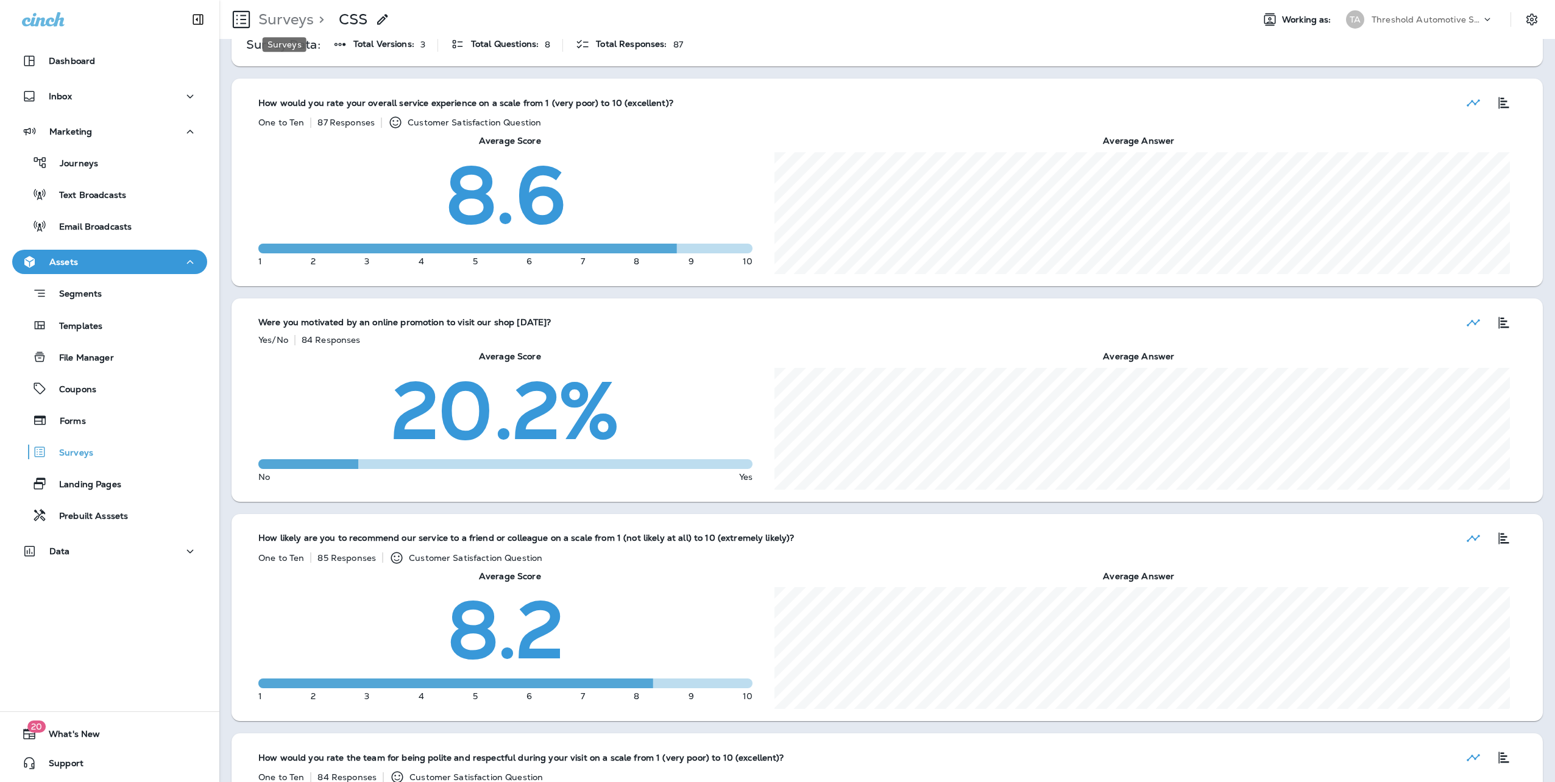
click at [291, 19] on p "Surveys" at bounding box center [283, 19] width 60 height 18
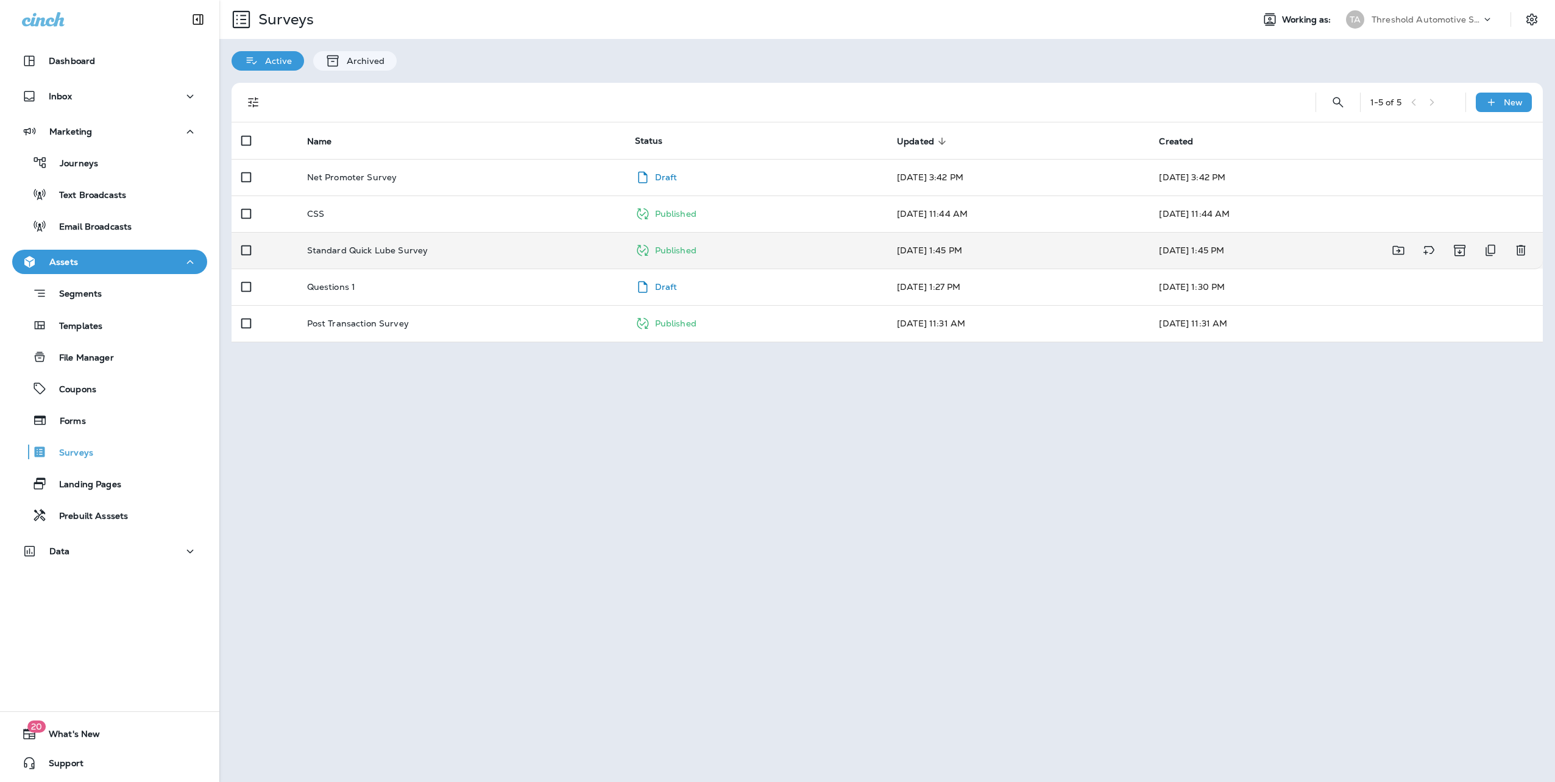
click at [476, 248] on div "Standard Quick Lube Survey" at bounding box center [461, 251] width 308 height 10
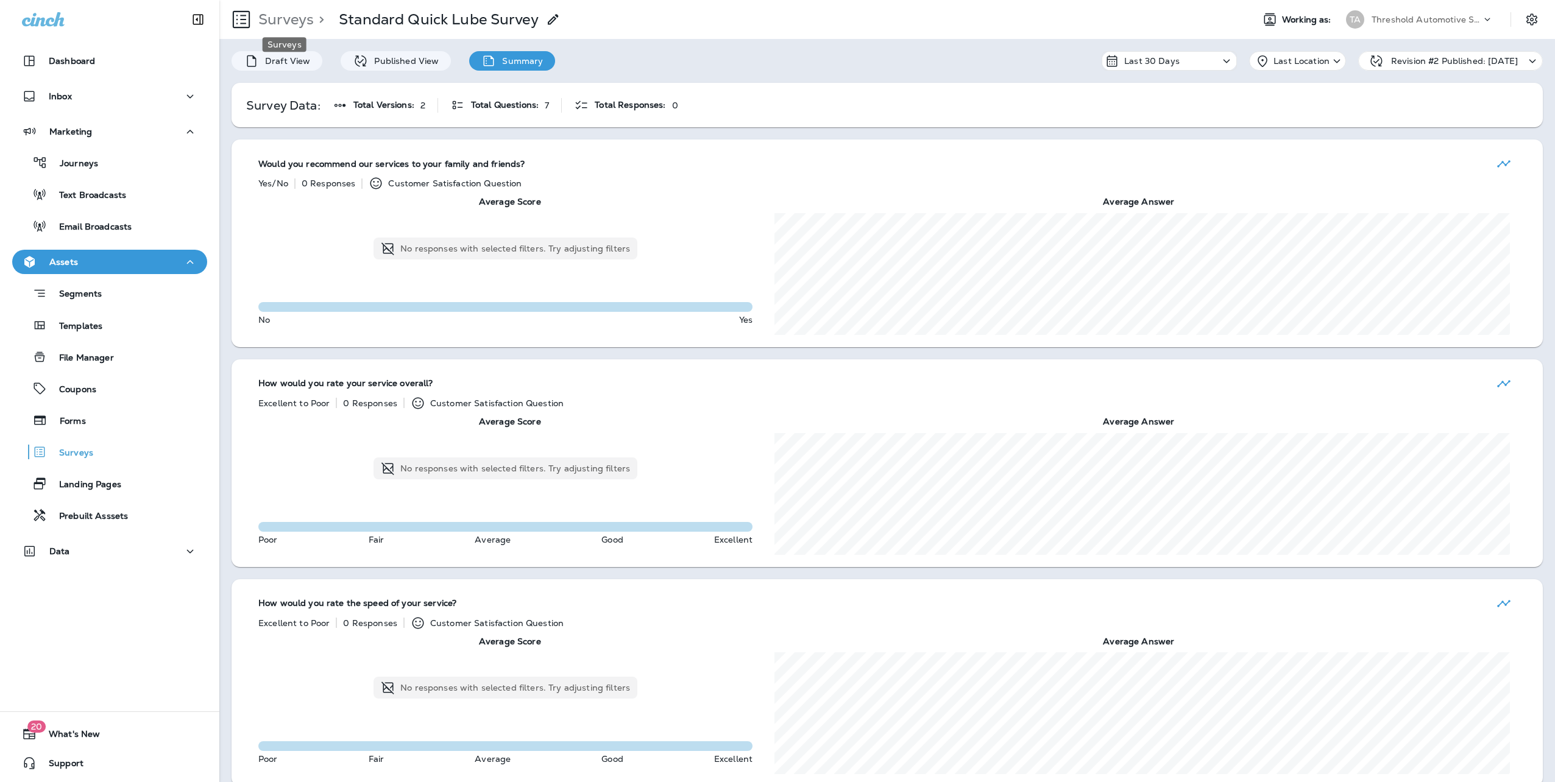
click at [263, 22] on p "Surveys" at bounding box center [283, 19] width 60 height 18
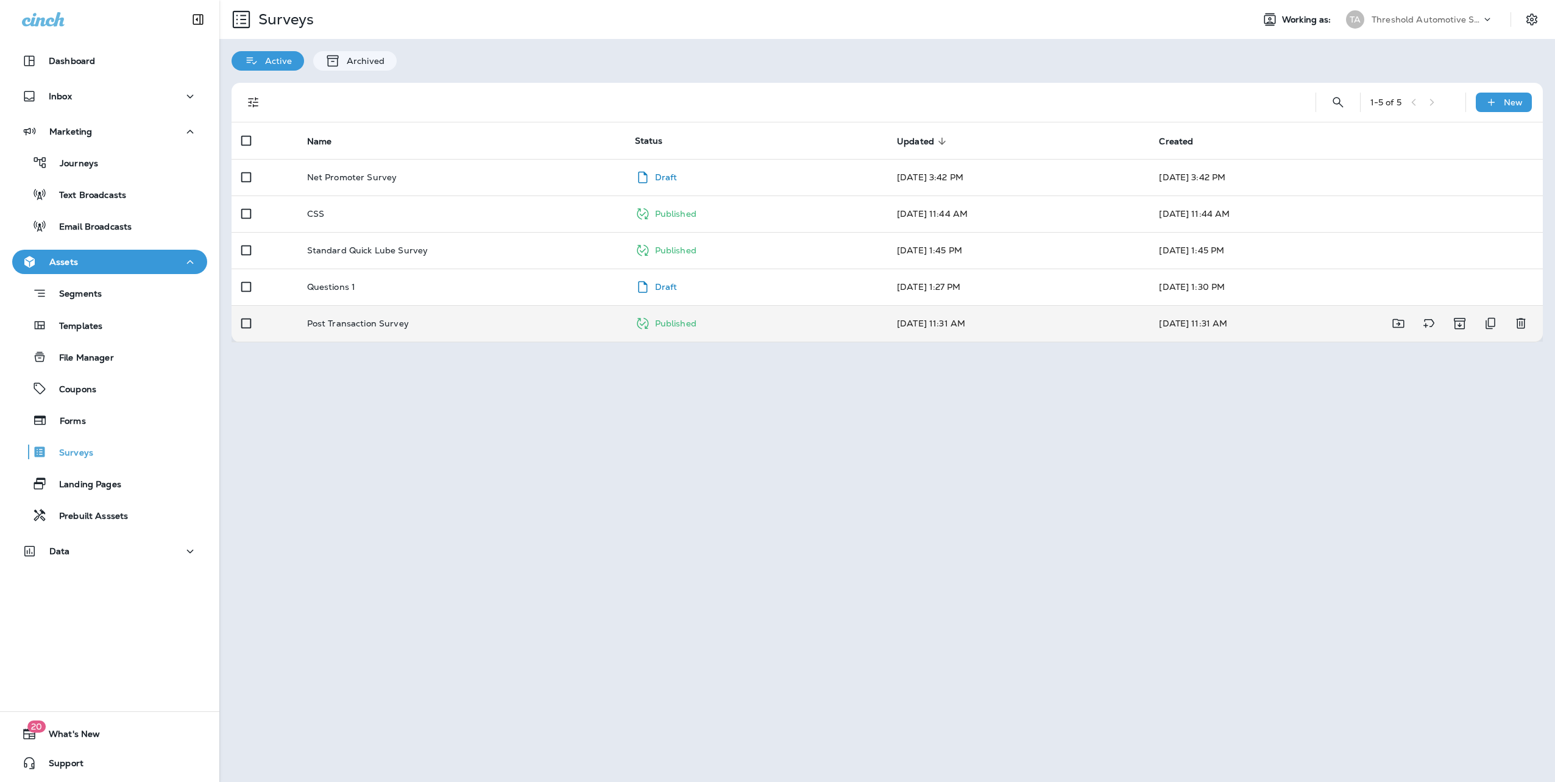
click at [476, 331] on td "Post Transaction Survey" at bounding box center [461, 323] width 328 height 37
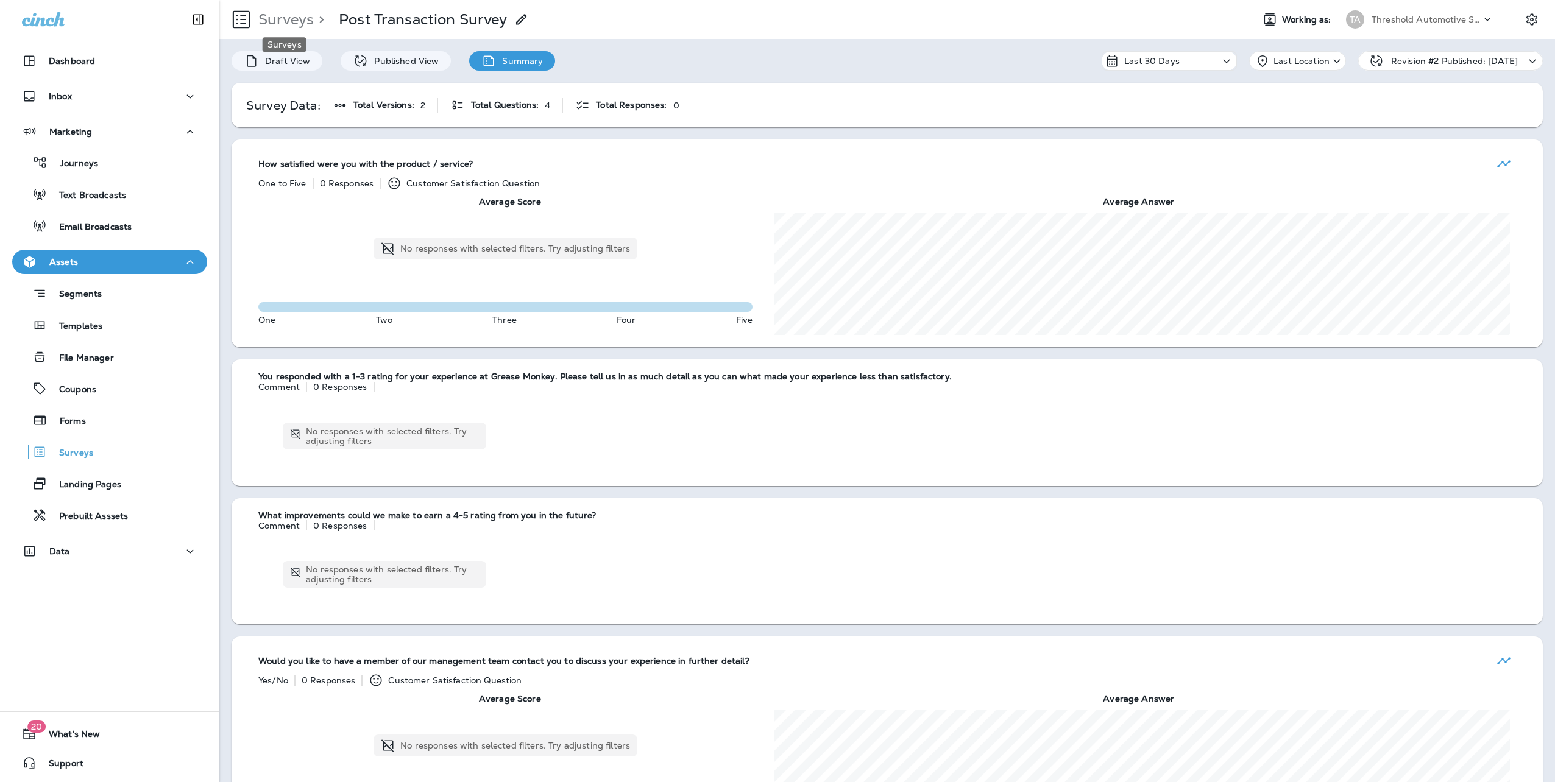
click at [290, 21] on p "Surveys" at bounding box center [283, 19] width 60 height 18
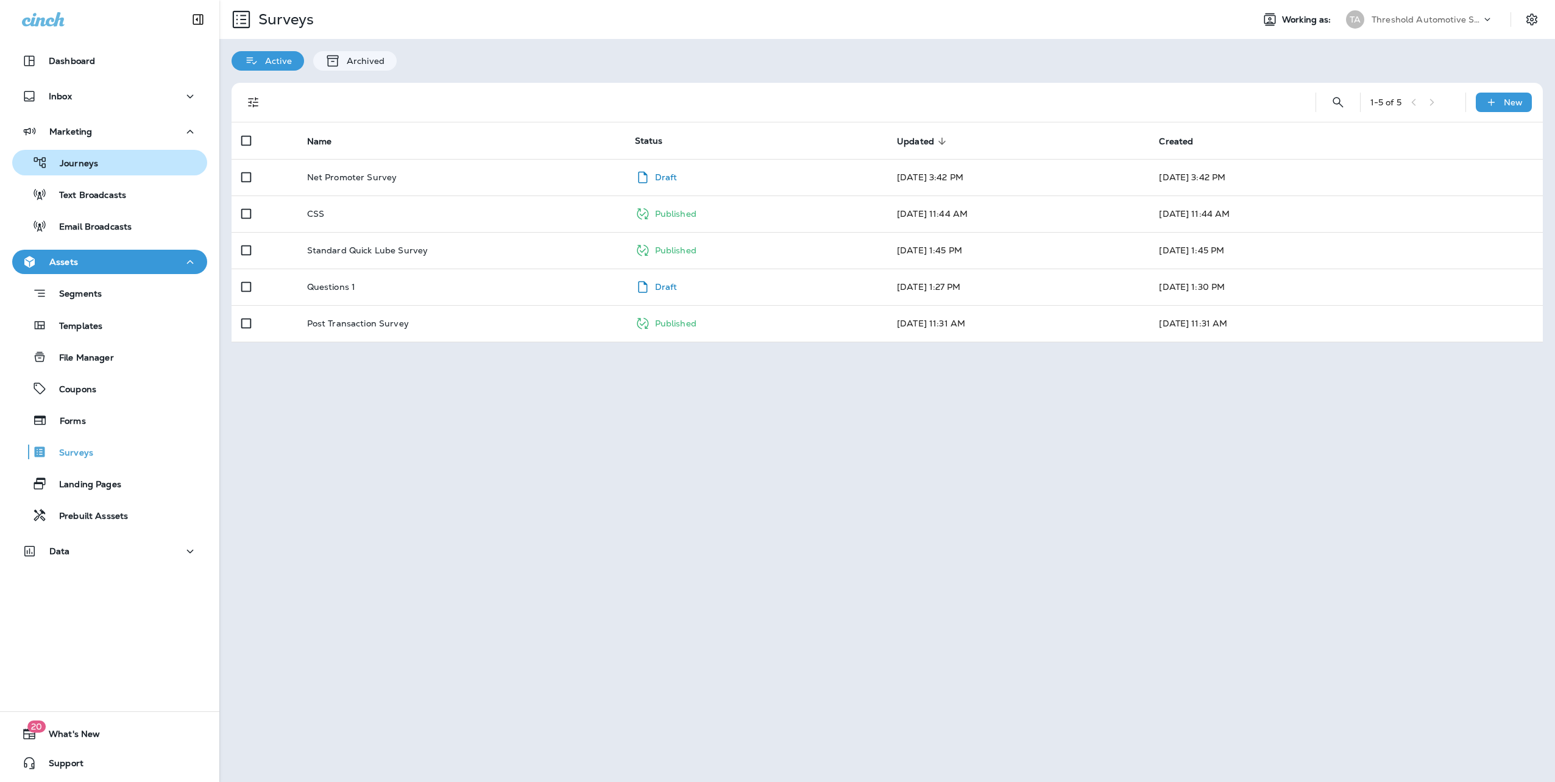
click at [67, 172] on button "Journeys" at bounding box center [109, 163] width 195 height 26
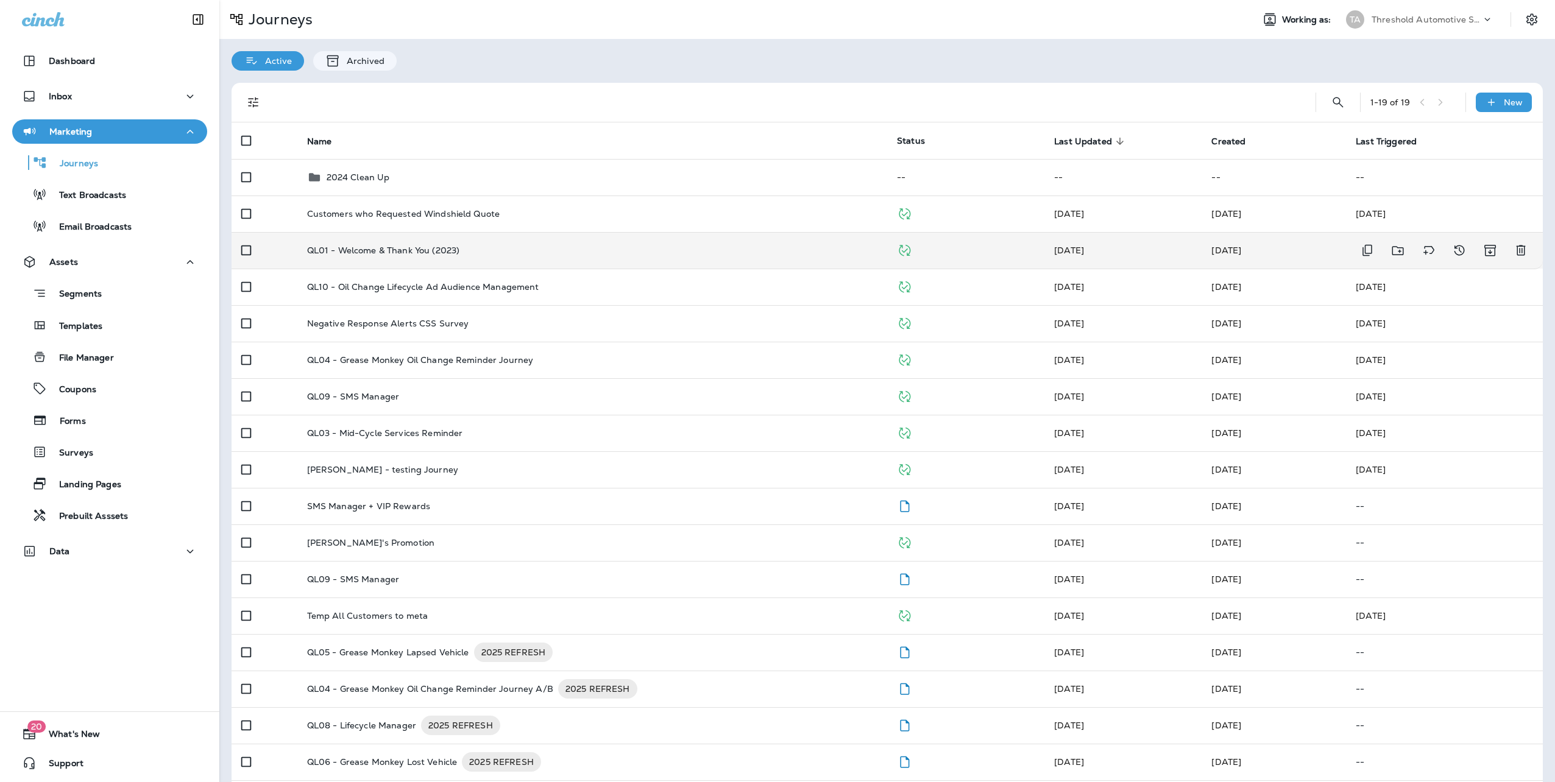
click at [529, 250] on div "QL01 - Welcome & Thank You (2023)" at bounding box center [592, 251] width 570 height 10
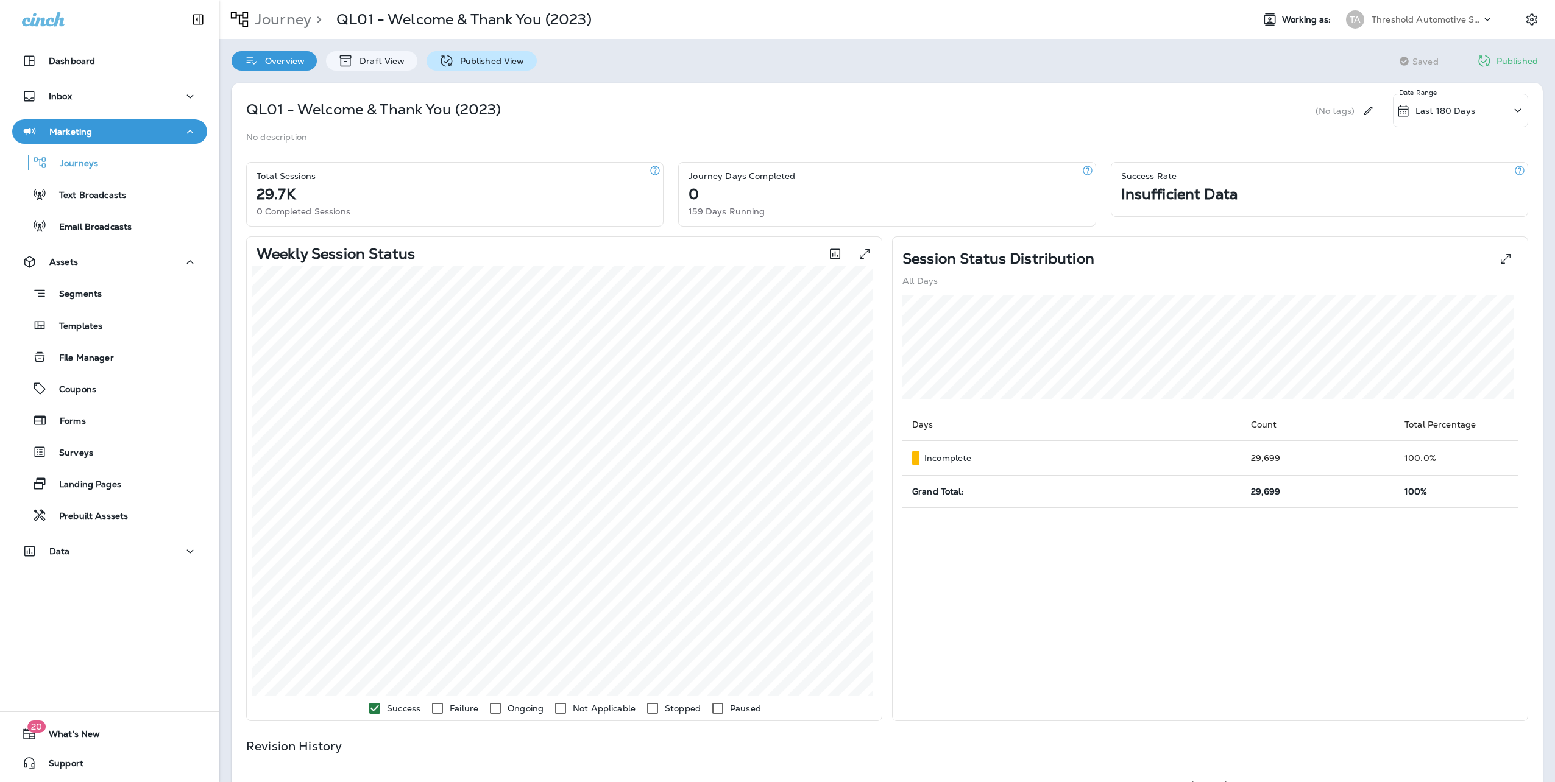
click at [494, 63] on p "Published View" at bounding box center [489, 61] width 71 height 10
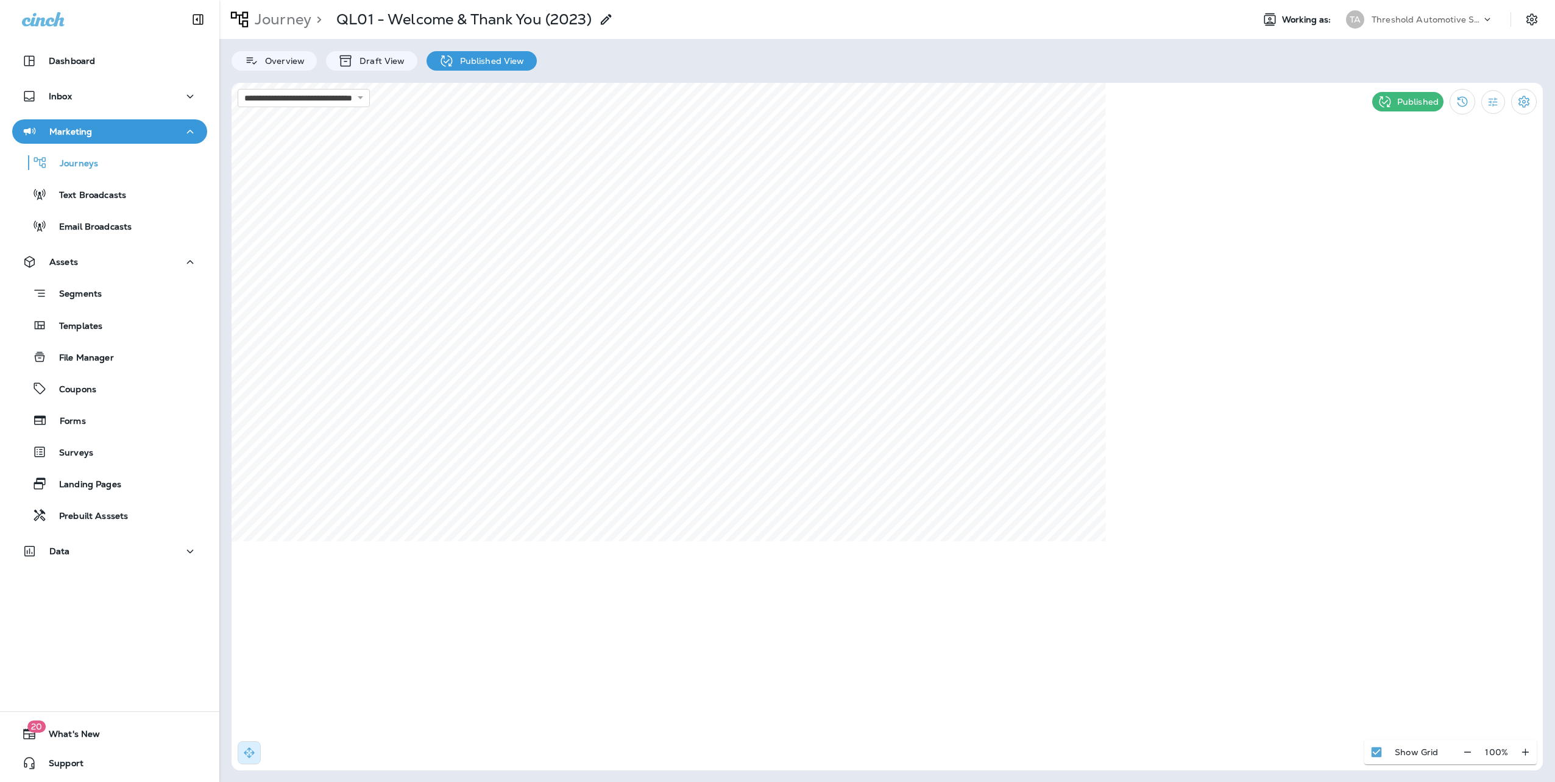
select select "*"
click at [716, 580] on span "Settings" at bounding box center [718, 580] width 32 height 9
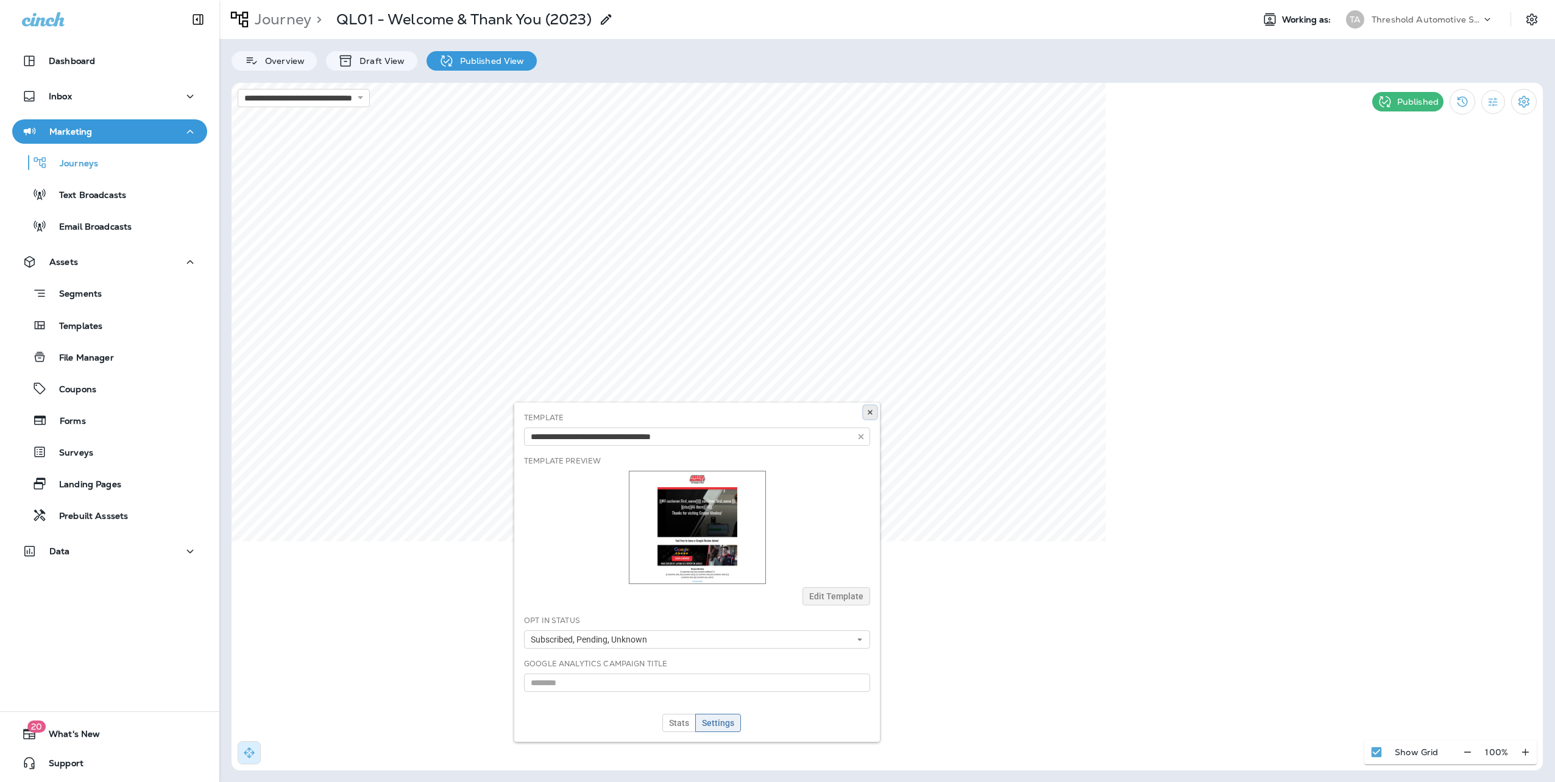
click at [875, 412] on button at bounding box center [869, 412] width 13 height 13
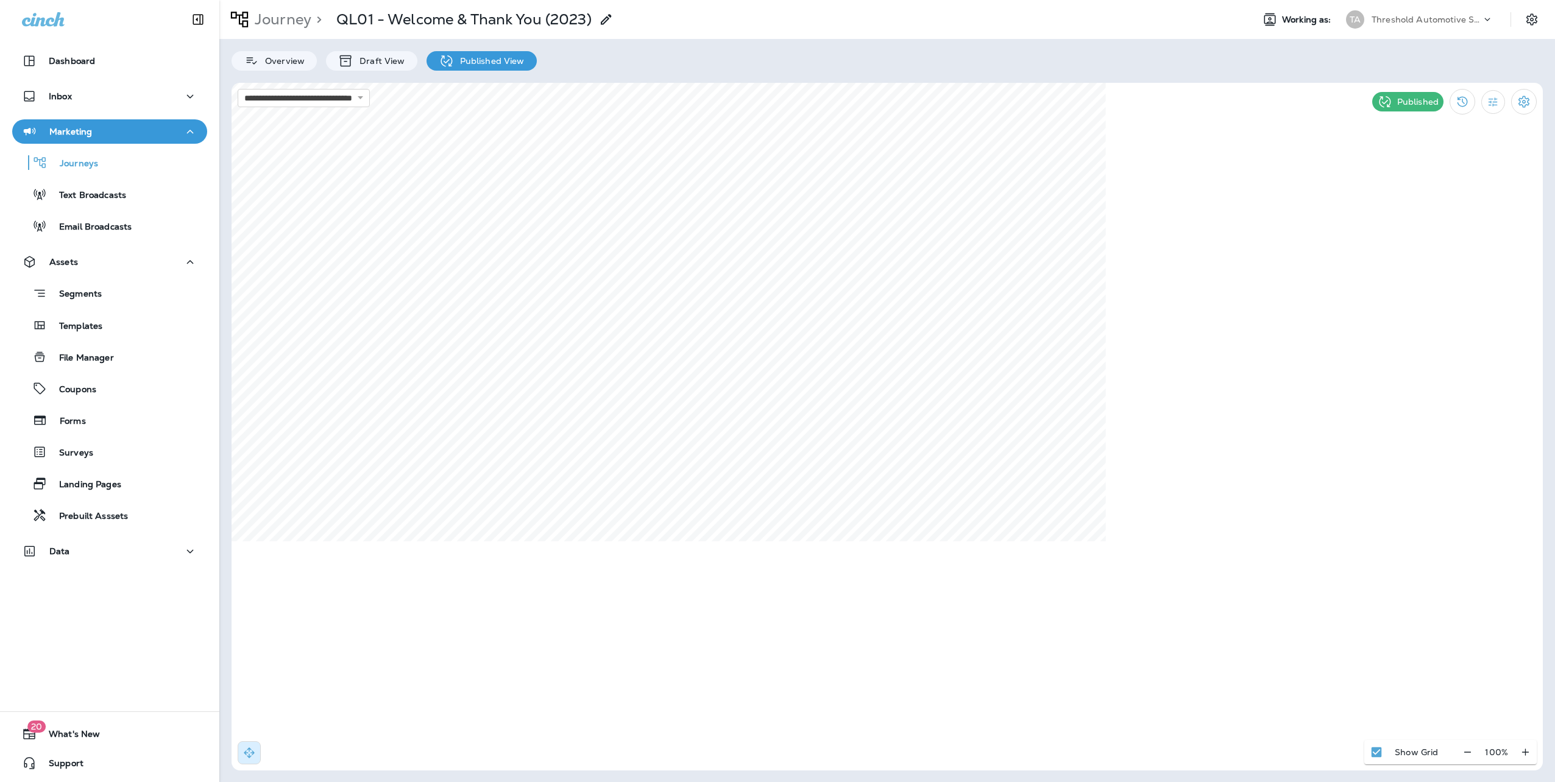
select select "*"
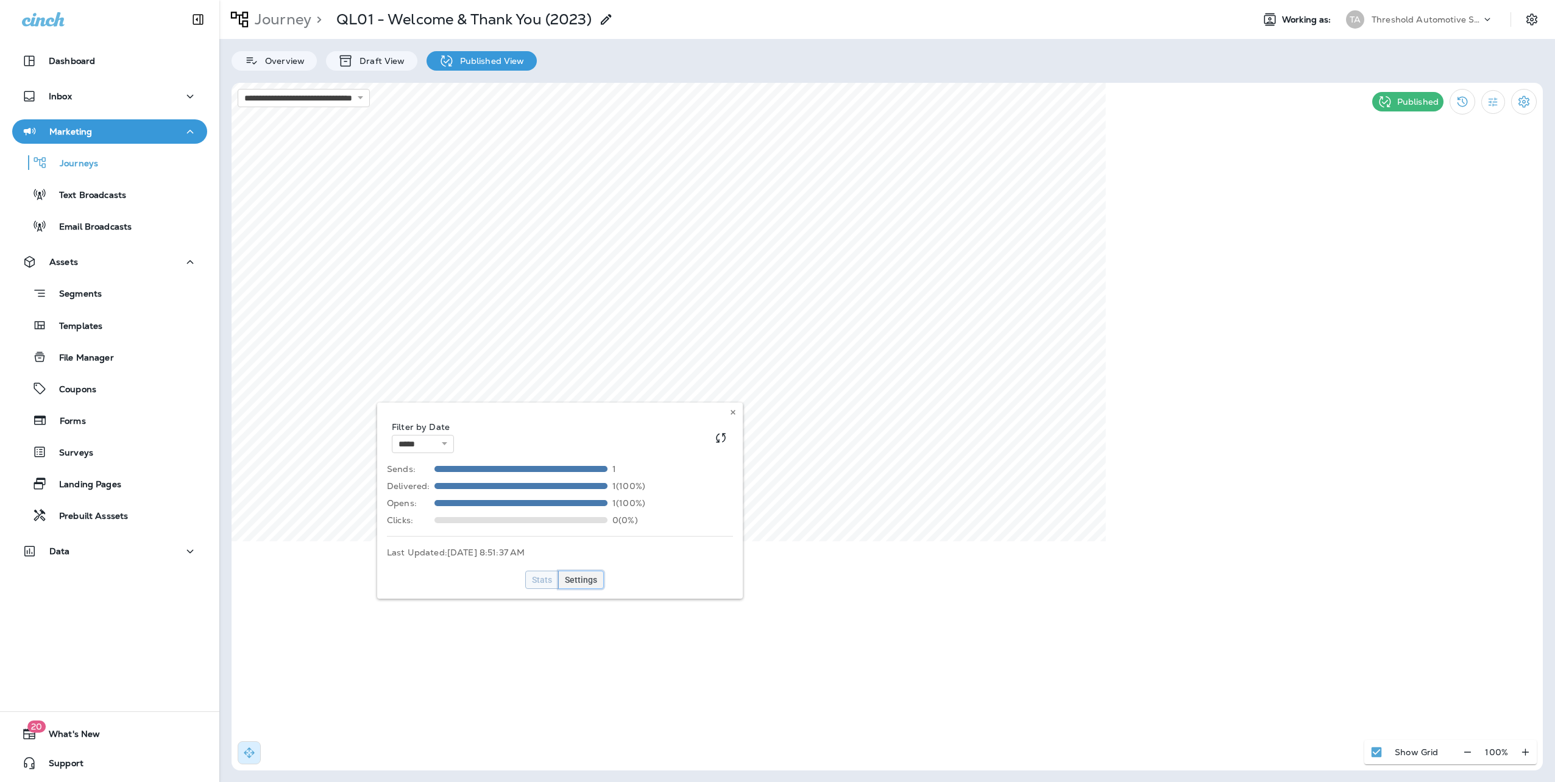
click at [581, 581] on span "Settings" at bounding box center [581, 580] width 32 height 9
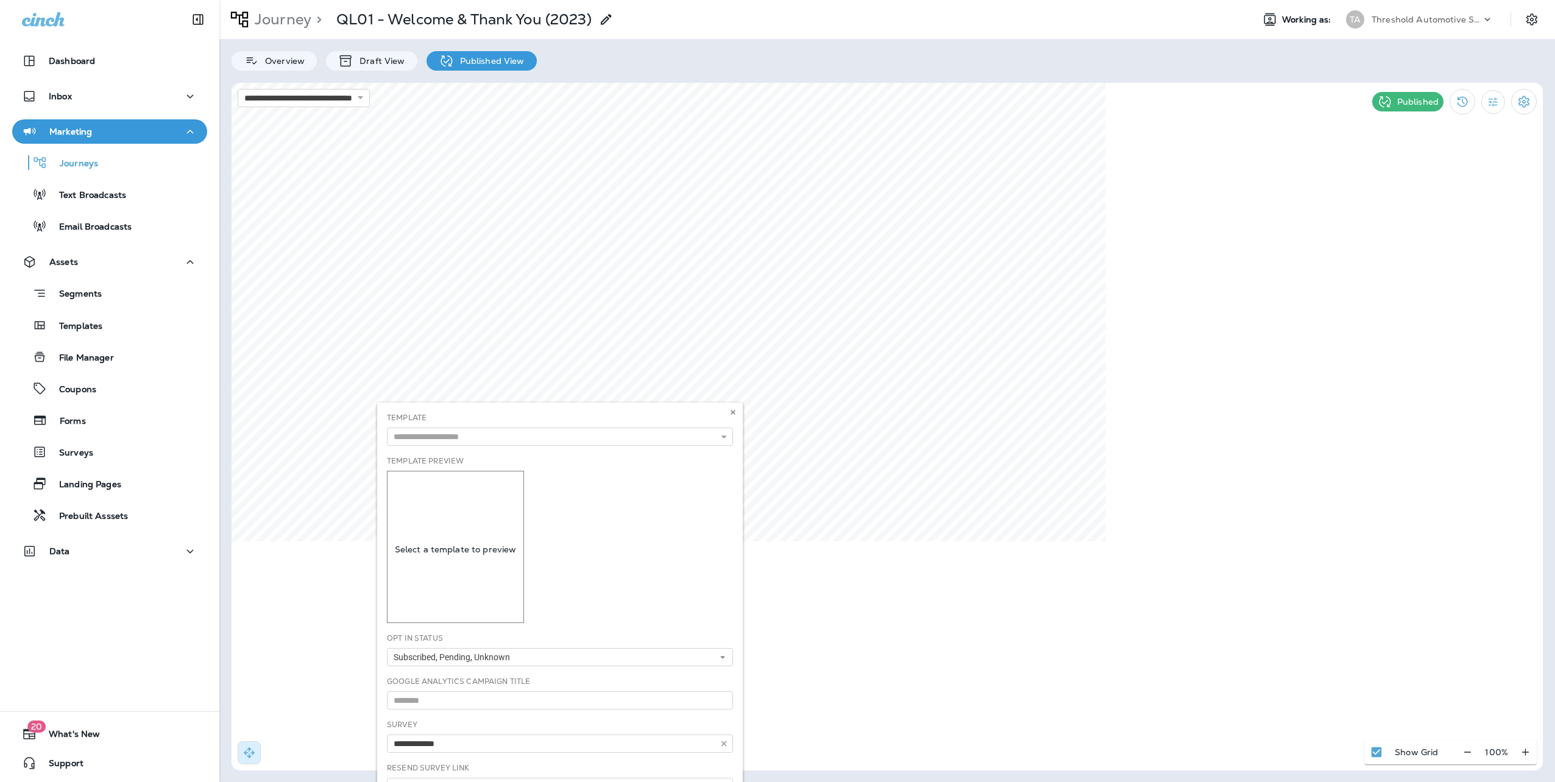
type input "***"
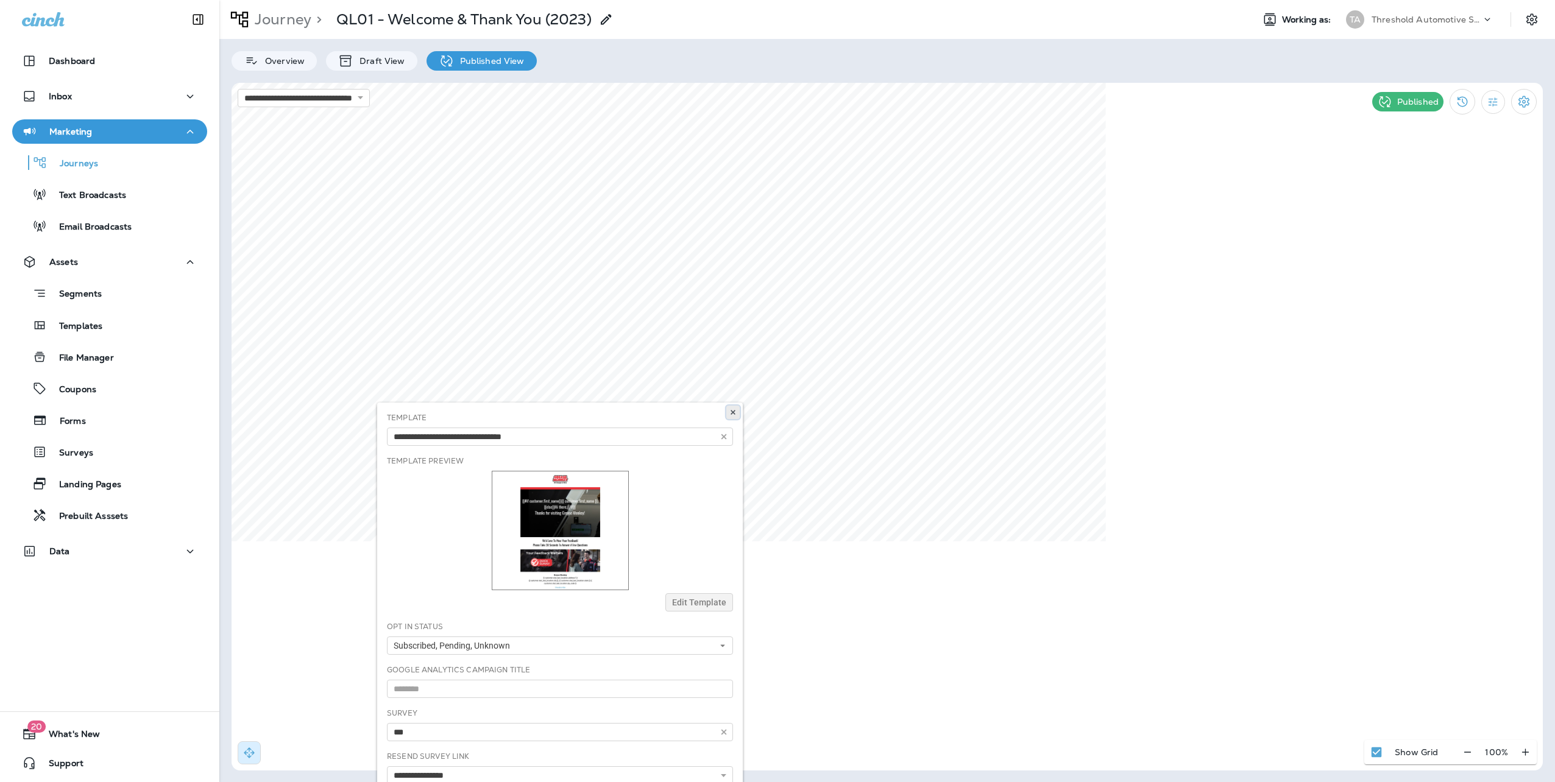
click at [735, 411] on use at bounding box center [732, 412] width 4 height 5
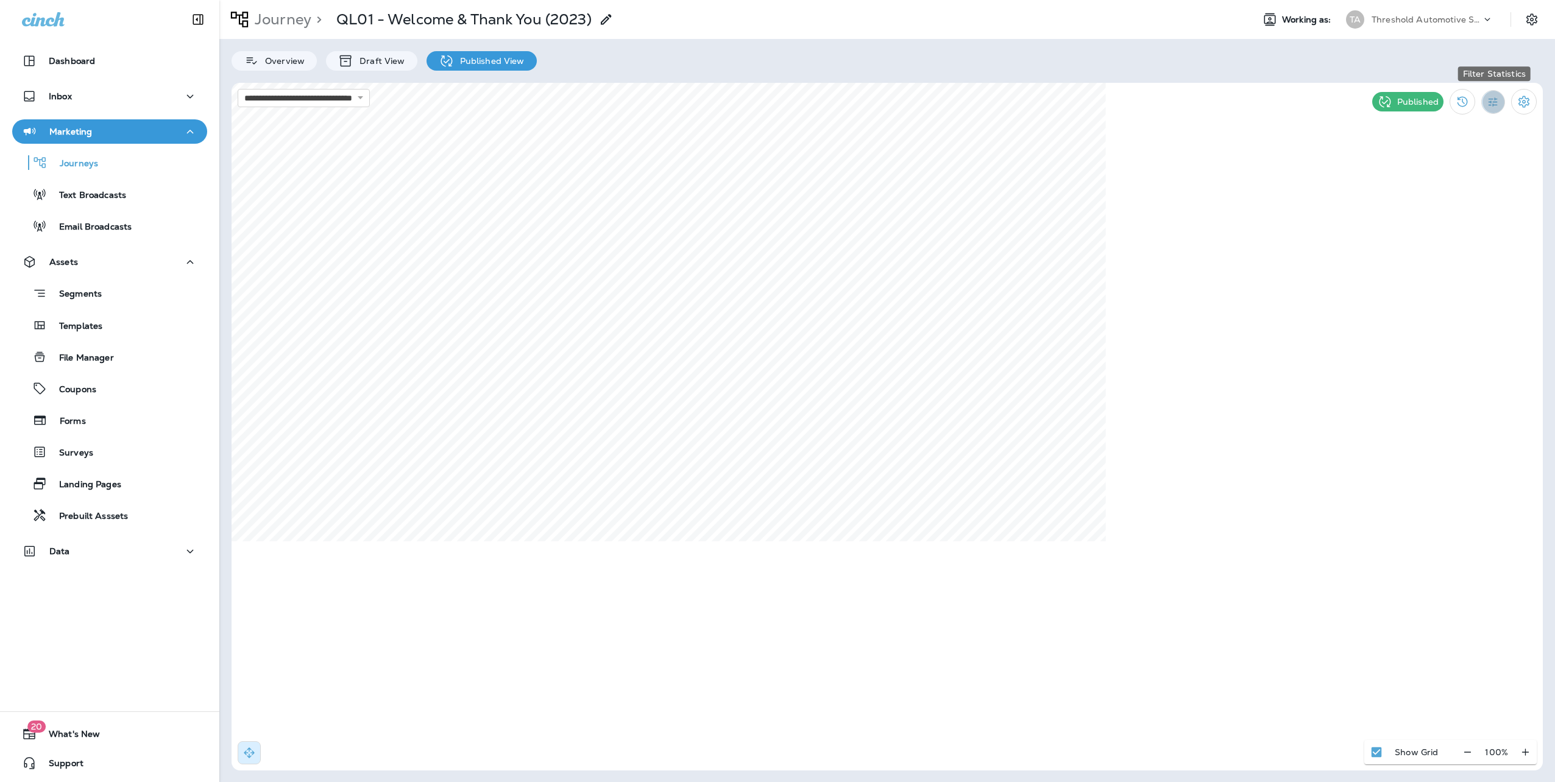
click at [1488, 100] on icon "Filter Statistics" at bounding box center [1492, 102] width 13 height 13
click at [1419, 124] on p "All" at bounding box center [1416, 129] width 12 height 10
click at [1489, 105] on icon "Filter Statistics" at bounding box center [1492, 102] width 13 height 13
click at [1428, 129] on div "All" at bounding box center [1430, 129] width 101 height 29
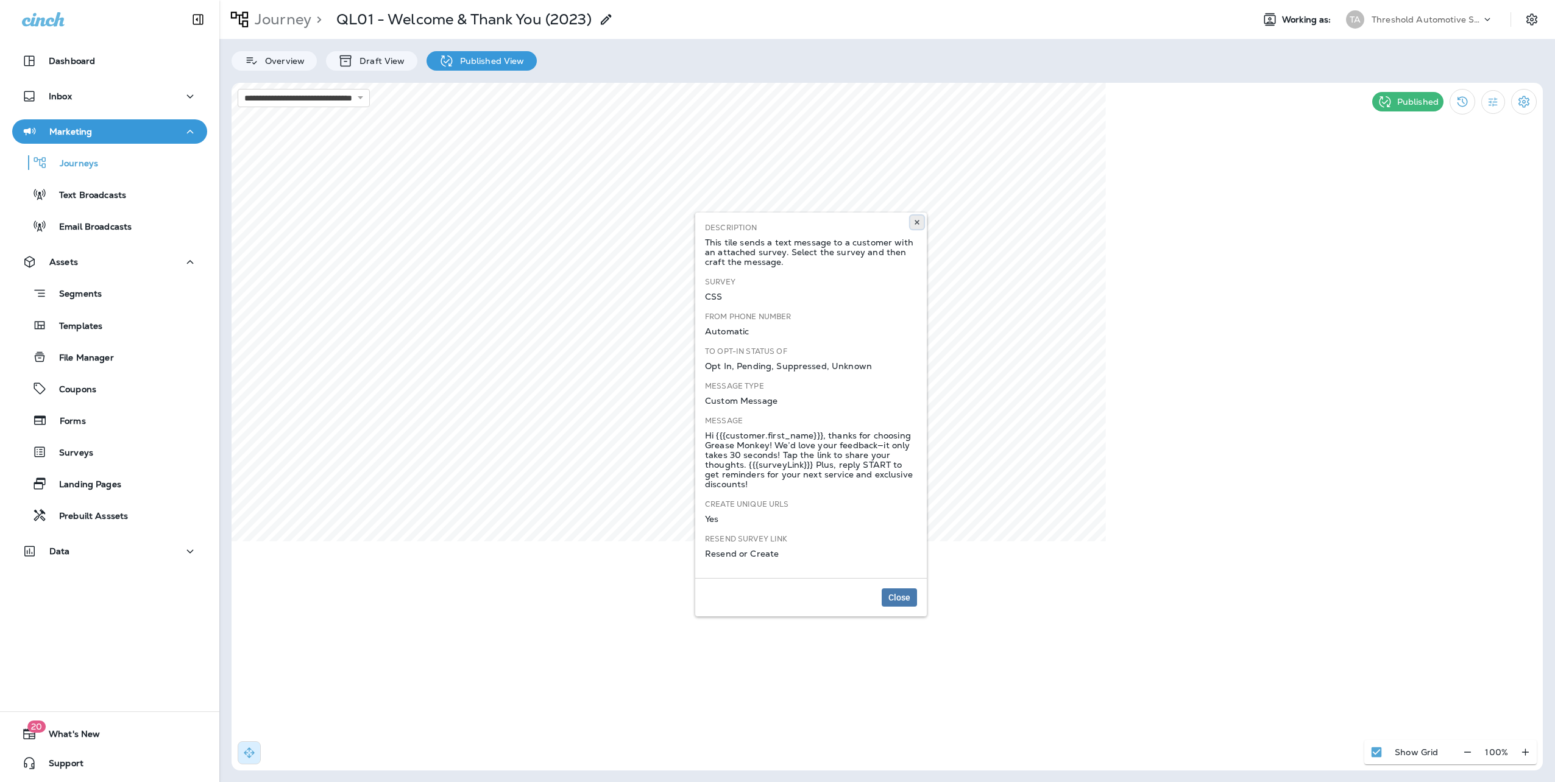
click at [917, 223] on use at bounding box center [916, 222] width 4 height 5
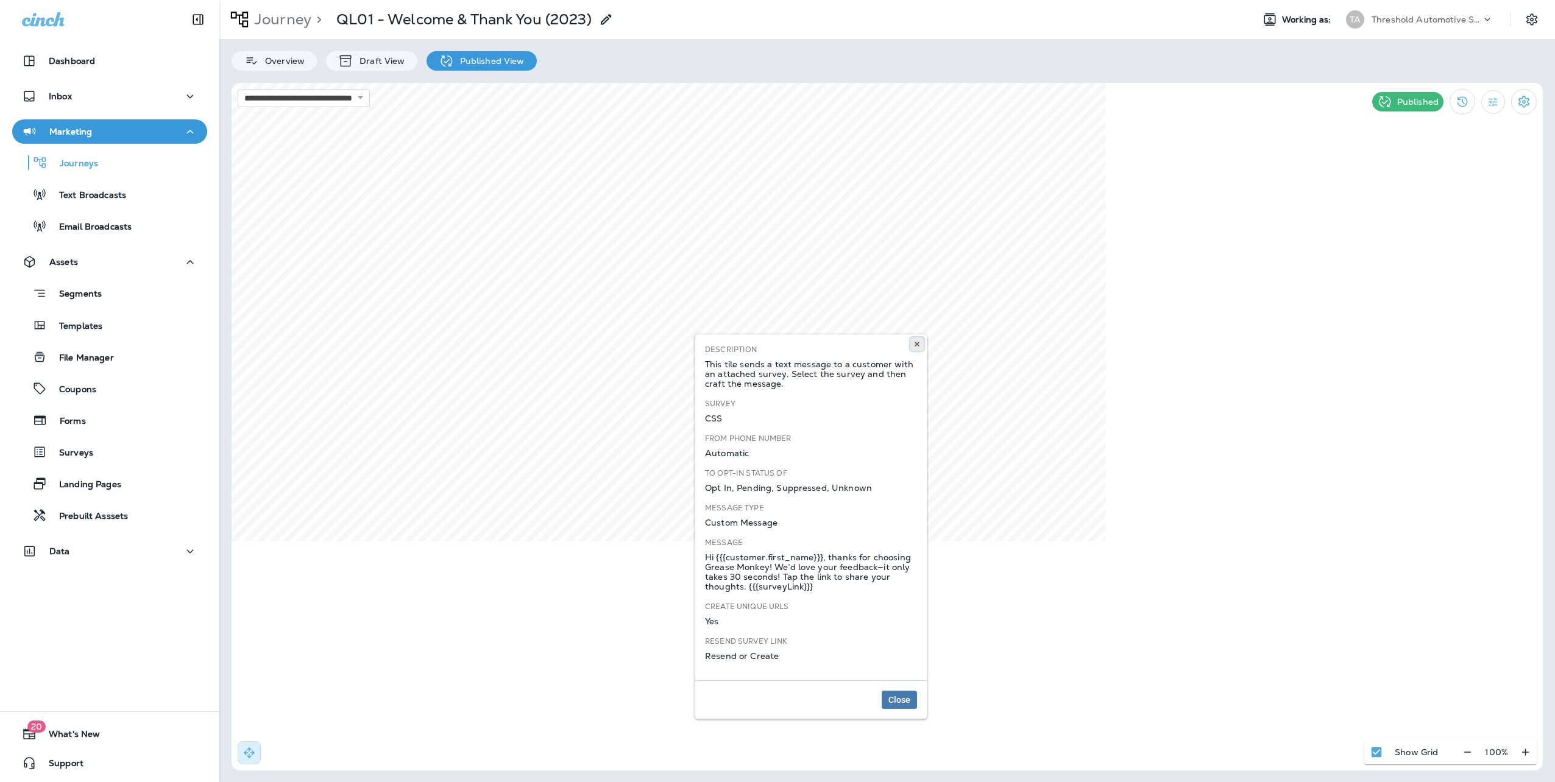
click at [921, 345] on button at bounding box center [916, 344] width 13 height 13
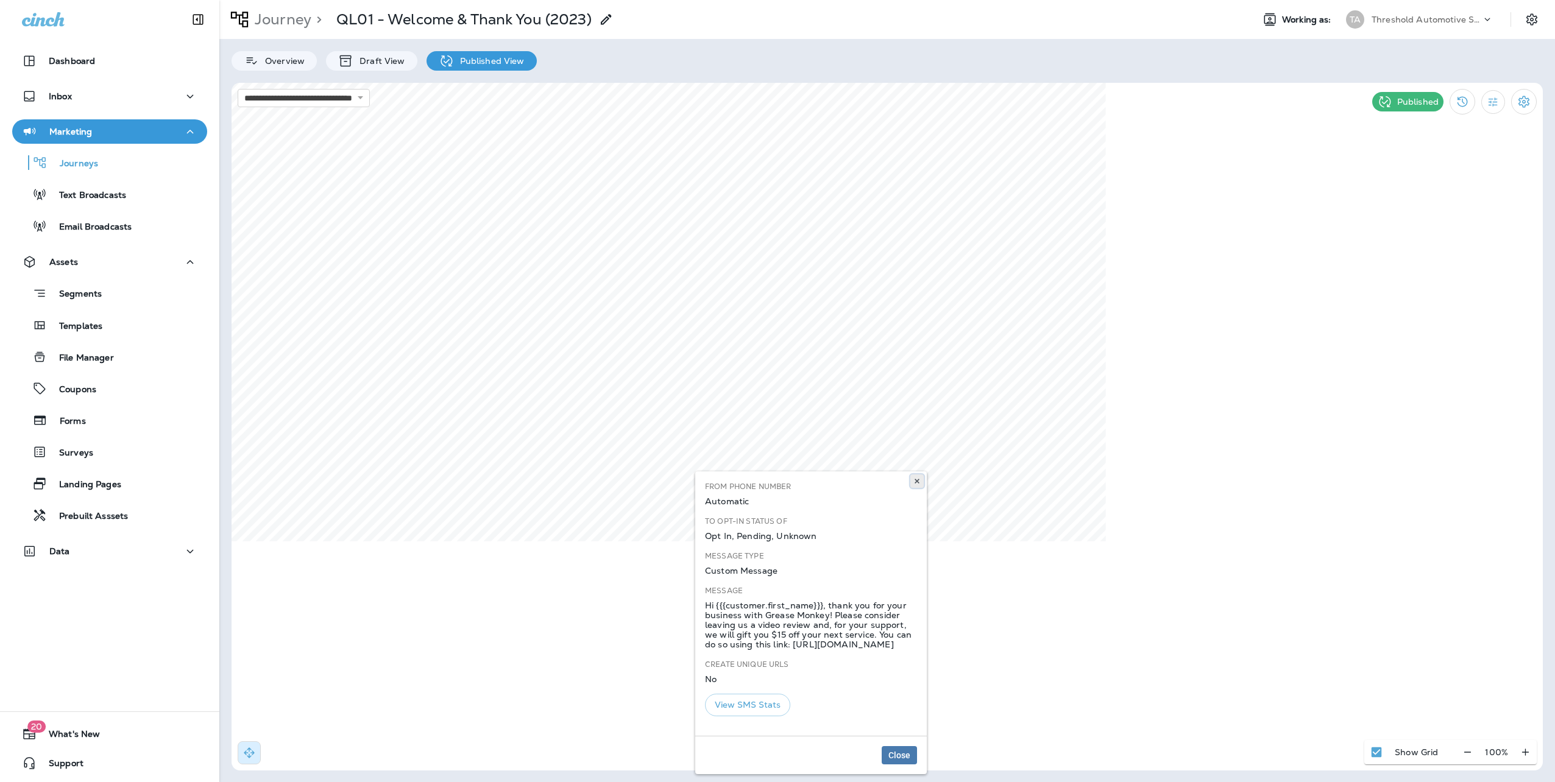
click at [920, 480] on icon at bounding box center [916, 481] width 7 height 7
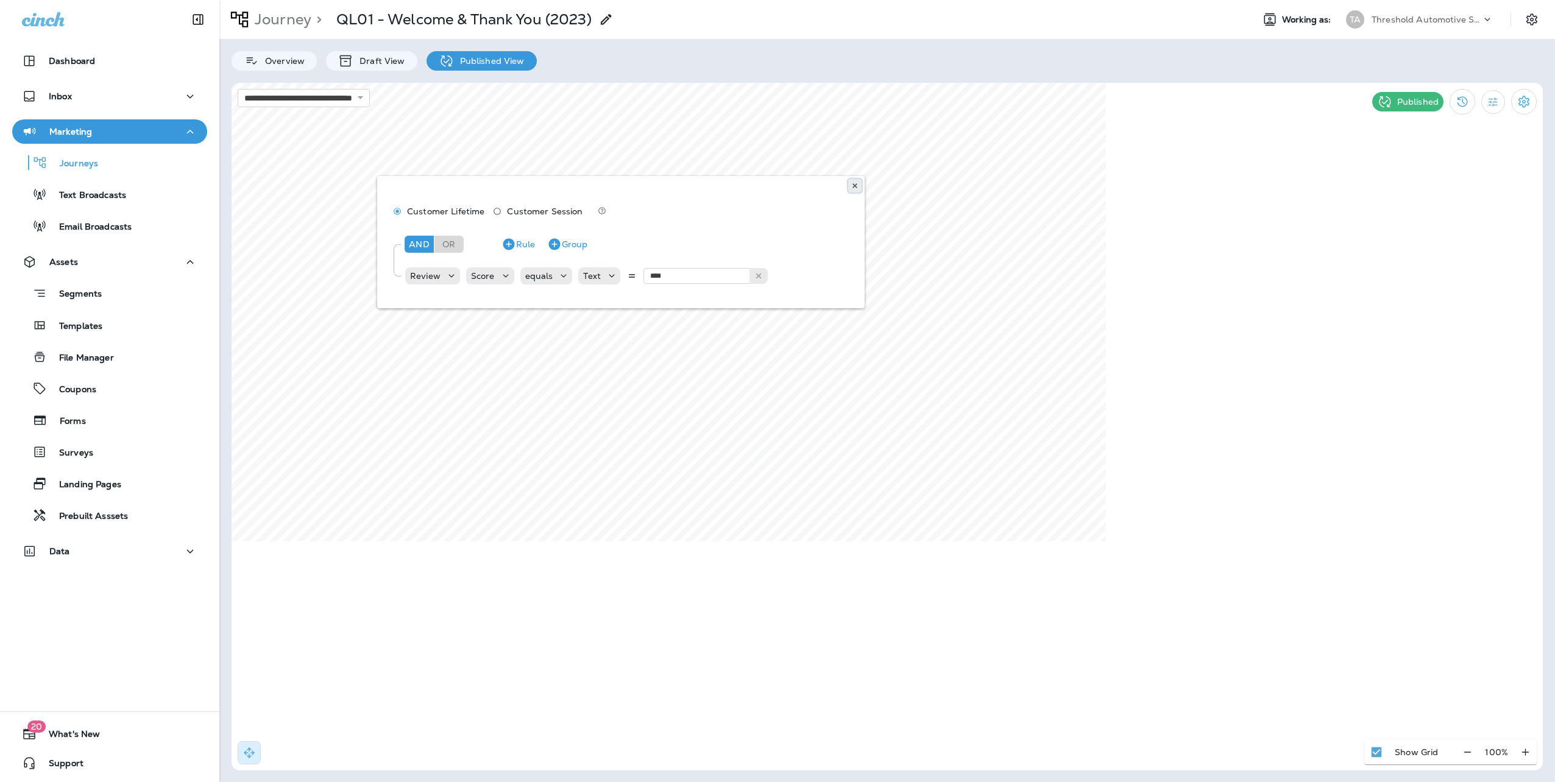
click at [858, 187] on icon at bounding box center [854, 185] width 7 height 7
type input "**********"
click at [823, 358] on icon at bounding box center [819, 359] width 7 height 7
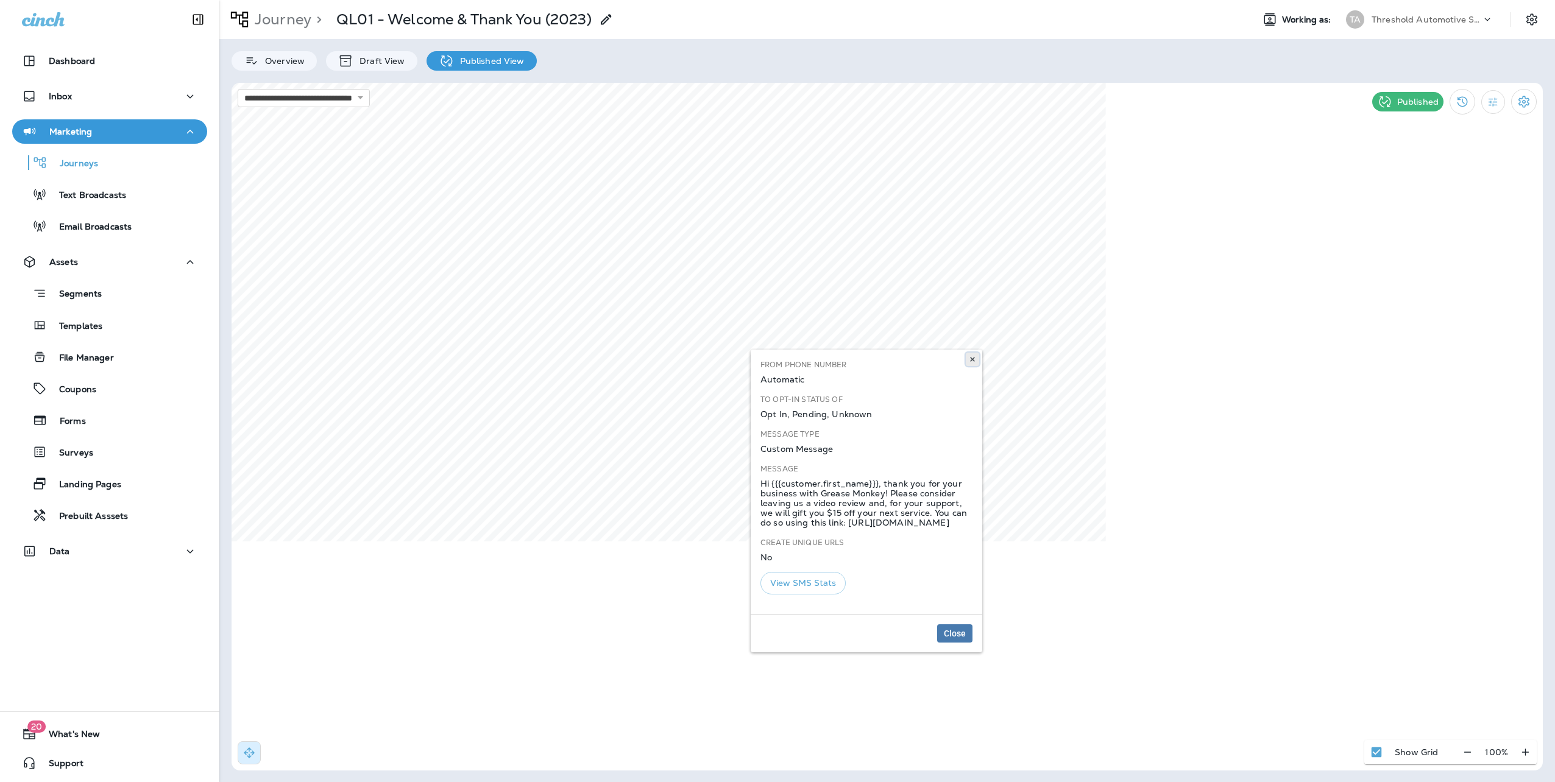
click at [975, 358] on icon at bounding box center [972, 359] width 7 height 7
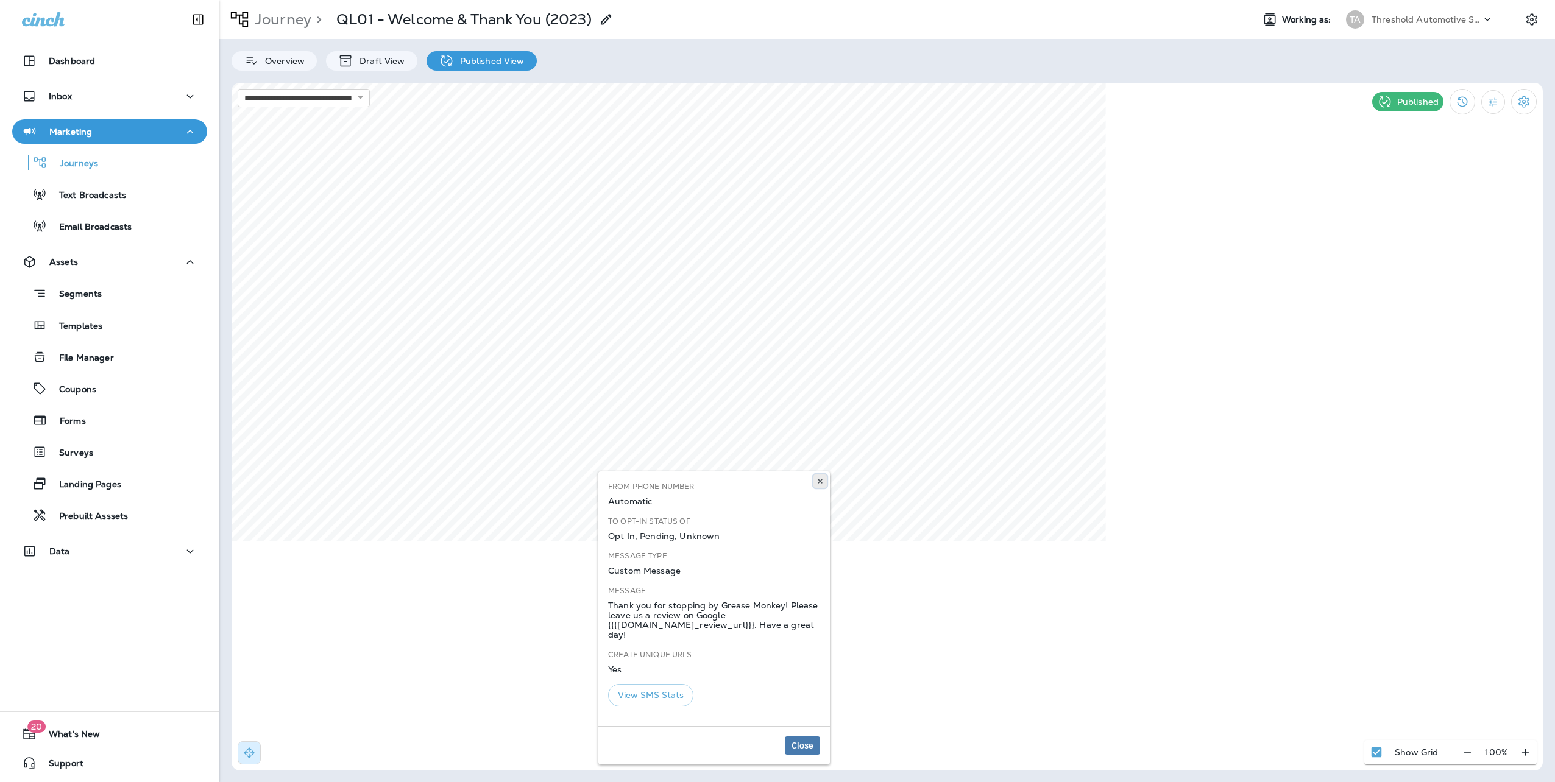
click at [822, 477] on button at bounding box center [819, 481] width 13 height 13
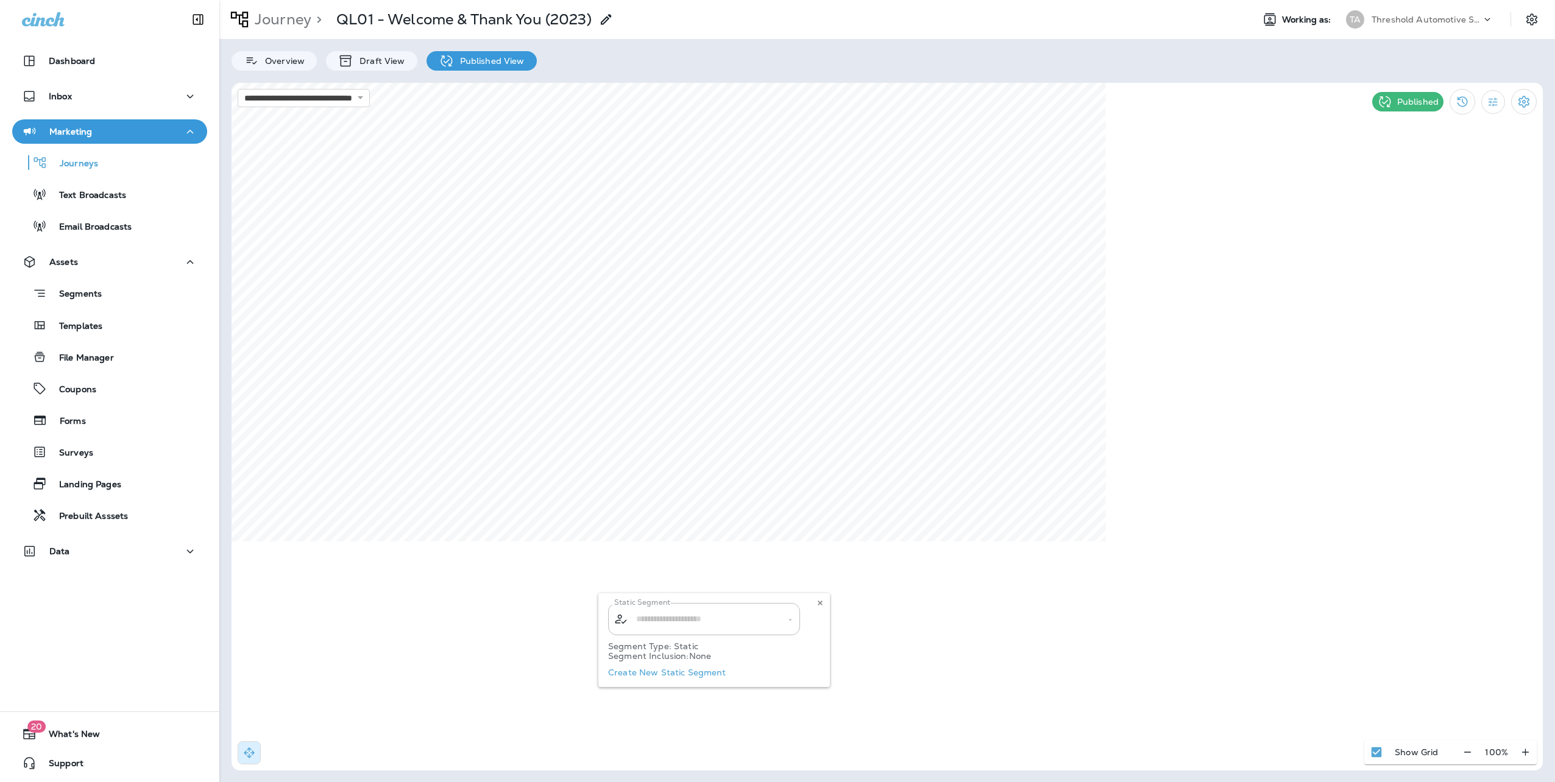
type input "**********"
click at [815, 604] on button at bounding box center [819, 602] width 13 height 13
click at [794, 80] on html "**********" at bounding box center [777, 40] width 1555 height 80
click at [291, 21] on p "Journey" at bounding box center [281, 19] width 62 height 18
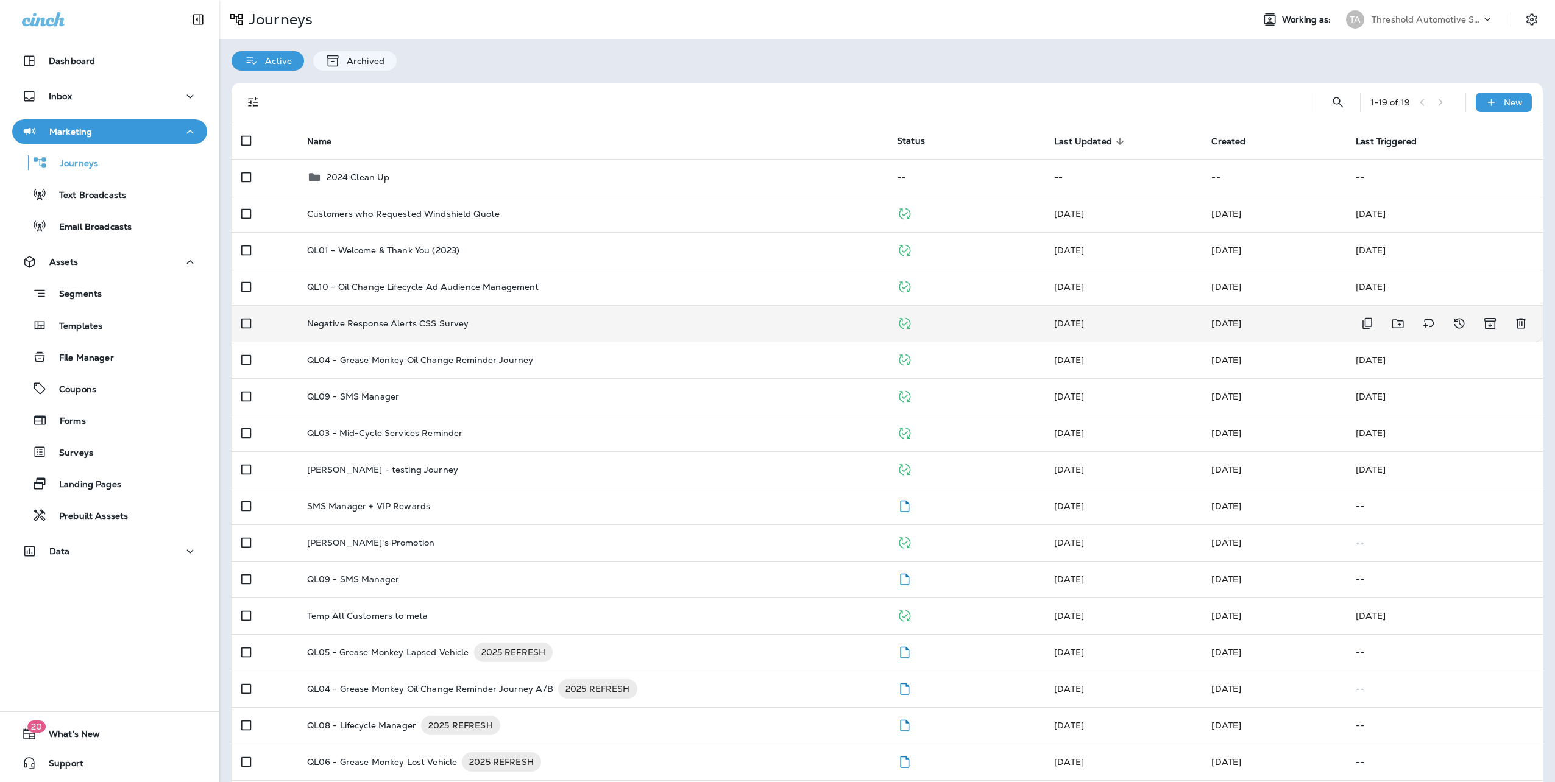
click at [691, 330] on td "Negative Response Alerts CSS Survey" at bounding box center [592, 323] width 590 height 37
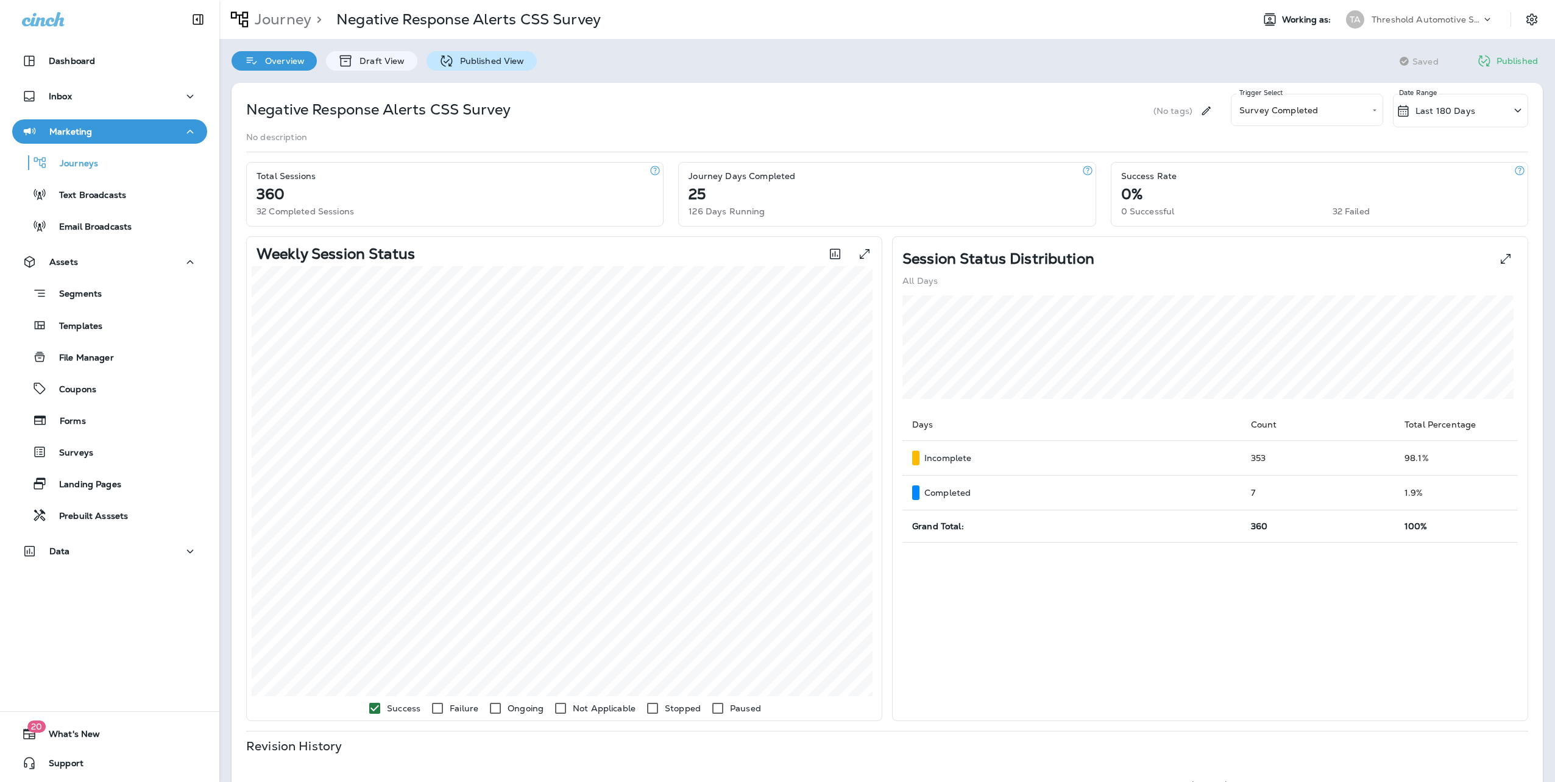
click at [512, 62] on p "Published View" at bounding box center [489, 61] width 71 height 10
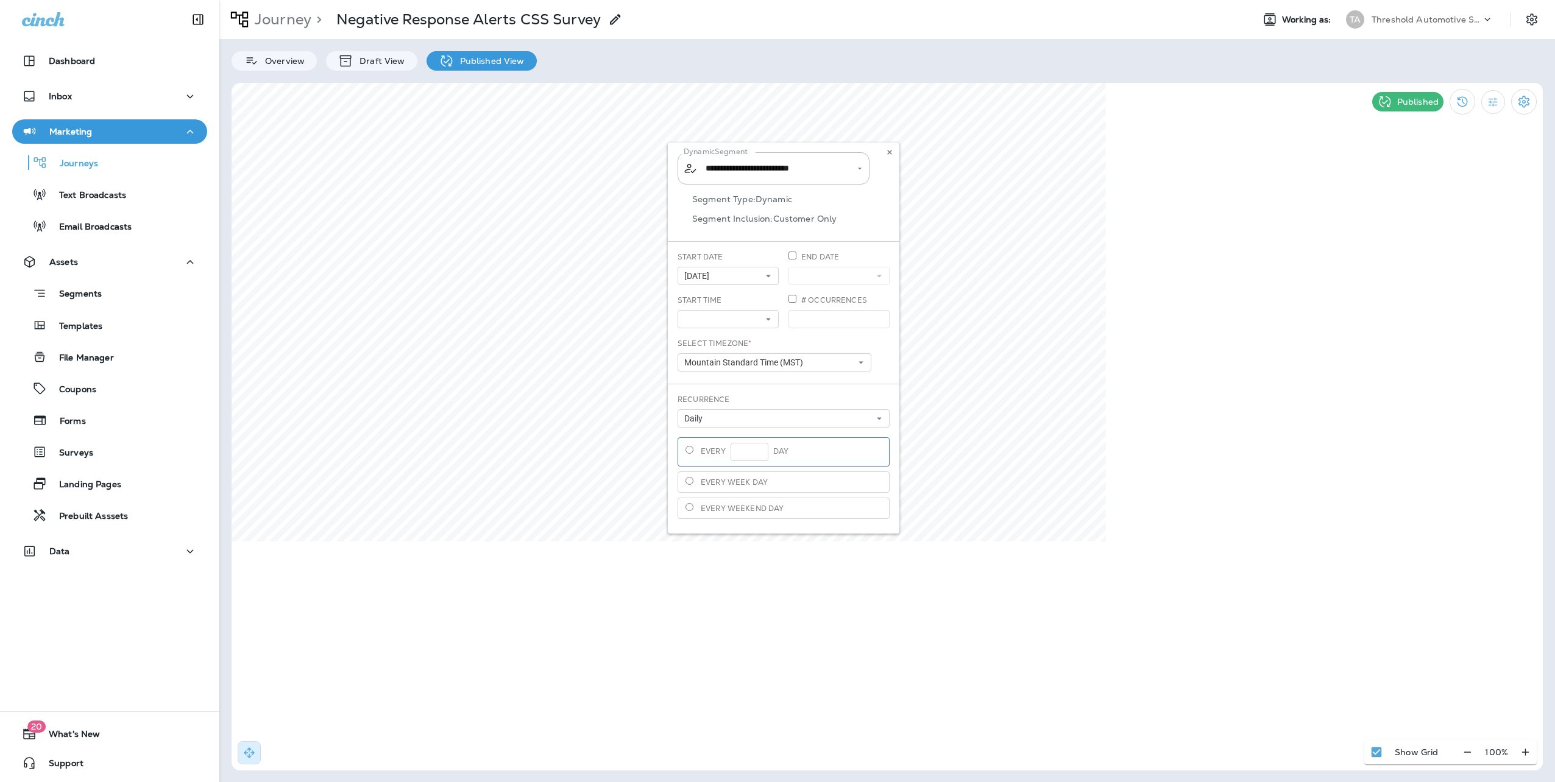
type input "**********"
click at [888, 152] on icon at bounding box center [889, 152] width 7 height 7
click at [1005, 154] on button at bounding box center [1011, 152] width 13 height 13
click at [1495, 98] on icon "Filter Statistics" at bounding box center [1492, 101] width 9 height 9
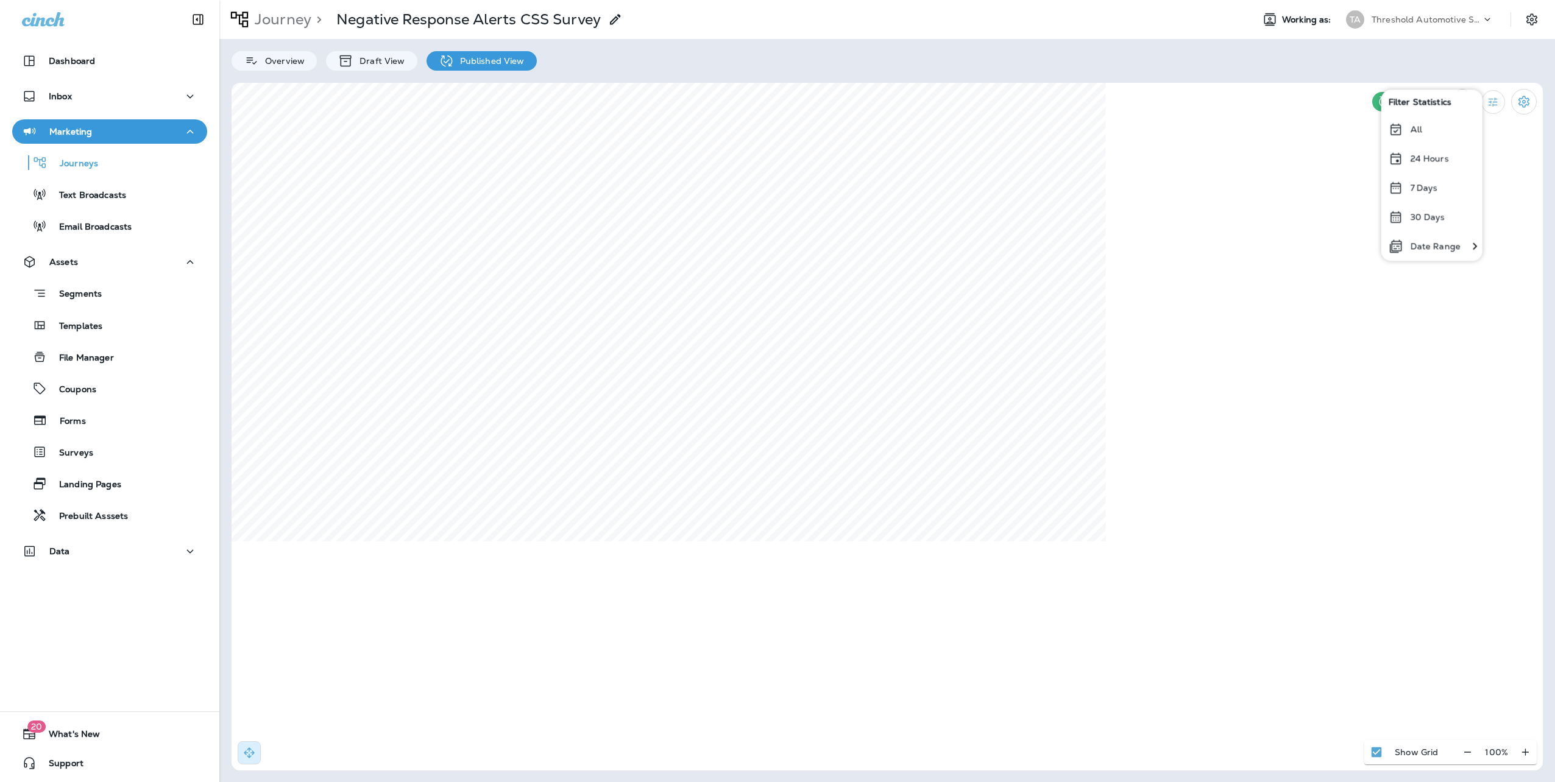
click at [1405, 135] on div "All" at bounding box center [1430, 129] width 101 height 29
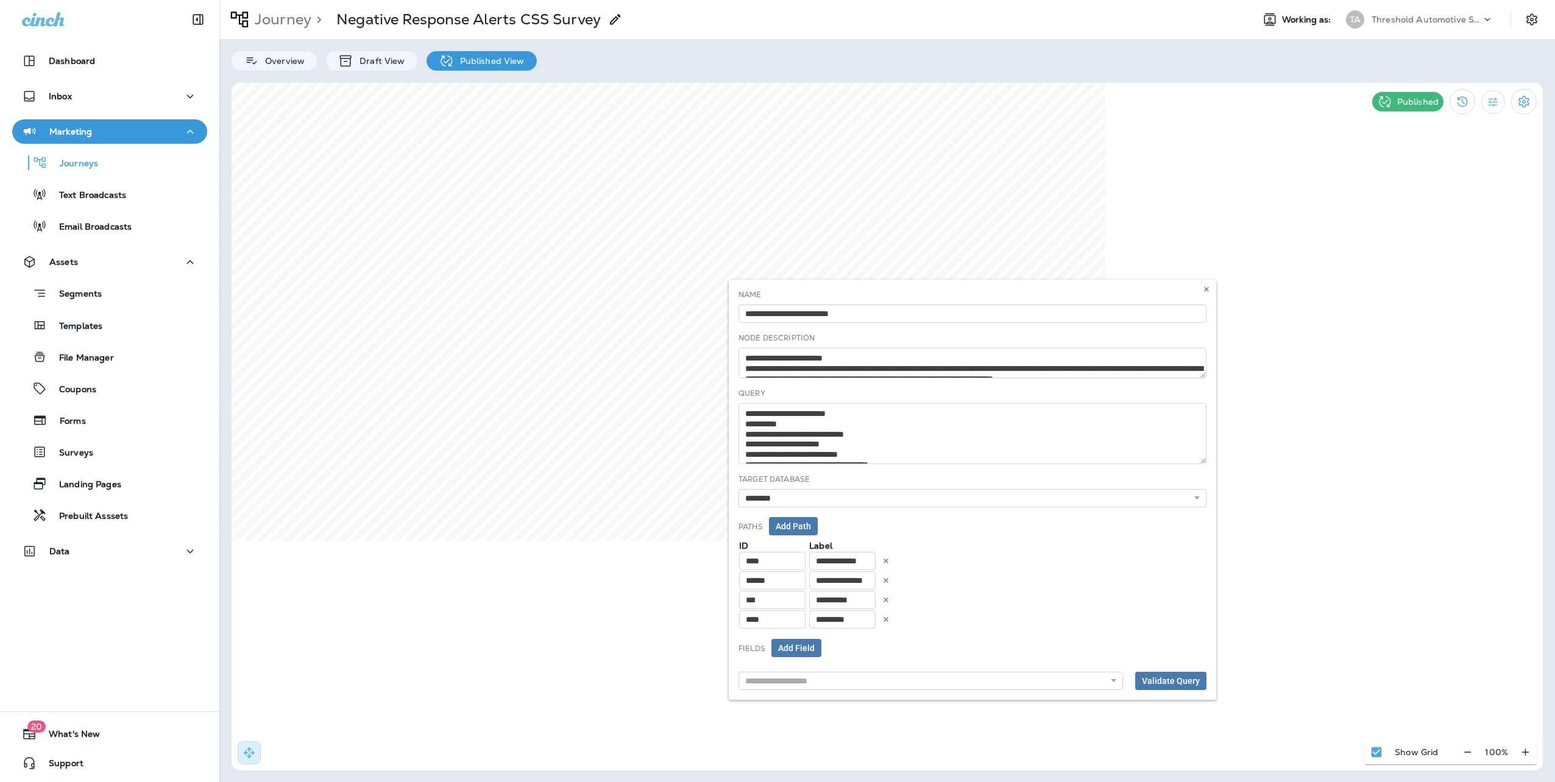
click at [1206, 364] on div "**********" at bounding box center [972, 490] width 487 height 420
click at [1203, 365] on div "**********" at bounding box center [972, 490] width 487 height 420
click at [1206, 284] on button at bounding box center [1206, 289] width 13 height 13
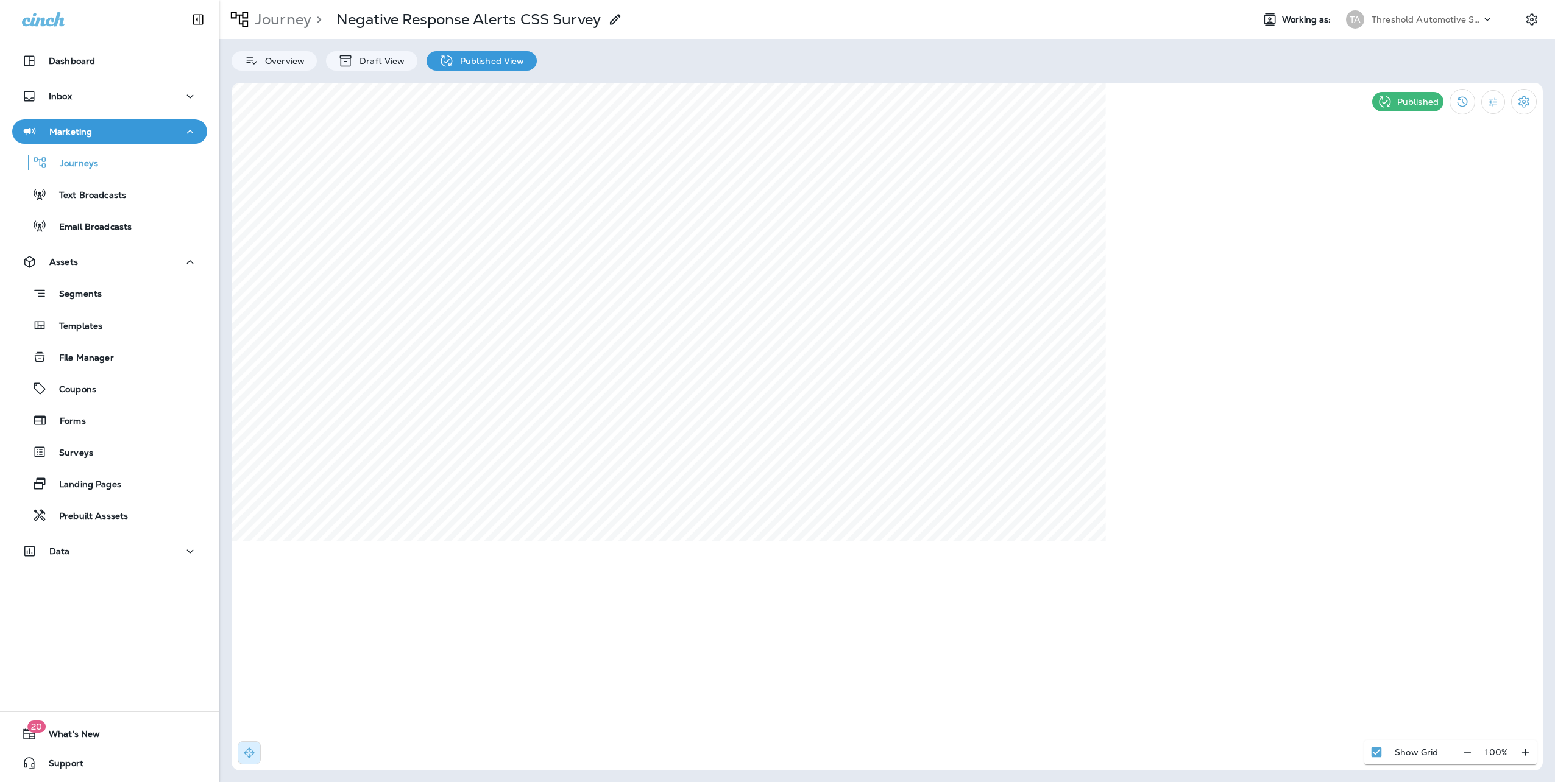
select select "*****"
select select "**********"
select select "****"
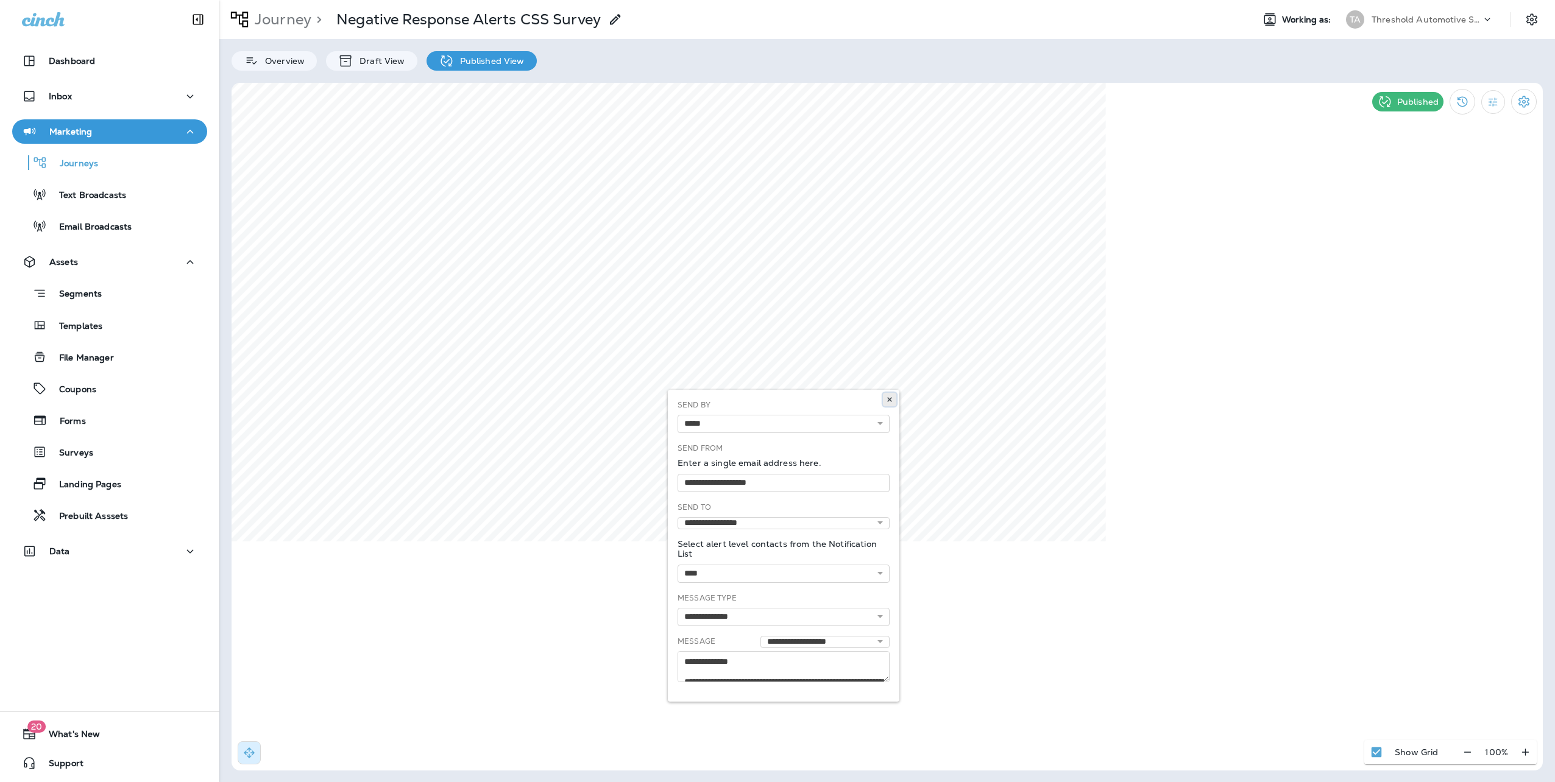
click at [887, 395] on button at bounding box center [889, 399] width 13 height 13
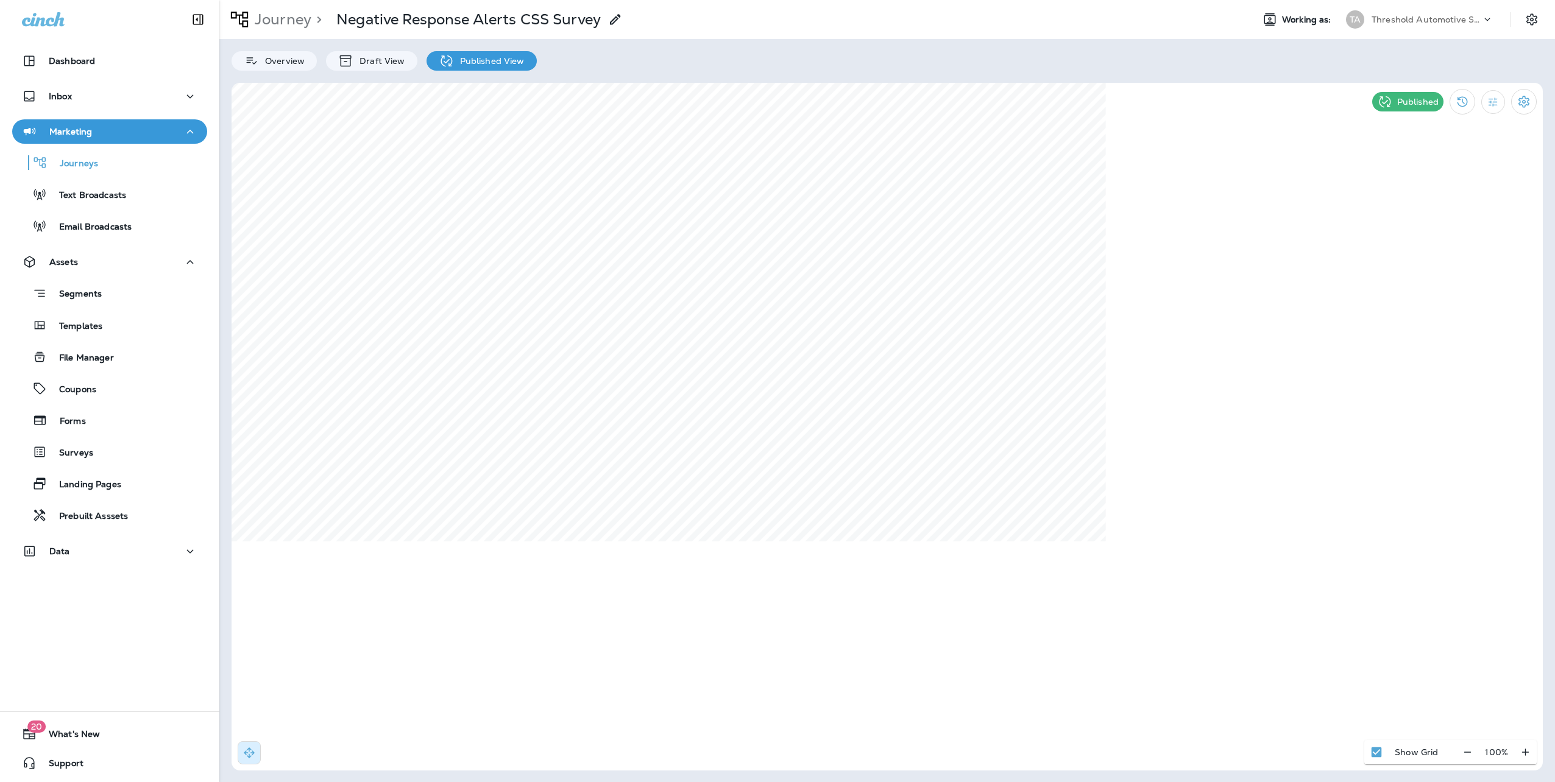
select select "*****"
select select "**********"
select select "****"
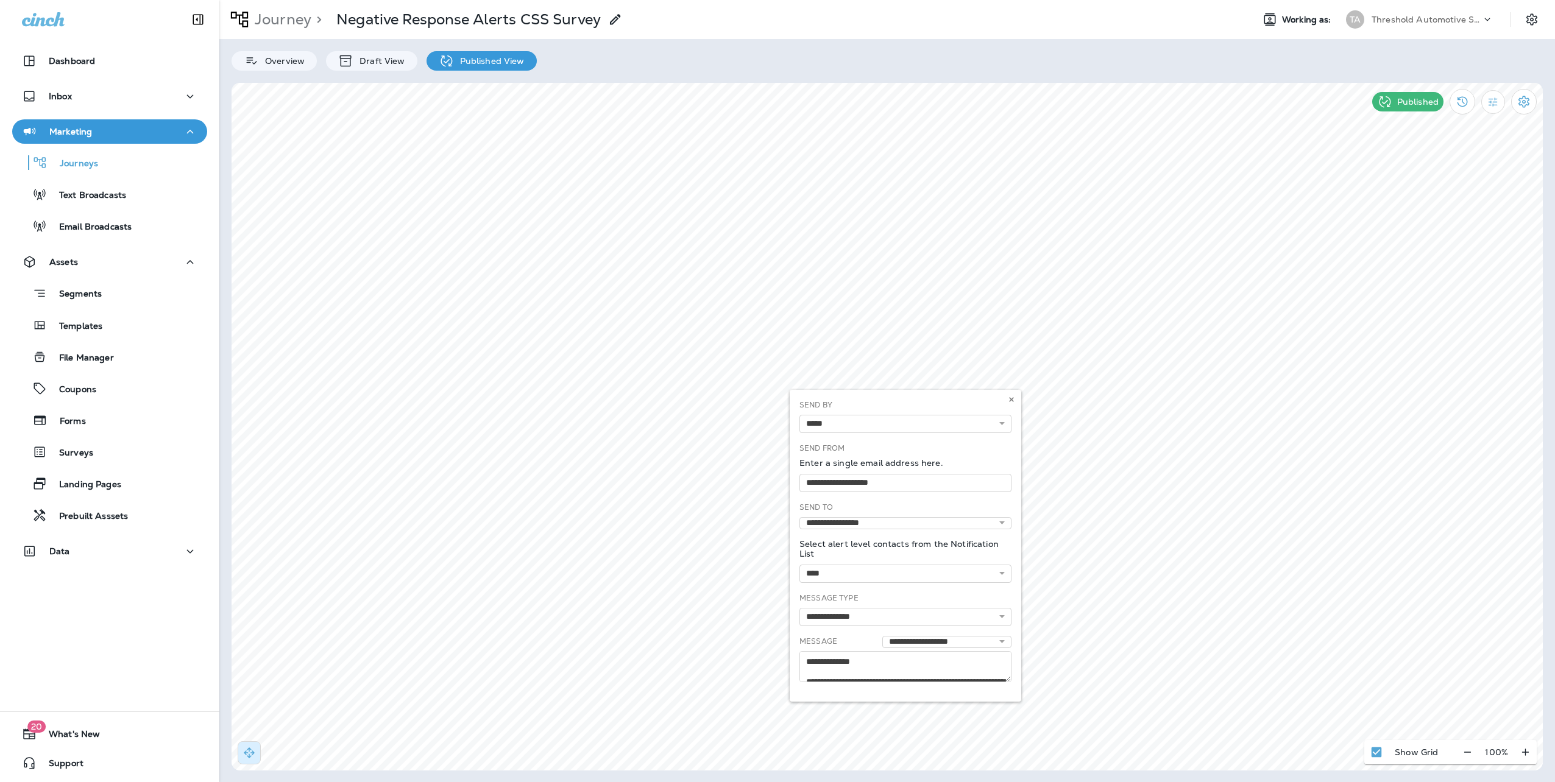
select select "*****"
select select "**********"
select select "****"
